Goal: Transaction & Acquisition: Purchase product/service

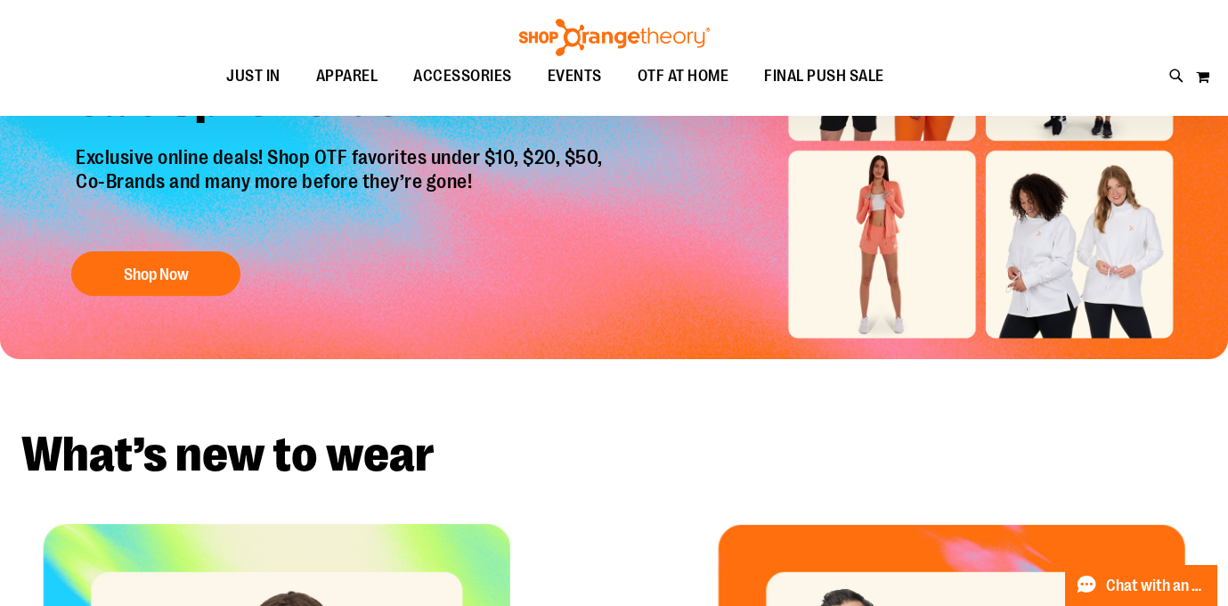
scroll to position [216, 0]
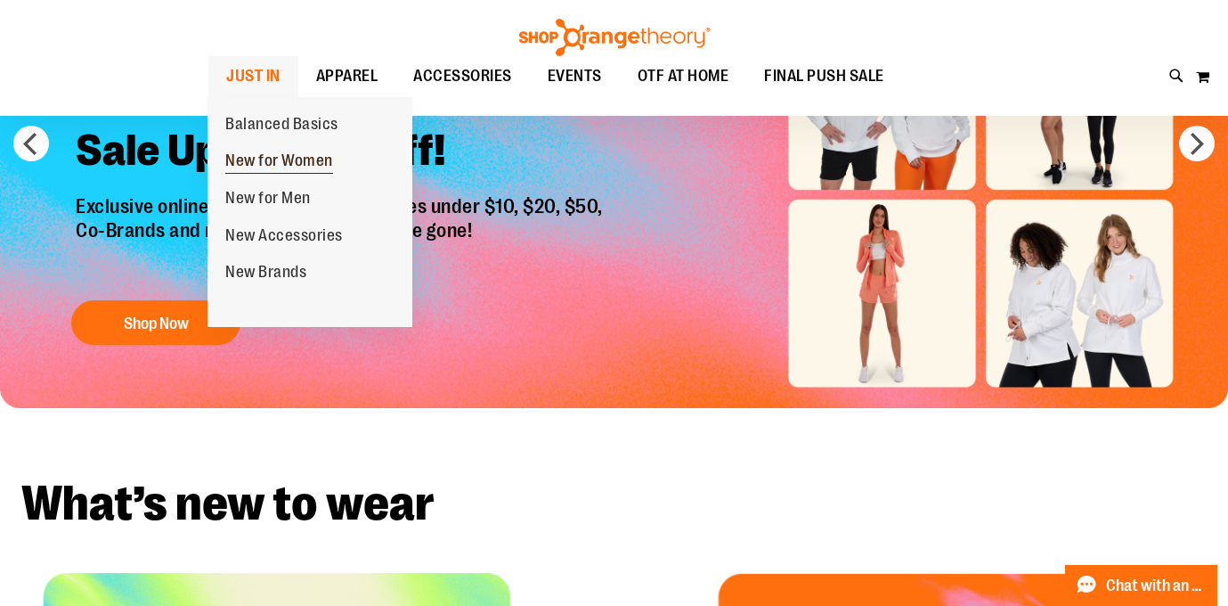
click at [264, 161] on span "New for Women" at bounding box center [279, 162] width 108 height 22
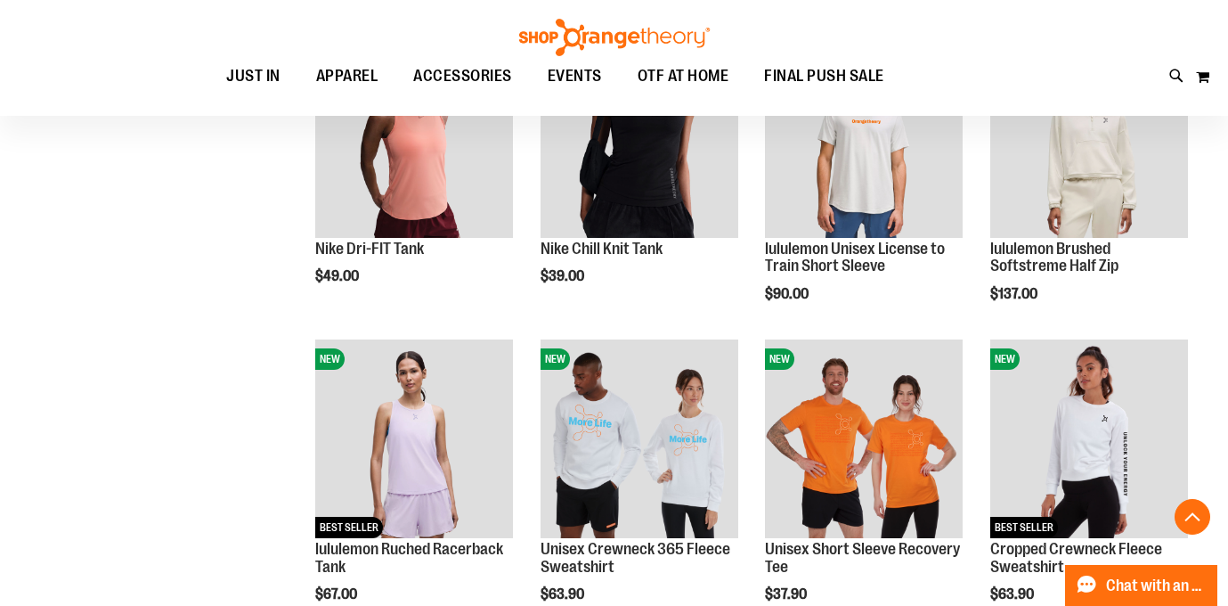
scroll to position [1225, 0]
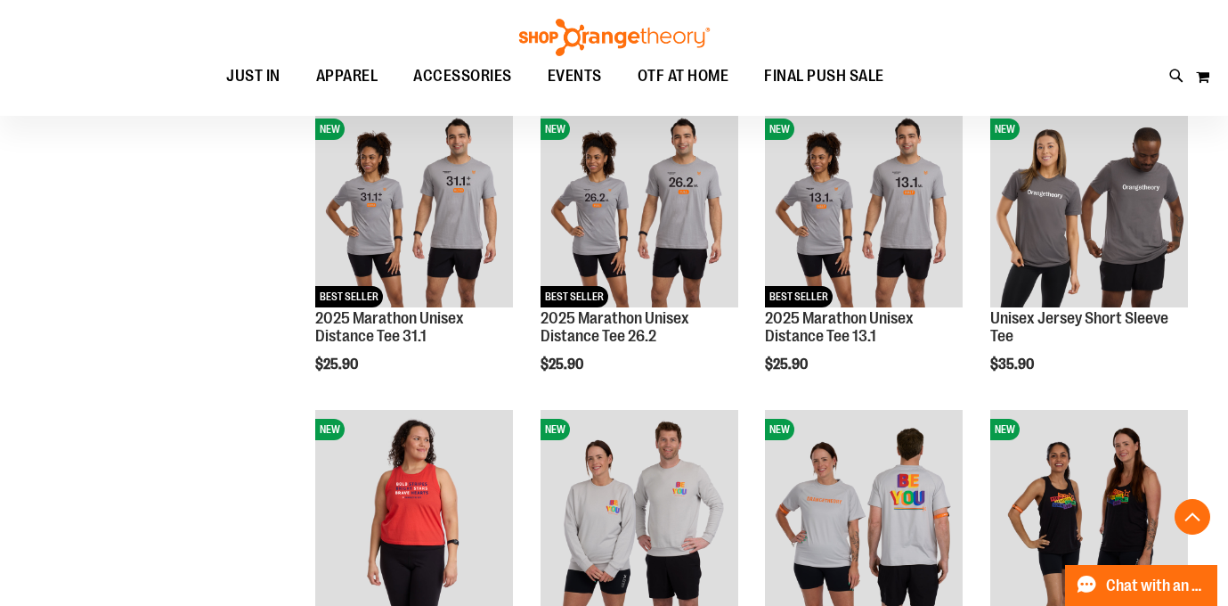
scroll to position [2351, 0]
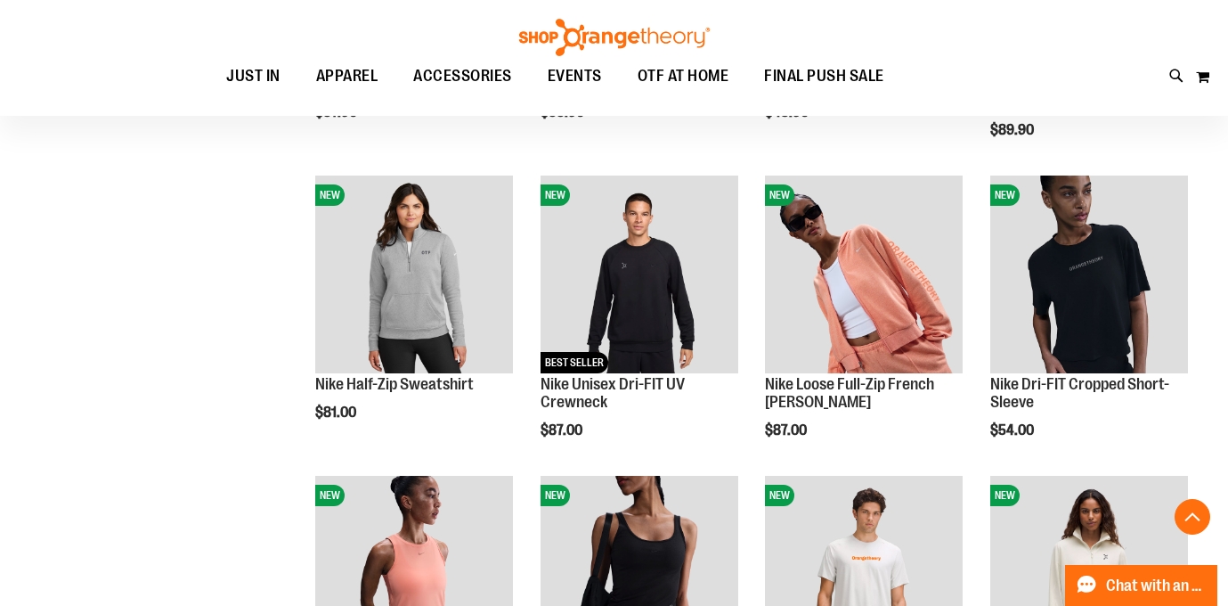
scroll to position [775, 0]
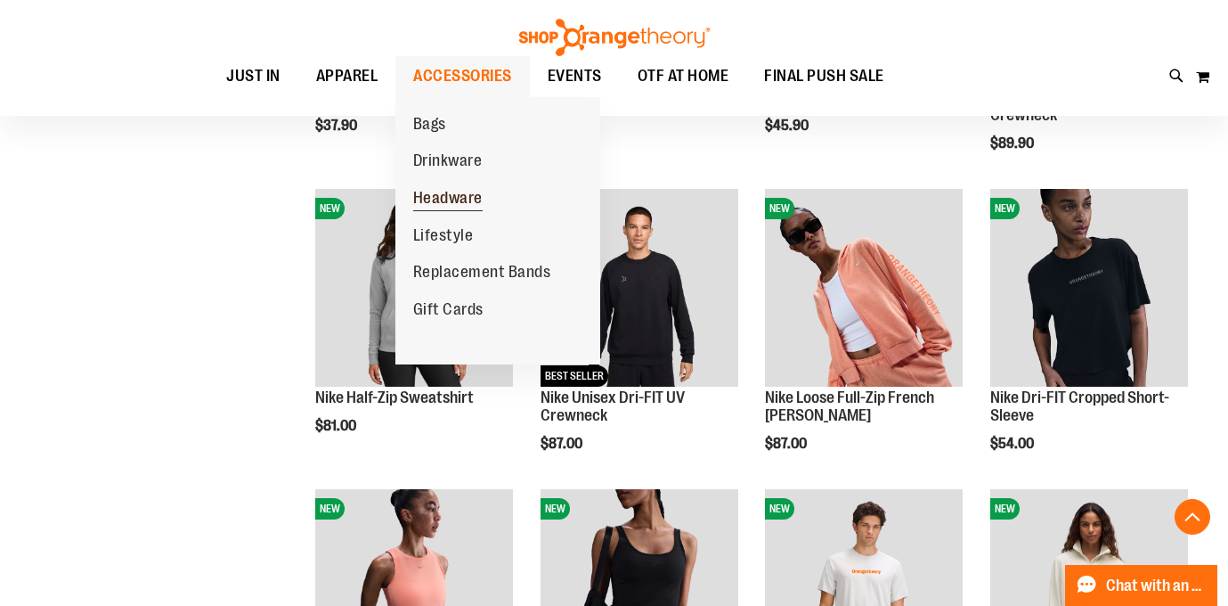
click at [452, 195] on span "Headware" at bounding box center [447, 200] width 69 height 22
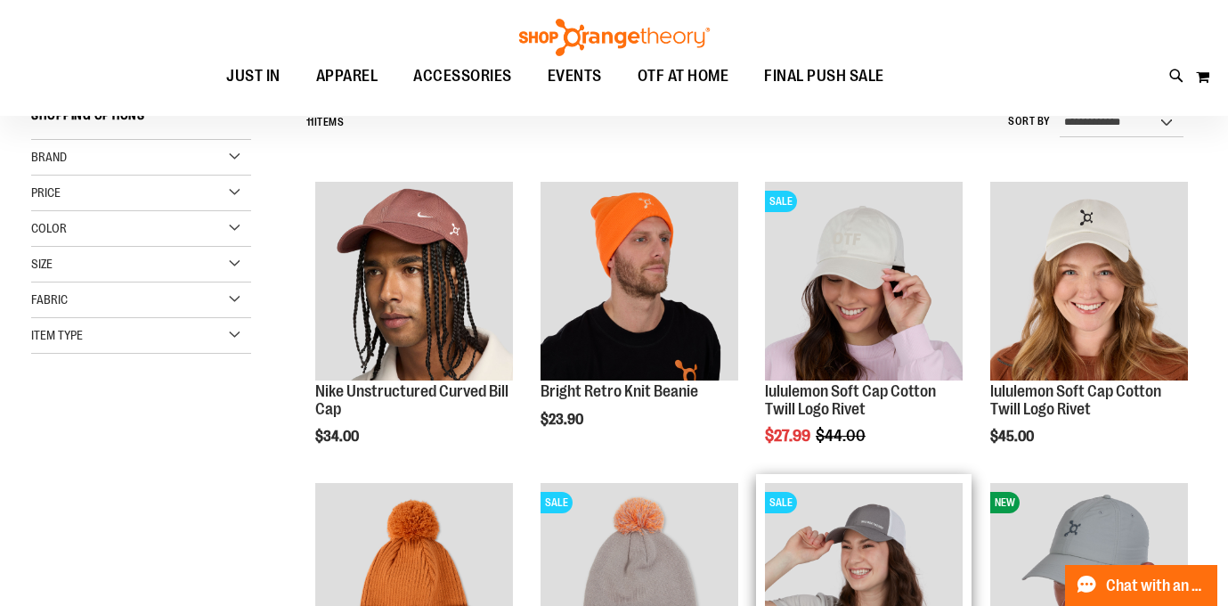
scroll to position [177, 0]
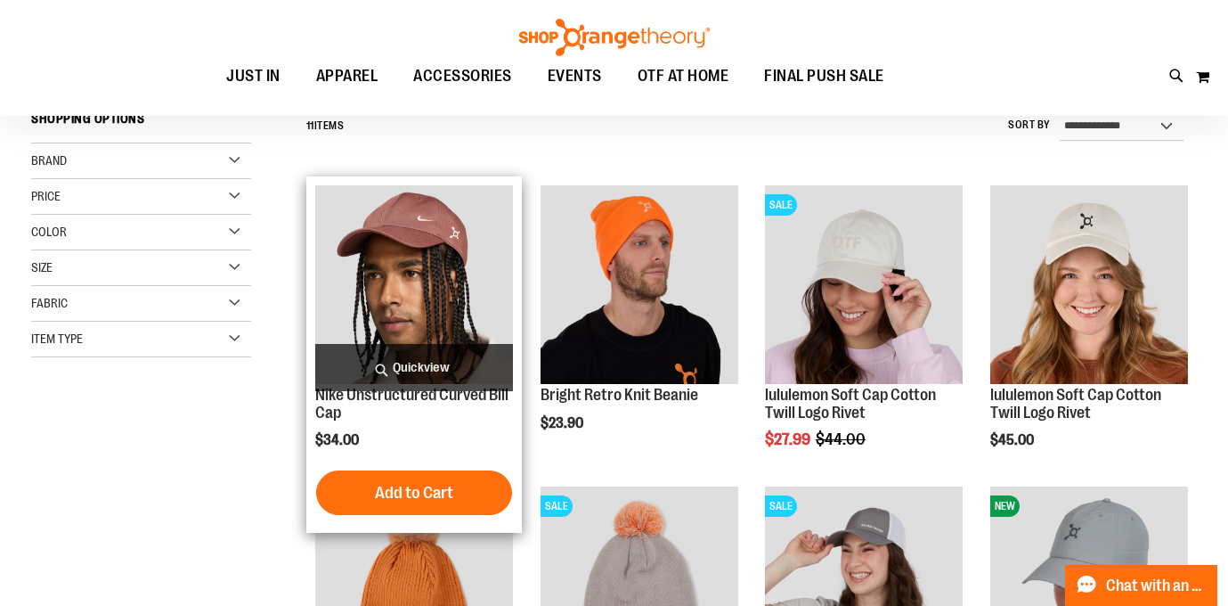
click at [454, 243] on img "product" at bounding box center [414, 284] width 198 height 198
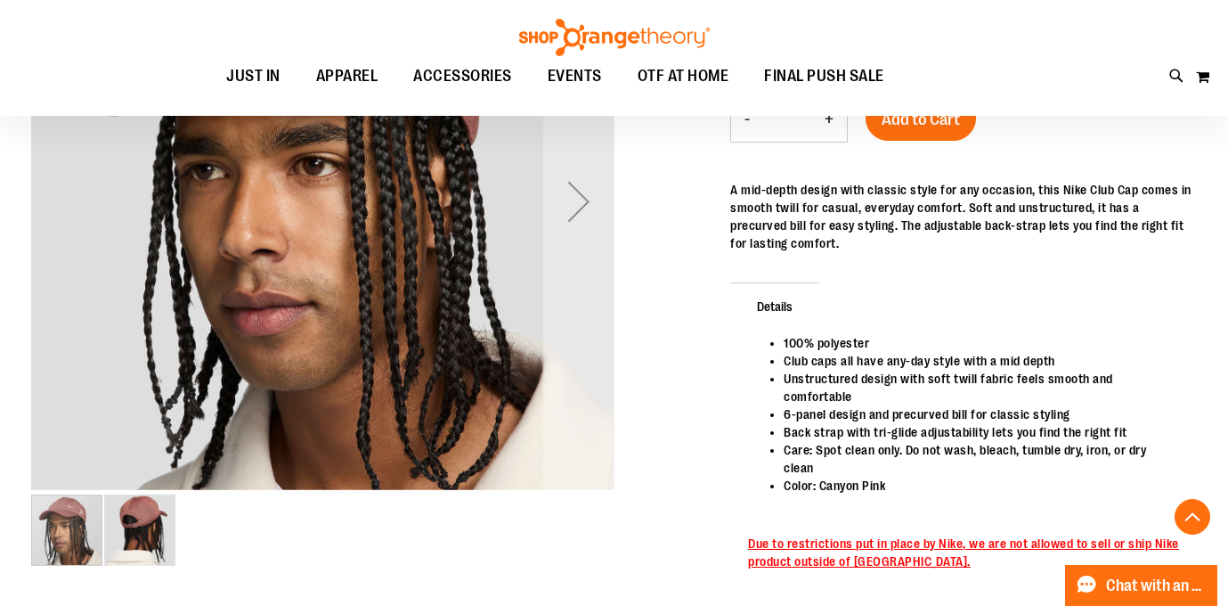
scroll to position [356, 0]
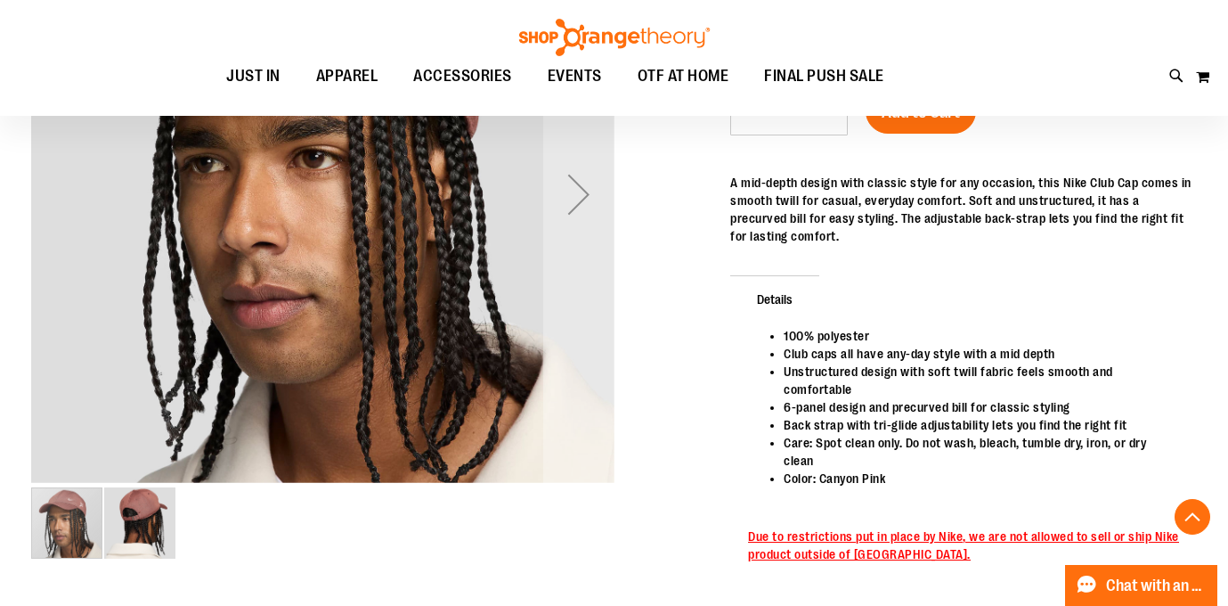
click at [142, 510] on img "image 2 of 2" at bounding box center [139, 522] width 71 height 71
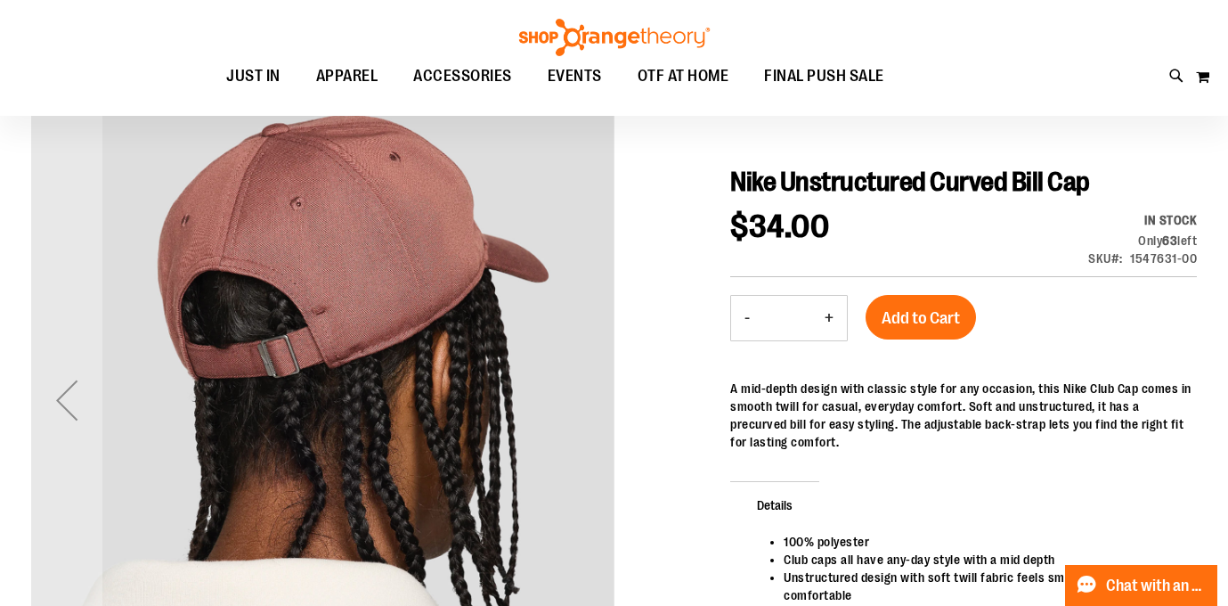
scroll to position [148, 0]
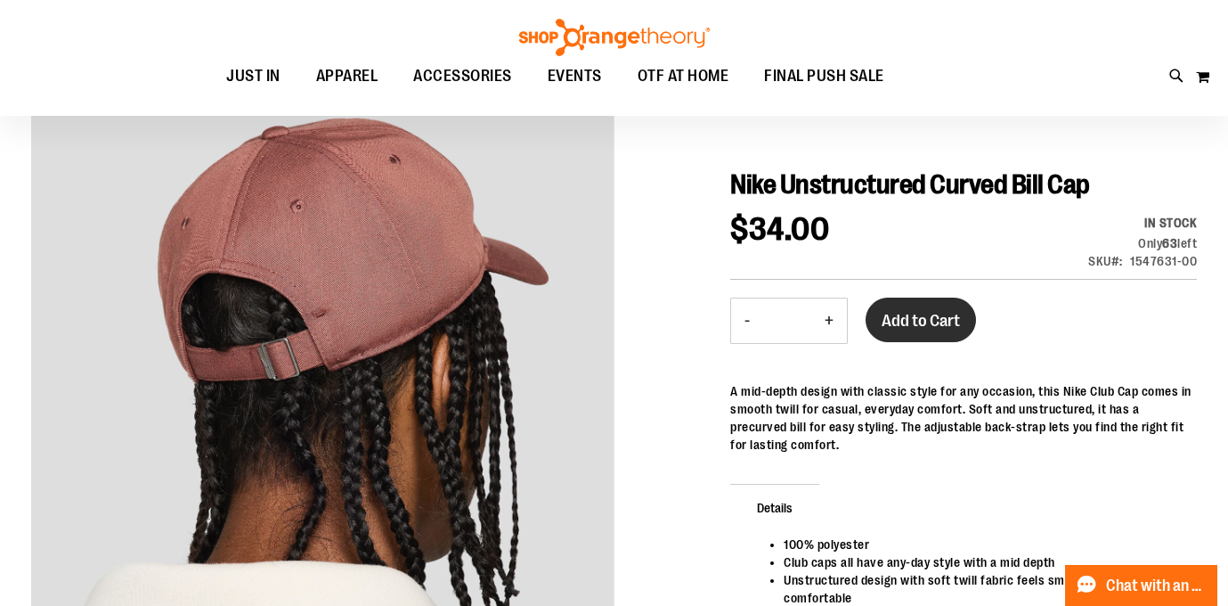
click at [919, 304] on button "Add to Cart" at bounding box center [921, 319] width 110 height 45
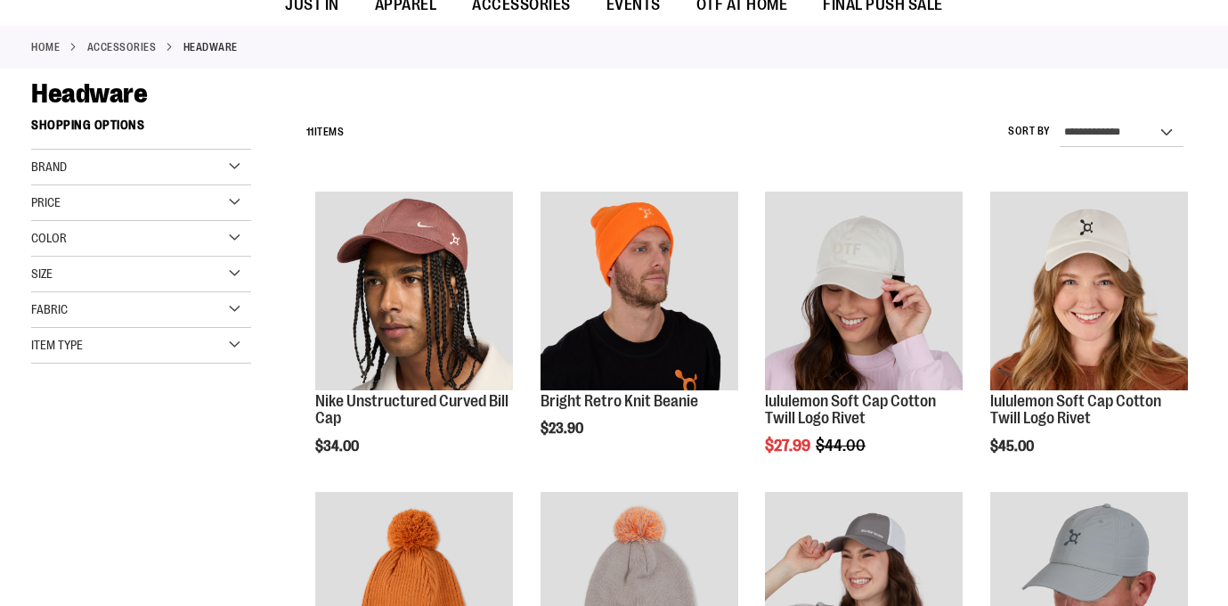
scroll to position [176, 0]
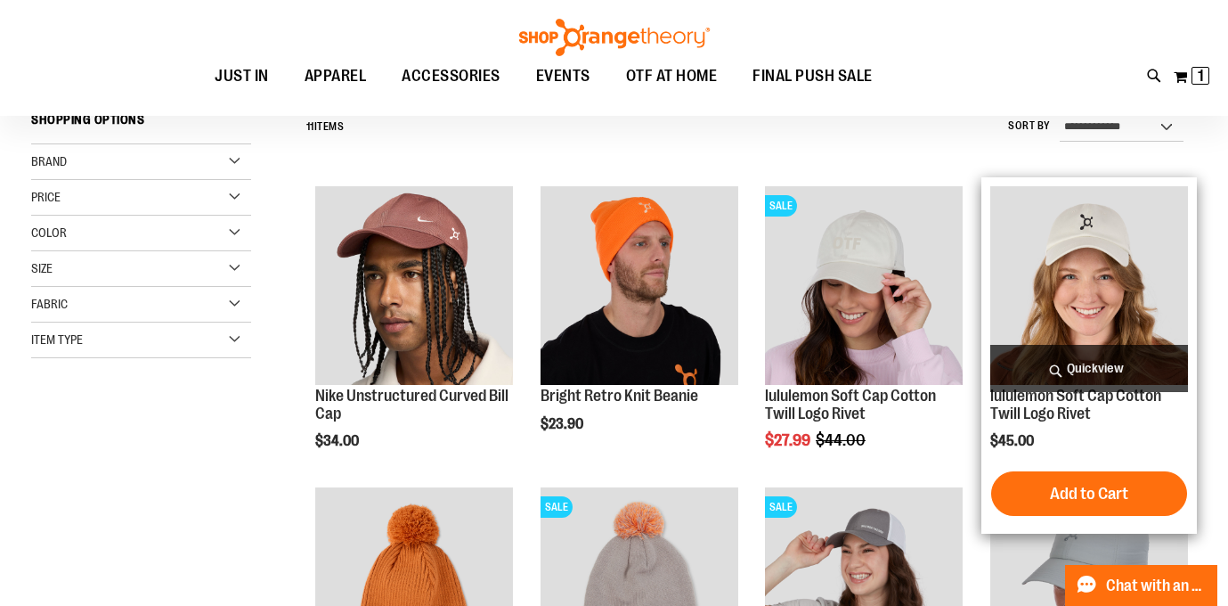
click at [1112, 266] on img "product" at bounding box center [1089, 285] width 198 height 198
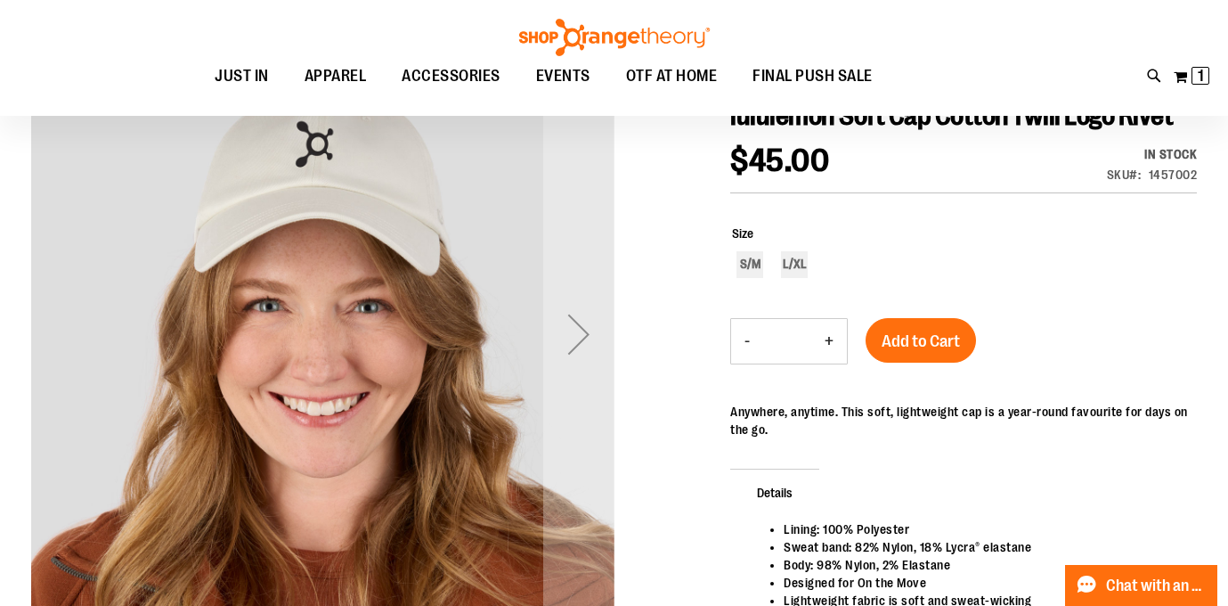
scroll to position [204, 0]
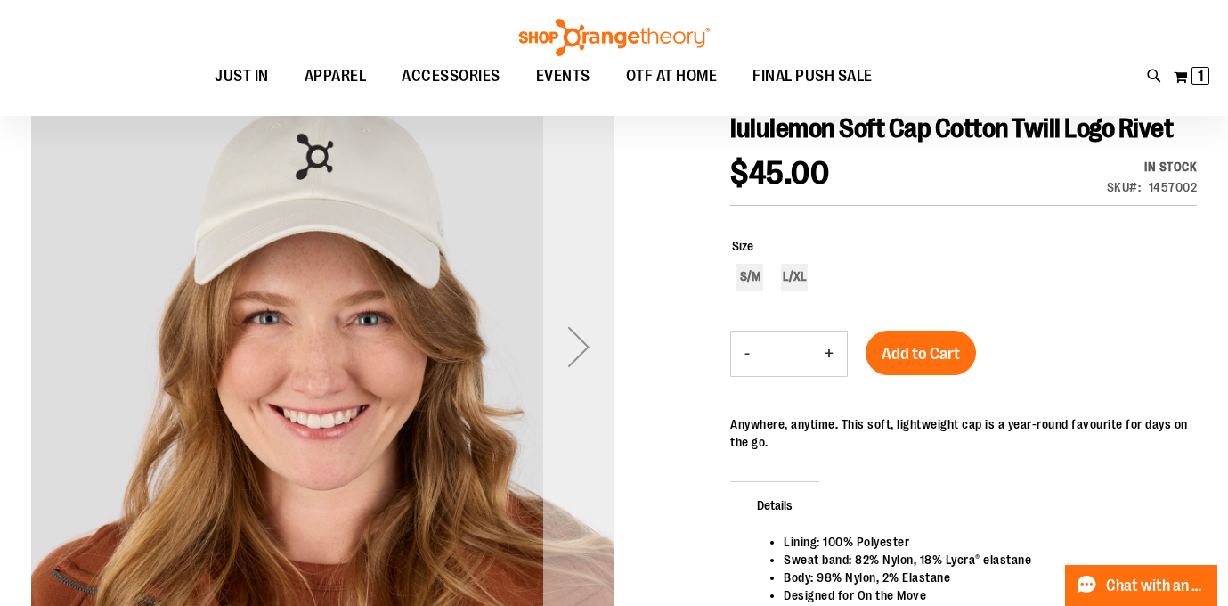
click at [570, 342] on div "Next" at bounding box center [578, 346] width 71 height 71
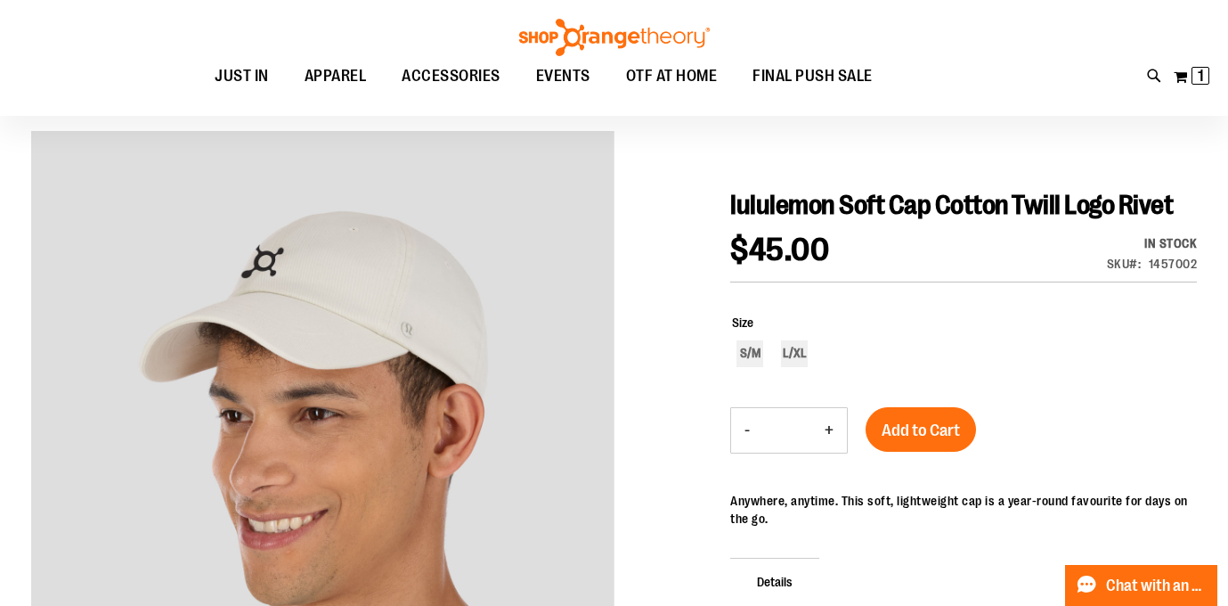
scroll to position [130, 0]
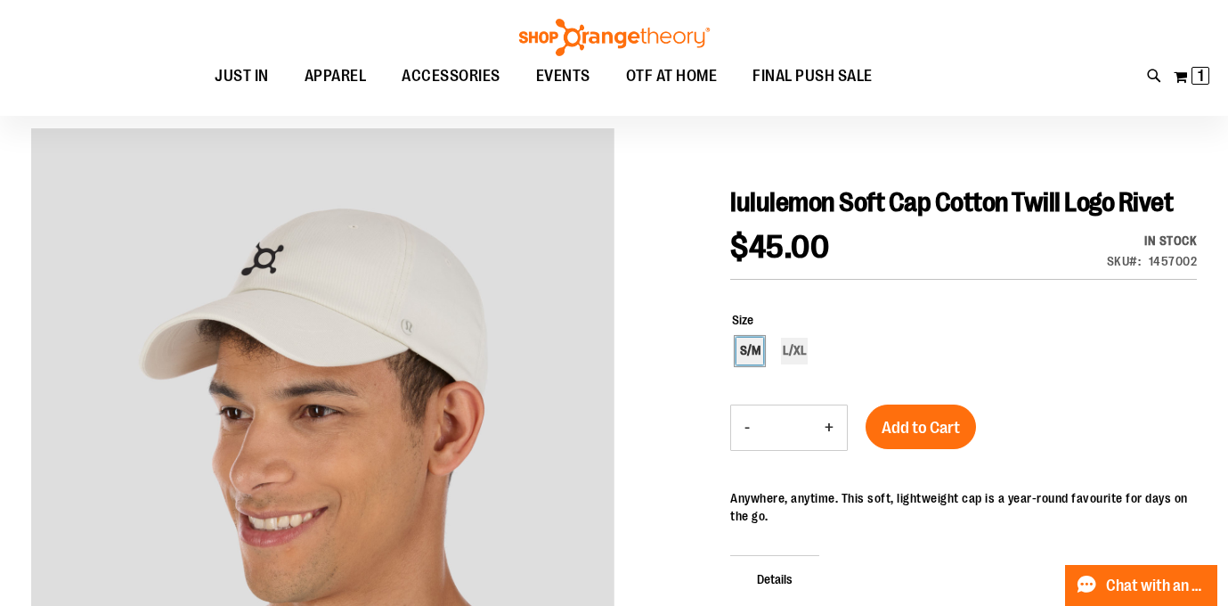
click at [752, 357] on div "S/M" at bounding box center [749, 351] width 27 height 27
click at [792, 354] on div "L/XL" at bounding box center [794, 351] width 27 height 27
type input "***"
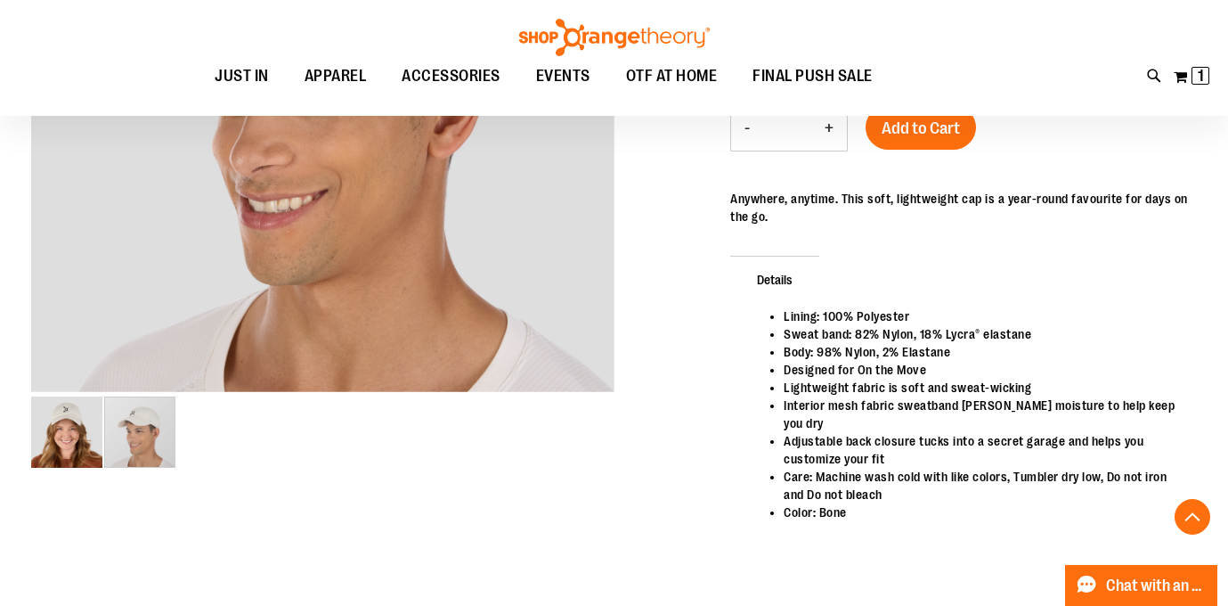
scroll to position [446, 0]
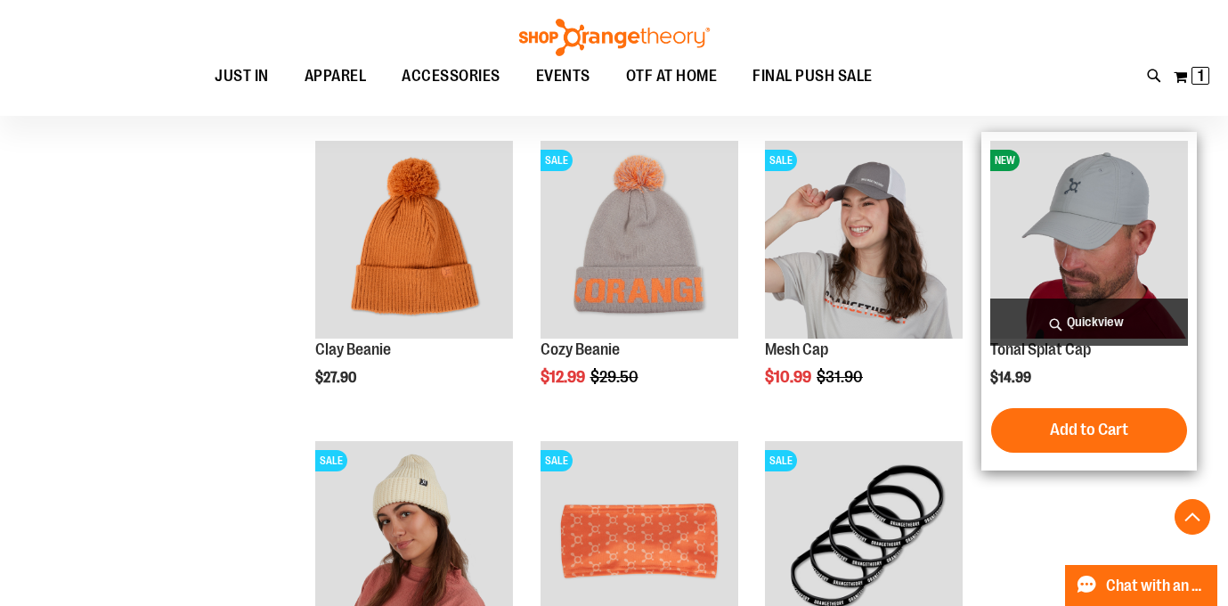
scroll to position [490, 0]
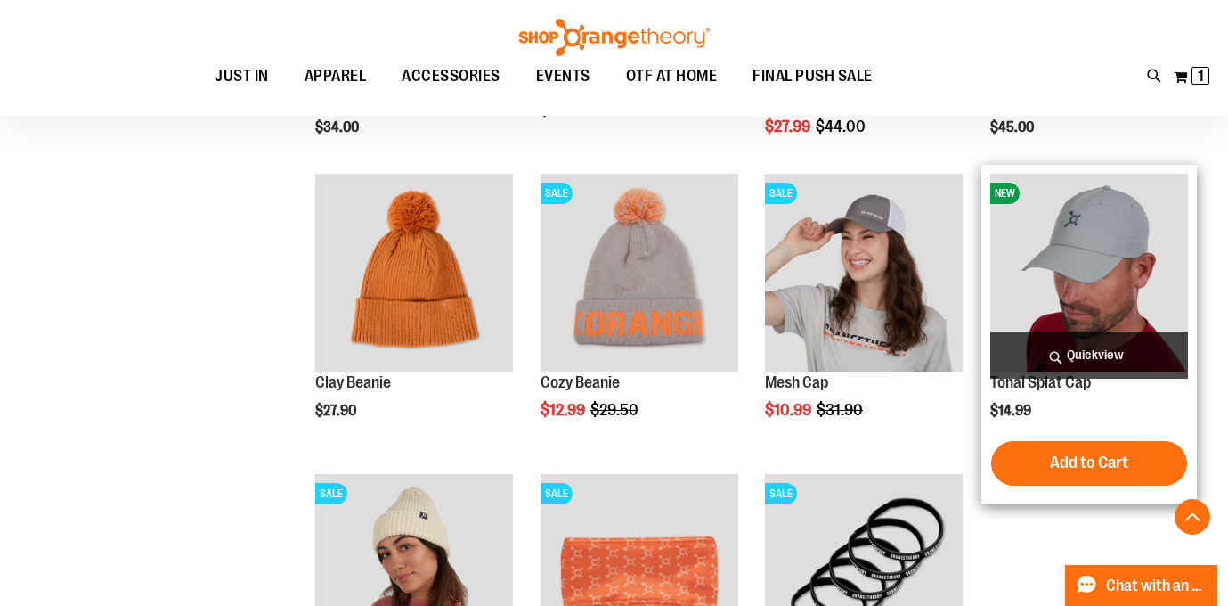
click at [1113, 238] on img "product" at bounding box center [1089, 273] width 198 height 198
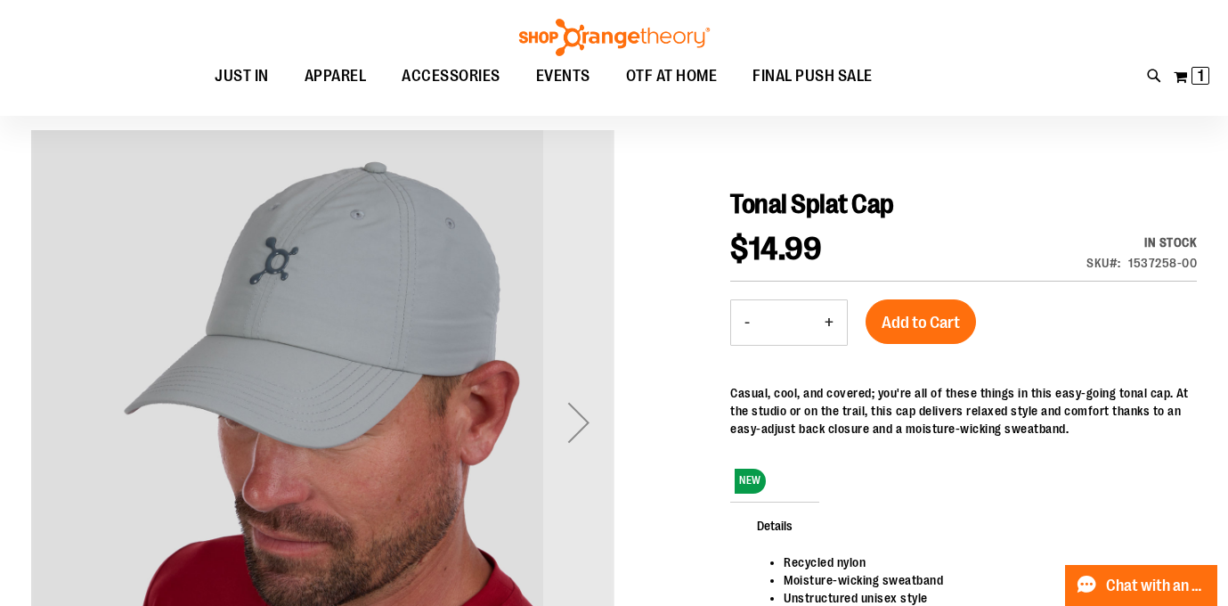
scroll to position [134, 0]
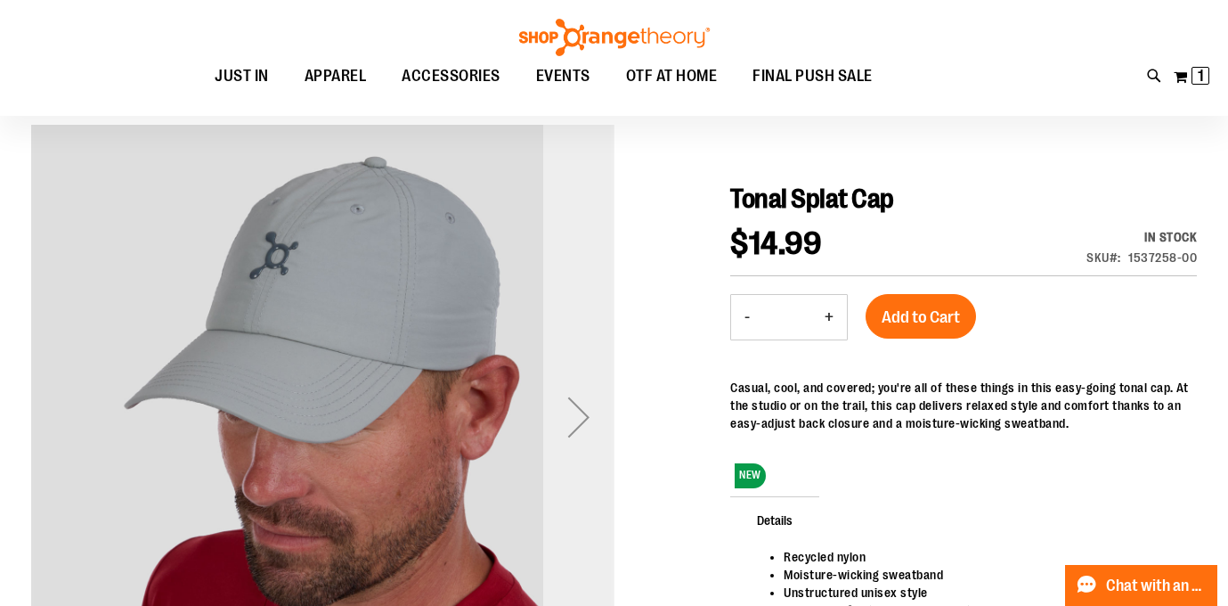
click at [578, 427] on div "Next" at bounding box center [578, 416] width 71 height 71
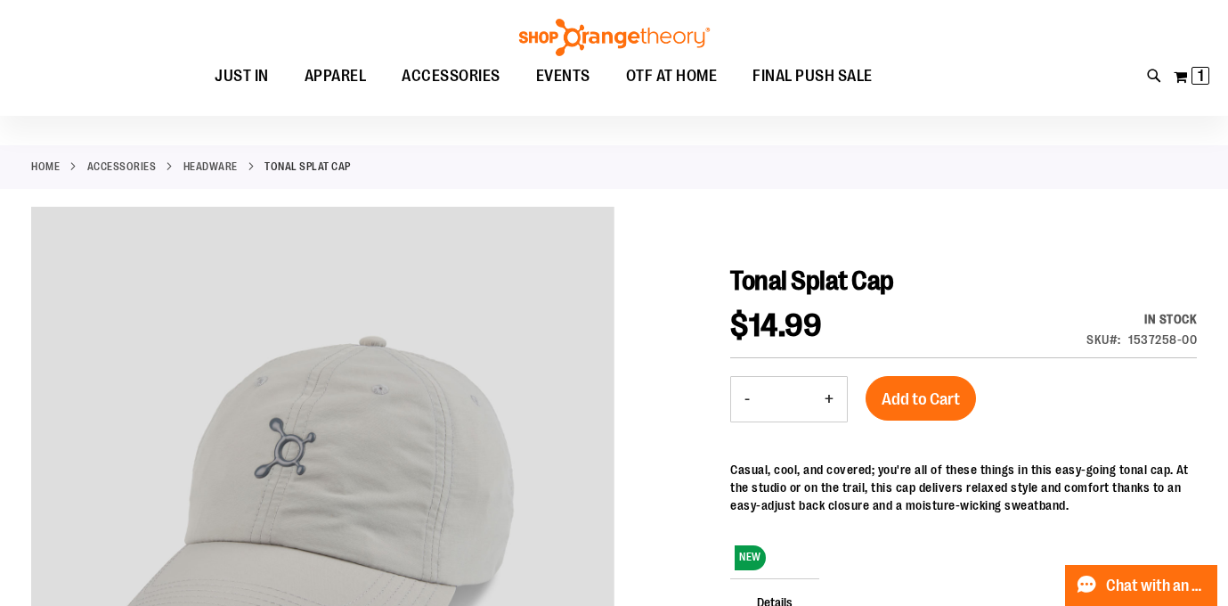
scroll to position [0, 0]
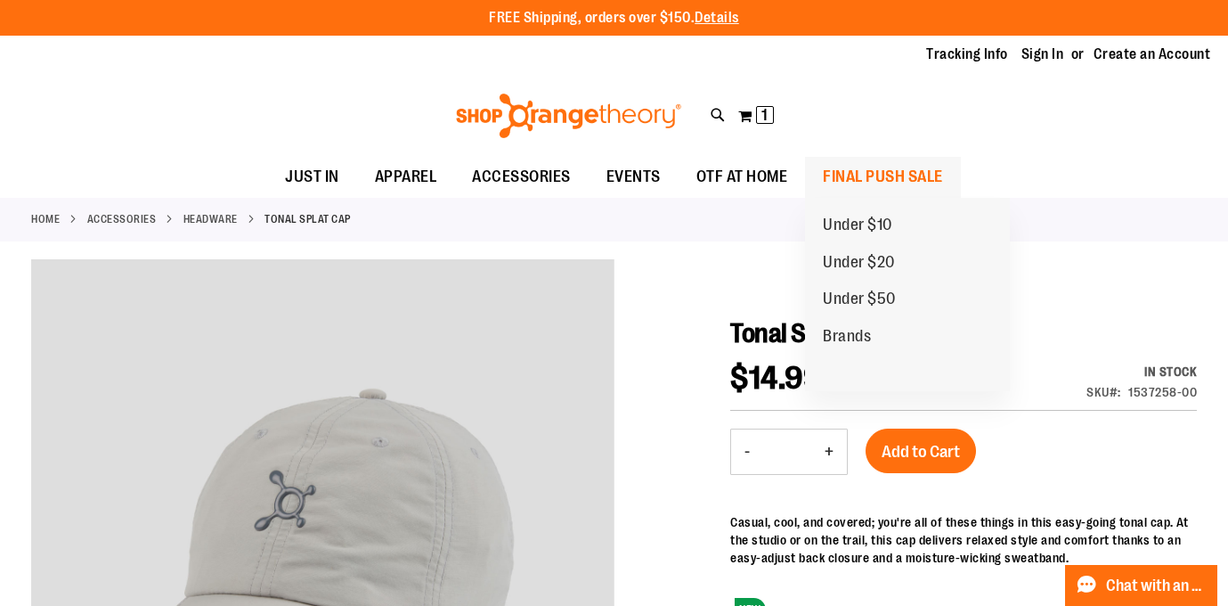
click at [874, 180] on span "FINAL PUSH SALE" at bounding box center [883, 177] width 120 height 40
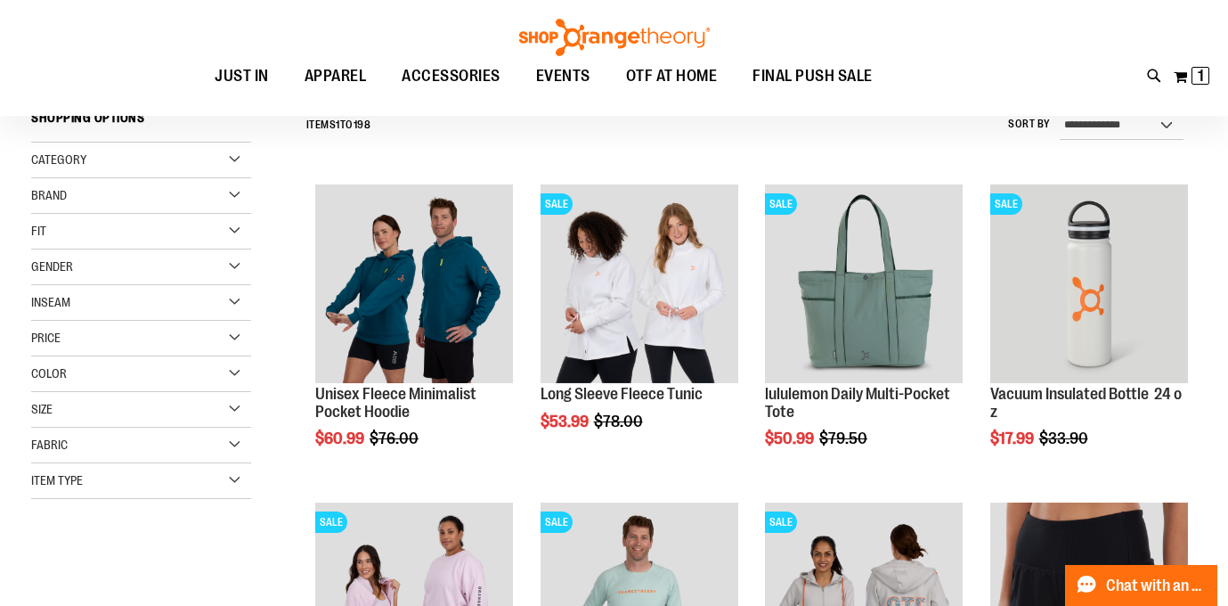
scroll to position [179, 0]
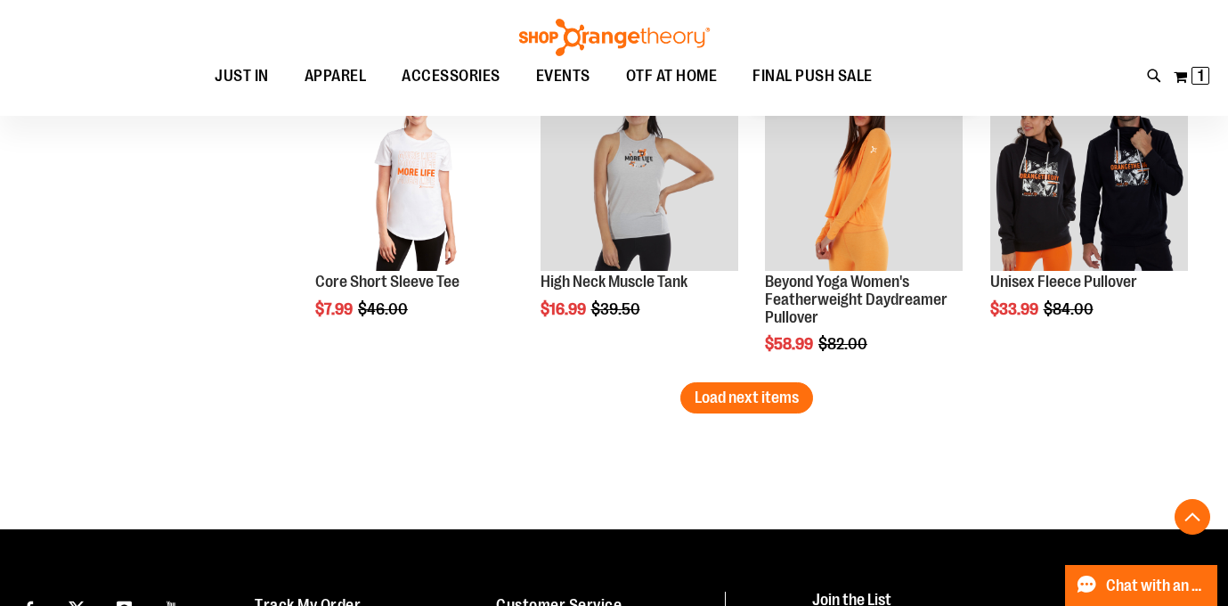
scroll to position [2819, 0]
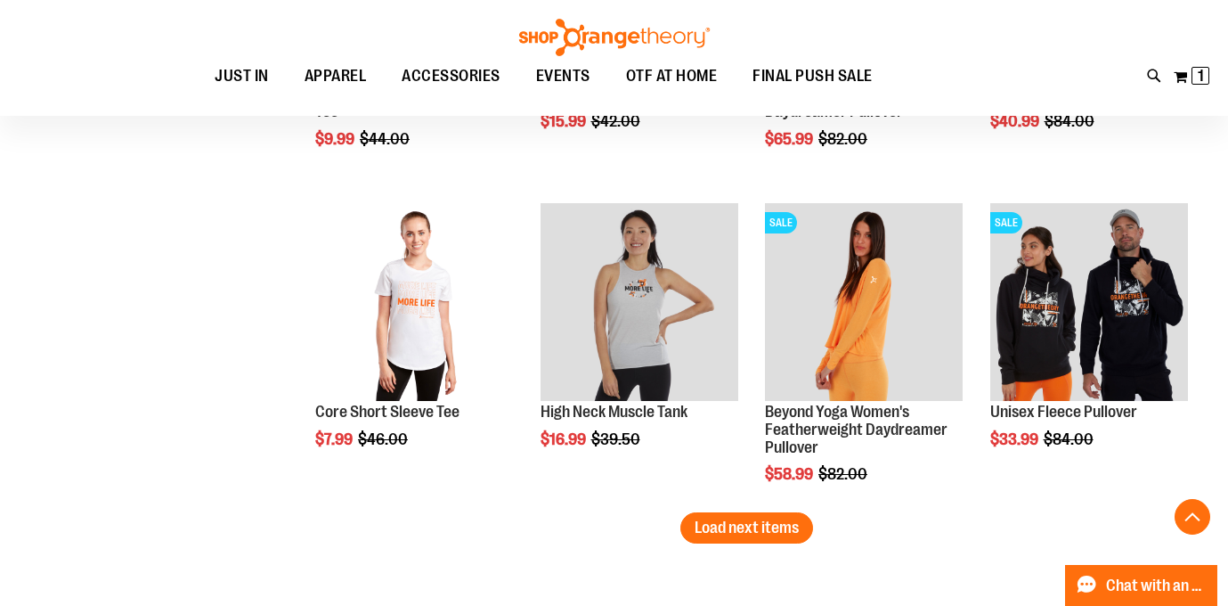
scroll to position [2710, 0]
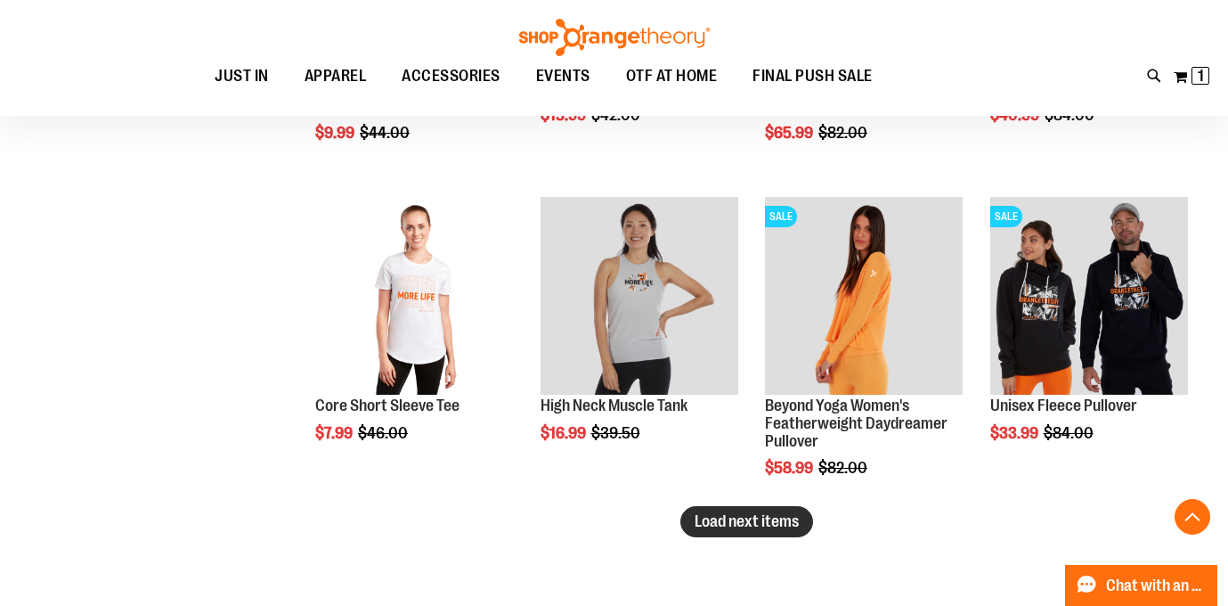
click at [760, 519] on span "Load next items" at bounding box center [747, 521] width 104 height 18
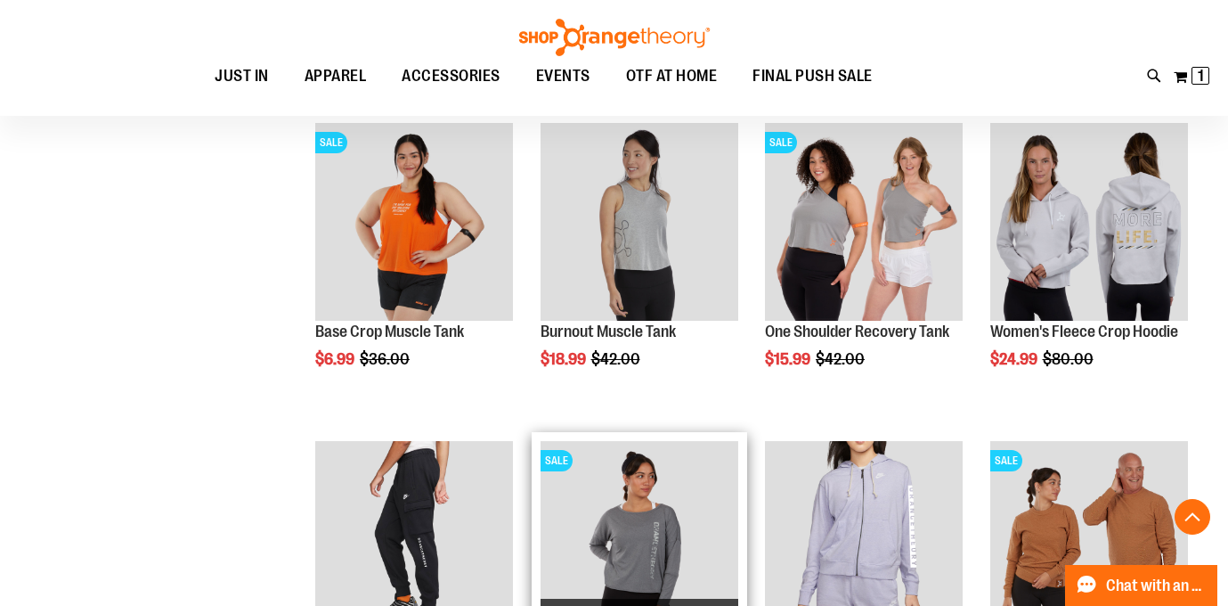
scroll to position [3417, 0]
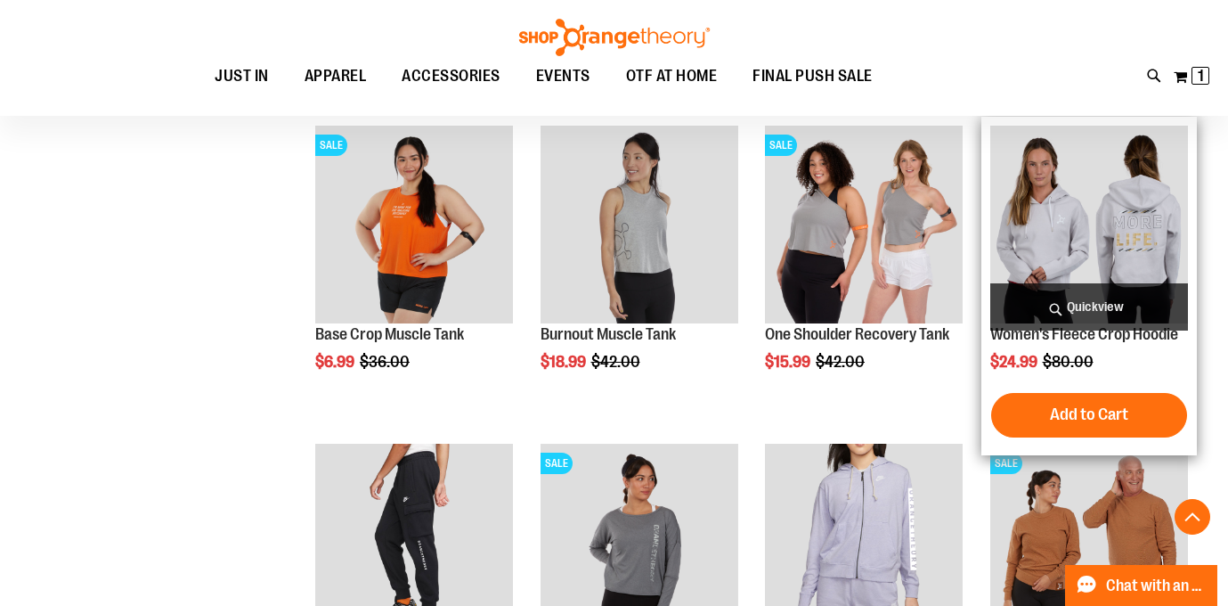
click at [1101, 228] on img "product" at bounding box center [1089, 225] width 198 height 198
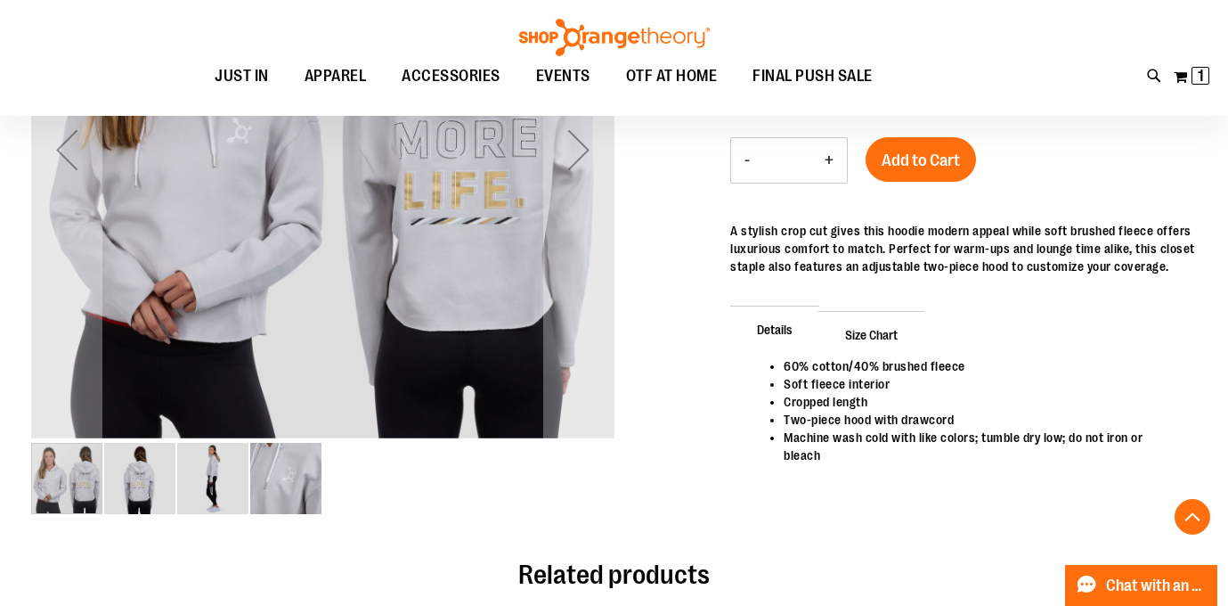
scroll to position [399, 0]
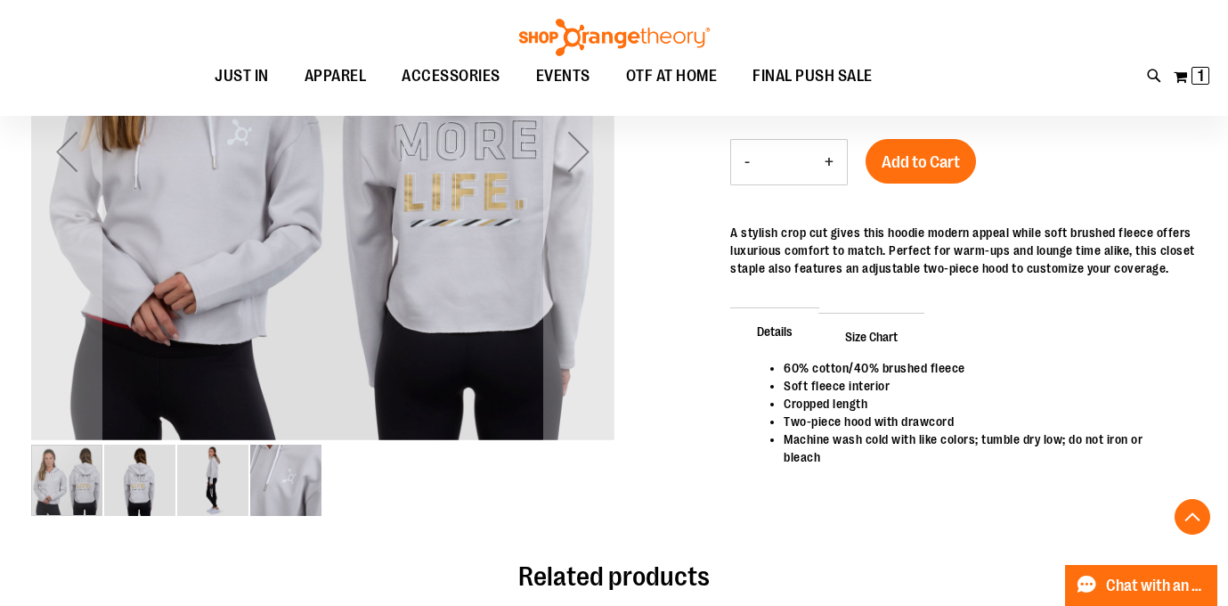
click at [891, 337] on span "Size Chart" at bounding box center [871, 336] width 106 height 46
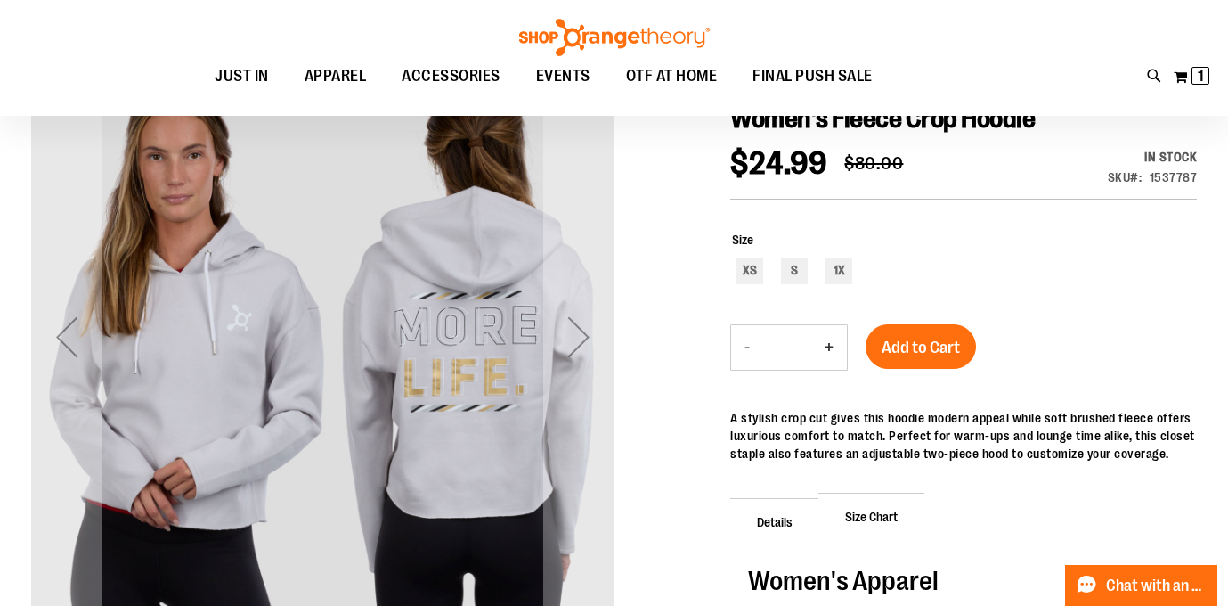
scroll to position [213, 0]
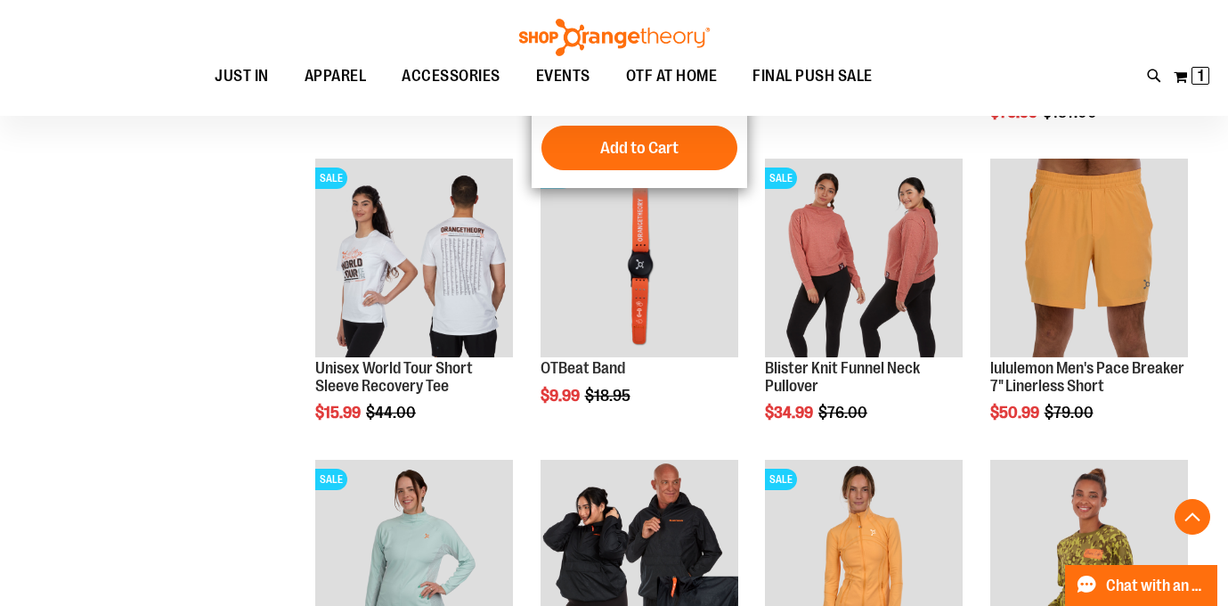
scroll to position [1456, 0]
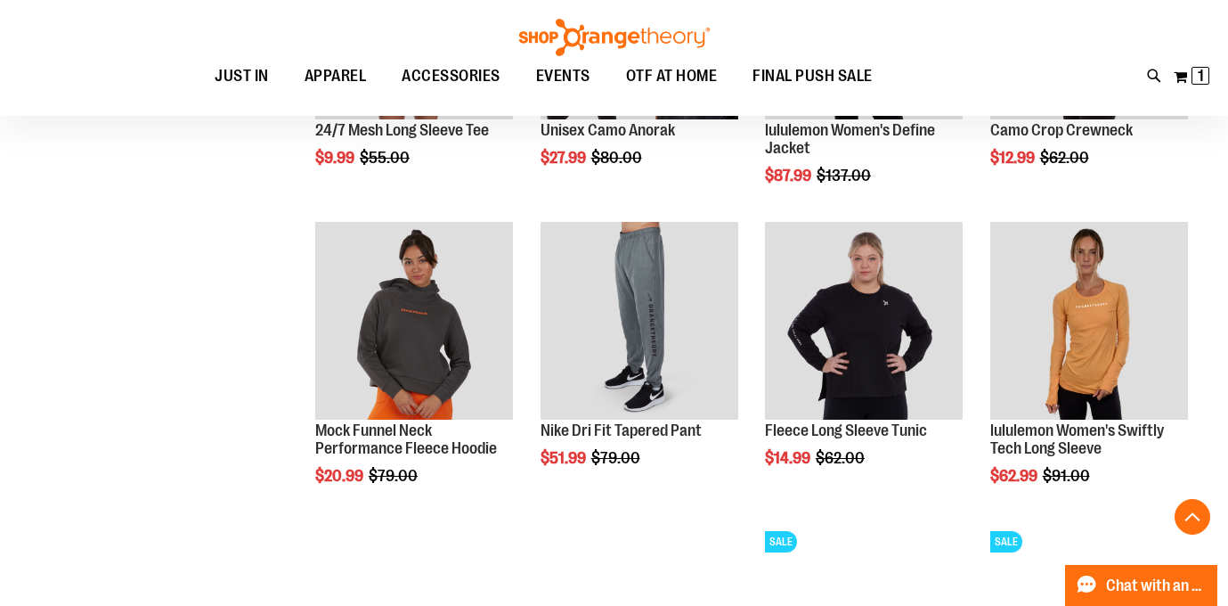
scroll to position [1988, 0]
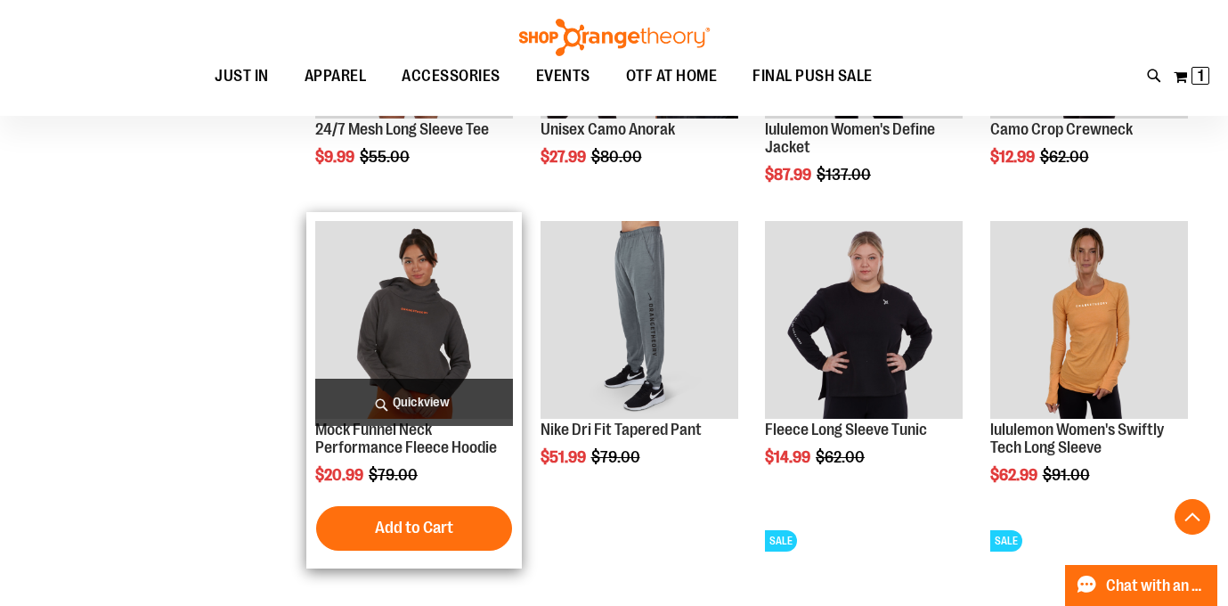
click at [381, 293] on img "product" at bounding box center [414, 320] width 198 height 198
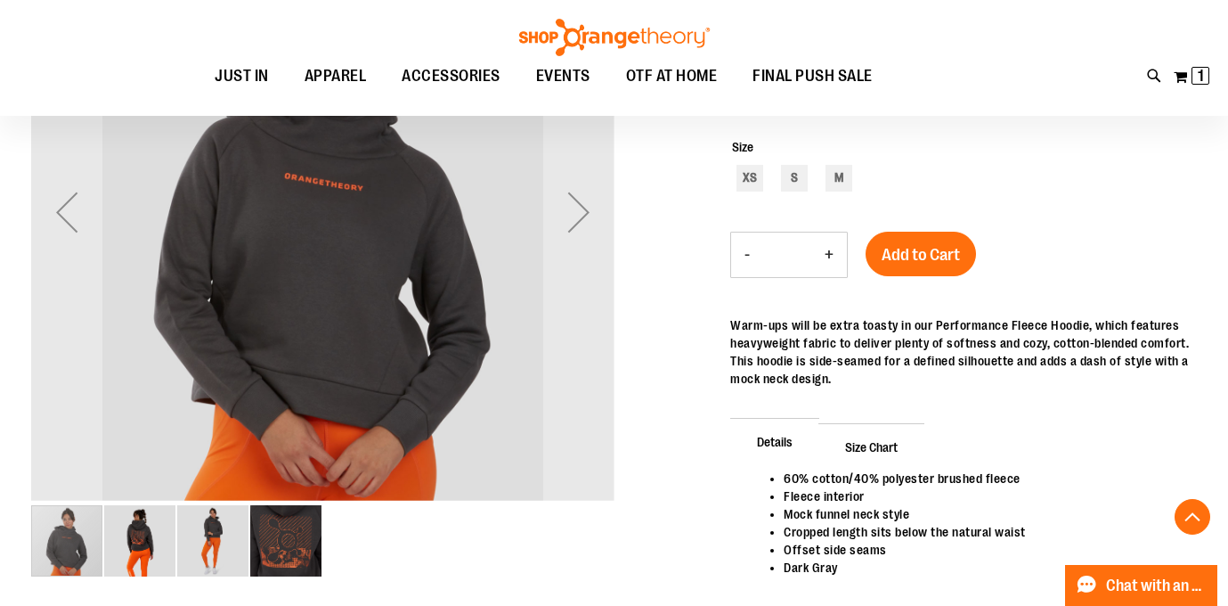
scroll to position [338, 0]
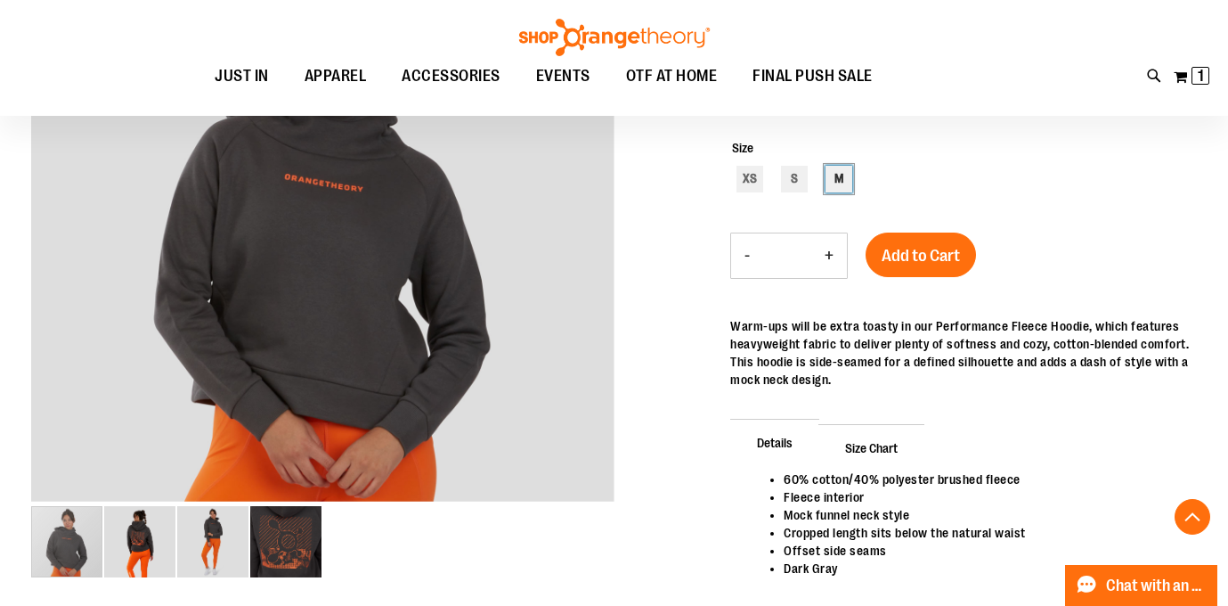
click at [831, 178] on div "M" at bounding box center [838, 179] width 27 height 27
type input "***"
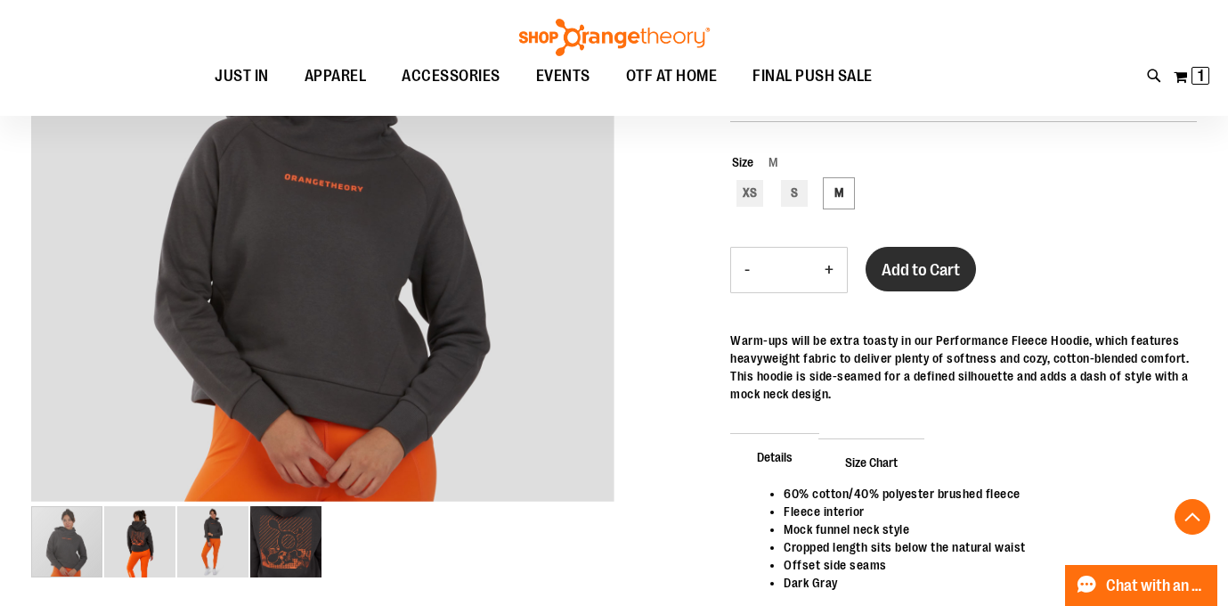
click at [941, 273] on span "Add to Cart" at bounding box center [921, 270] width 78 height 20
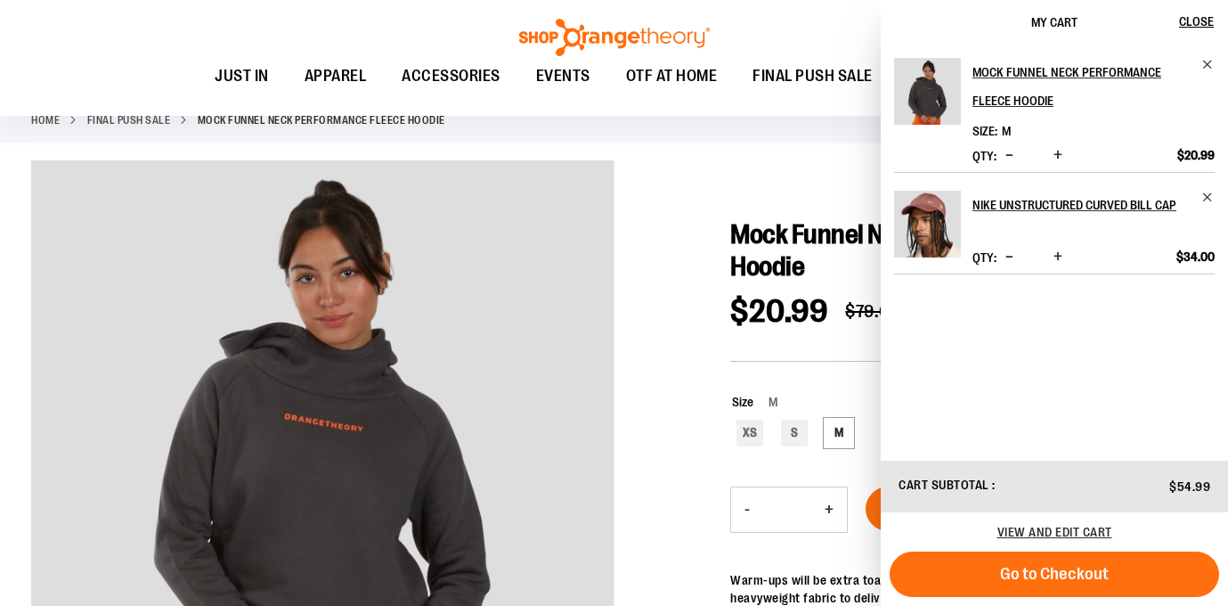
scroll to position [0, 0]
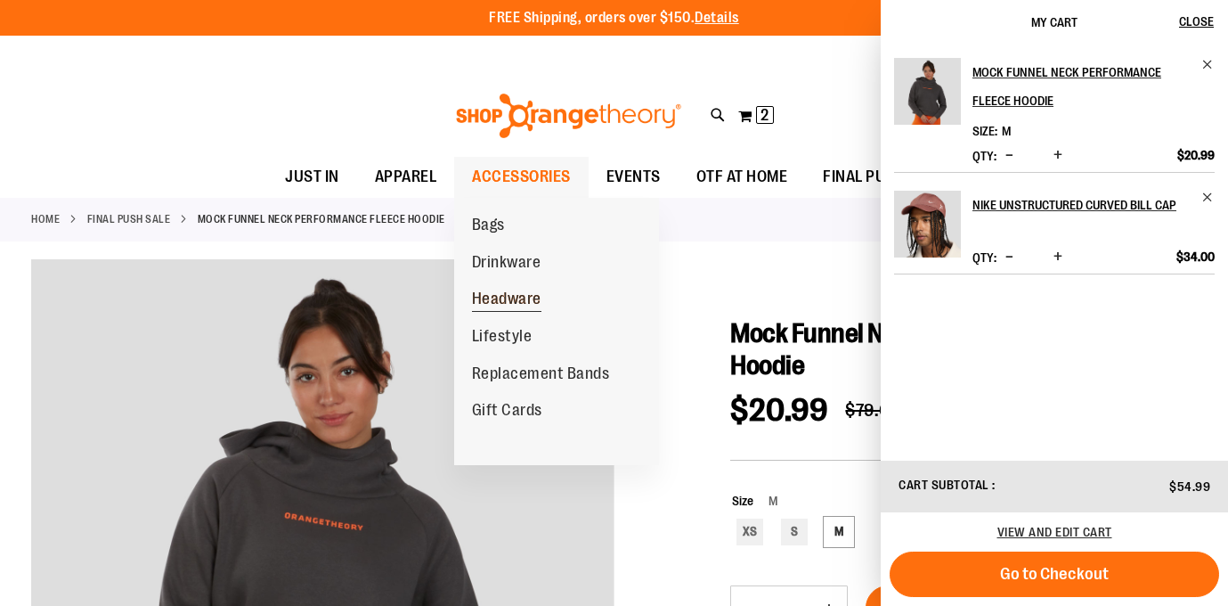
click at [516, 299] on span "Headware" at bounding box center [506, 300] width 69 height 22
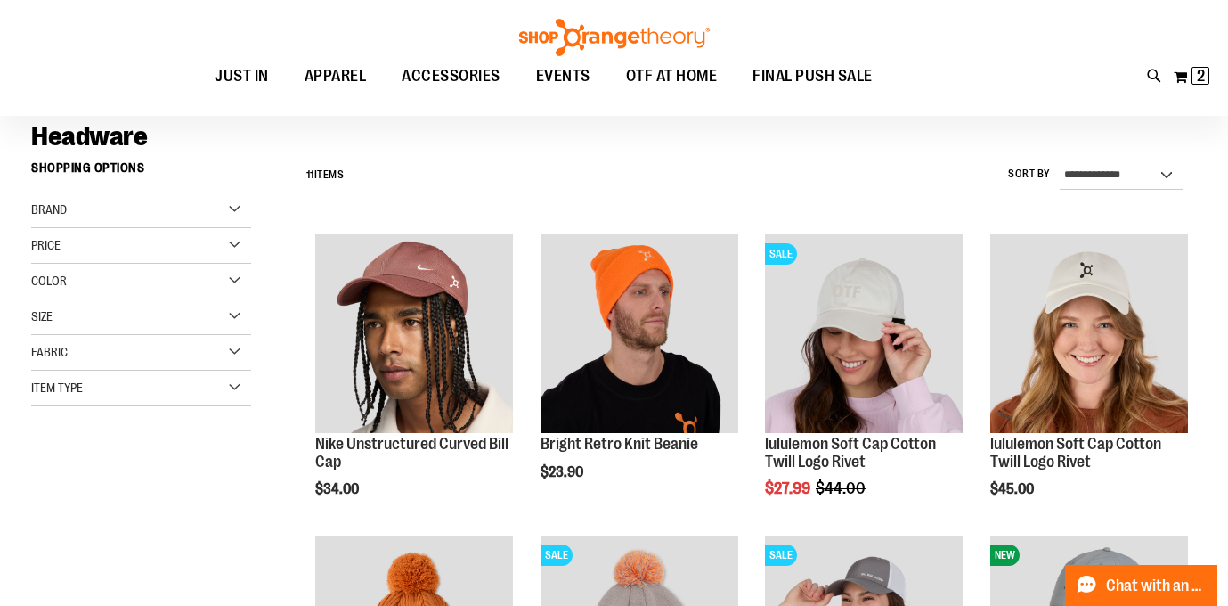
scroll to position [124, 0]
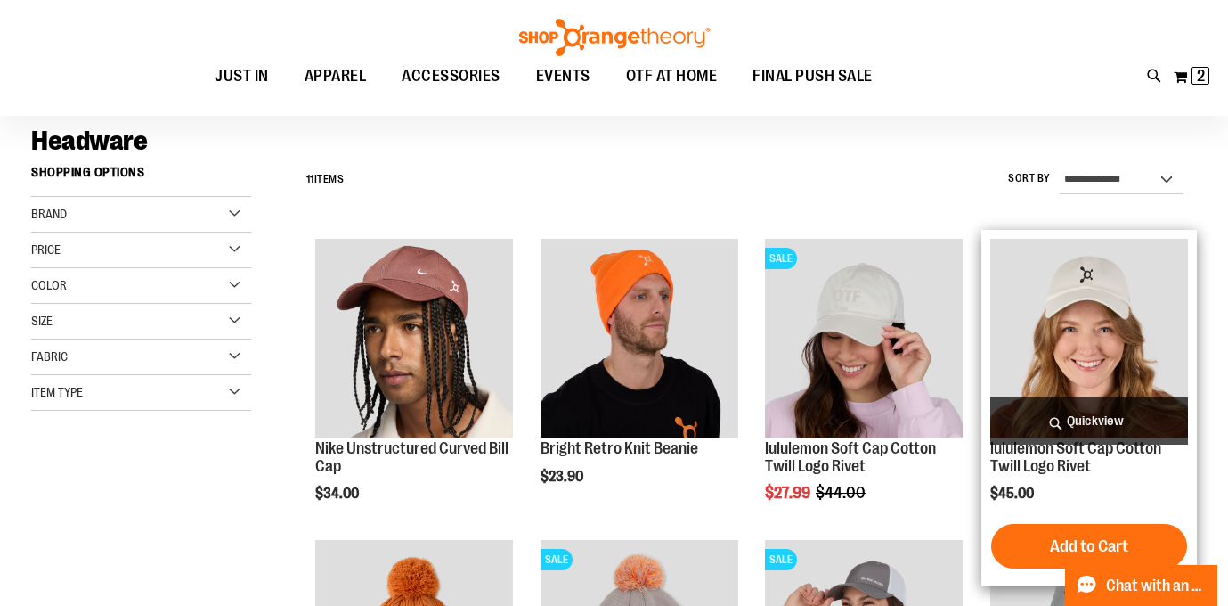
click at [1105, 311] on img "product" at bounding box center [1089, 338] width 198 height 198
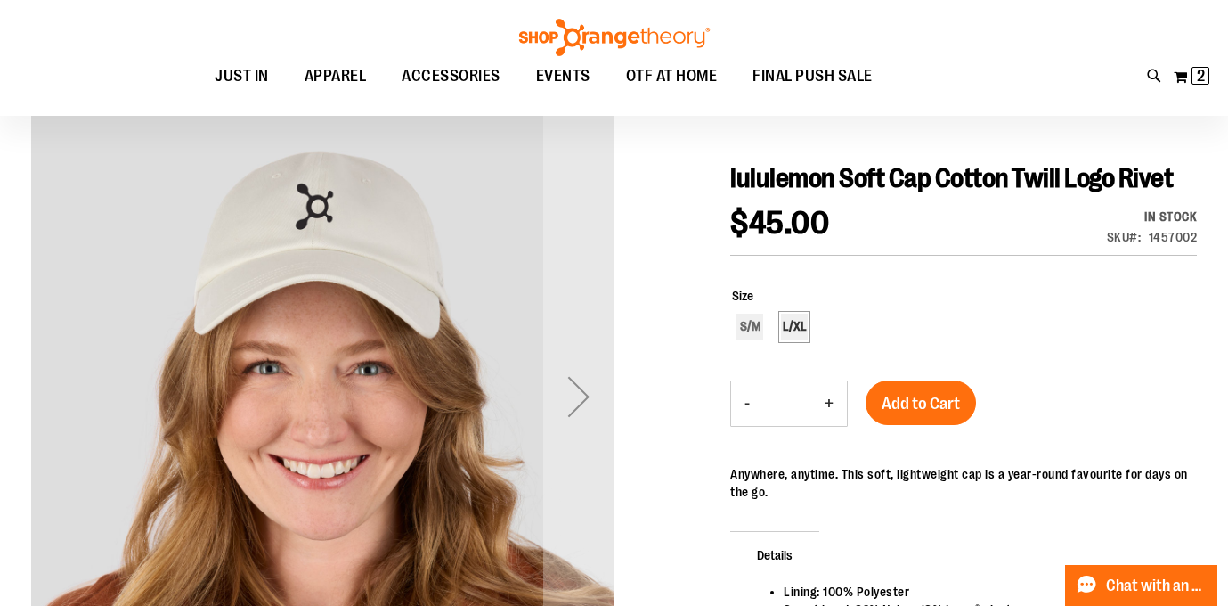
scroll to position [152, 0]
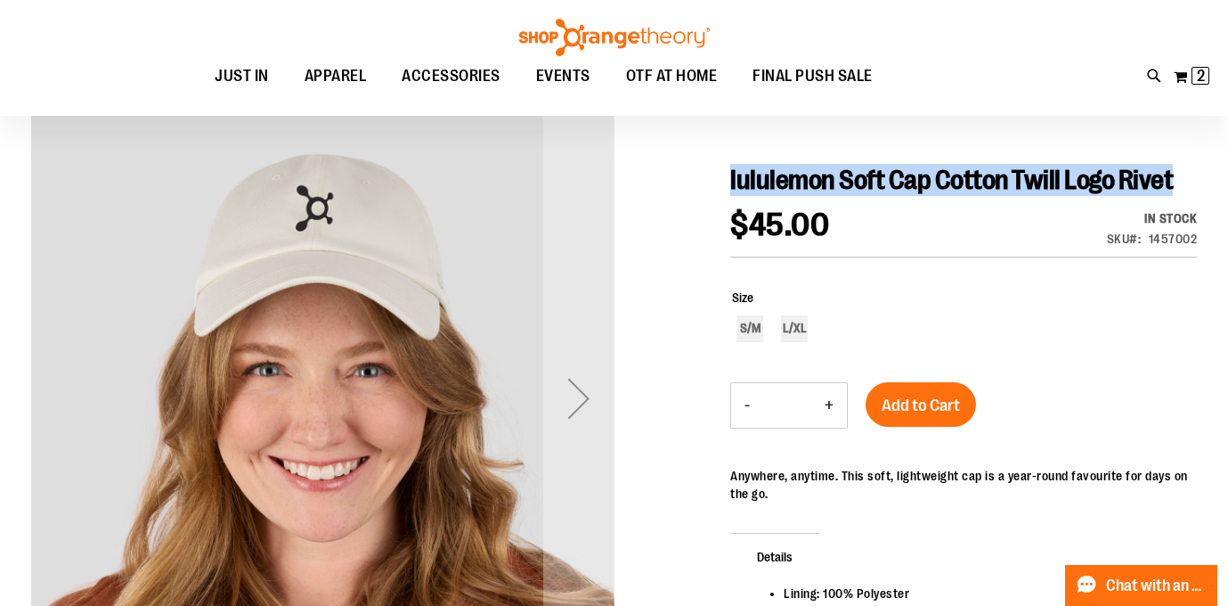
drag, startPoint x: 732, startPoint y: 180, endPoint x: 1179, endPoint y: 175, distance: 447.1
click at [1179, 175] on h1 "lululemon Soft Cap Cotton Twill Logo Rivet" at bounding box center [963, 180] width 467 height 32
copy span "lululemon Soft Cap Cotton Twill Logo Rivet"
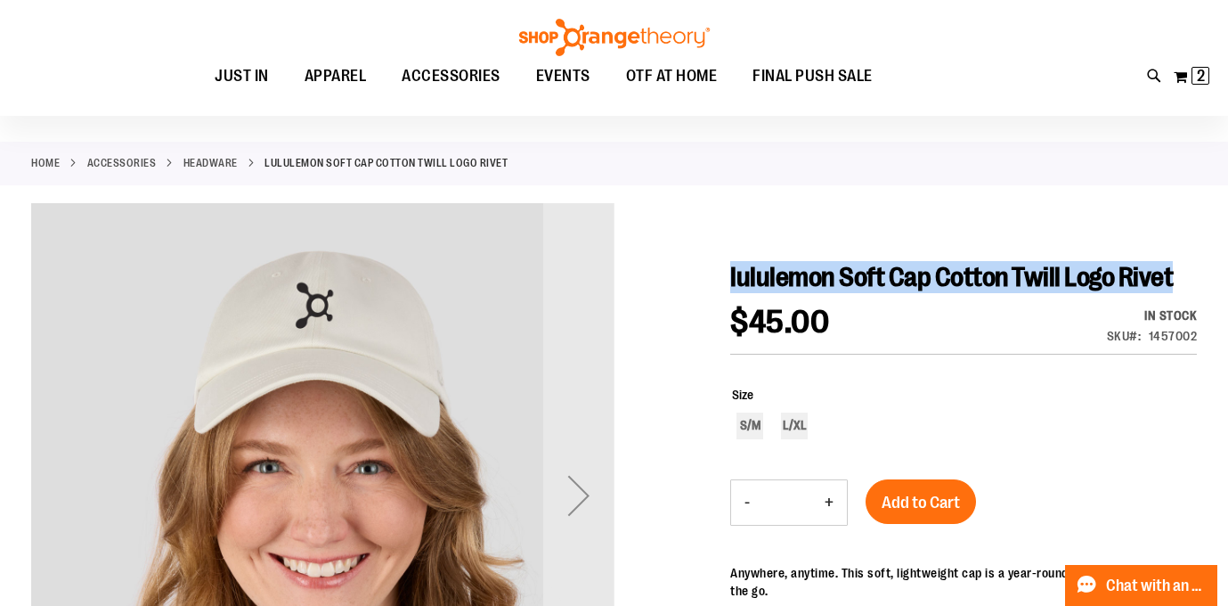
scroll to position [1, 0]
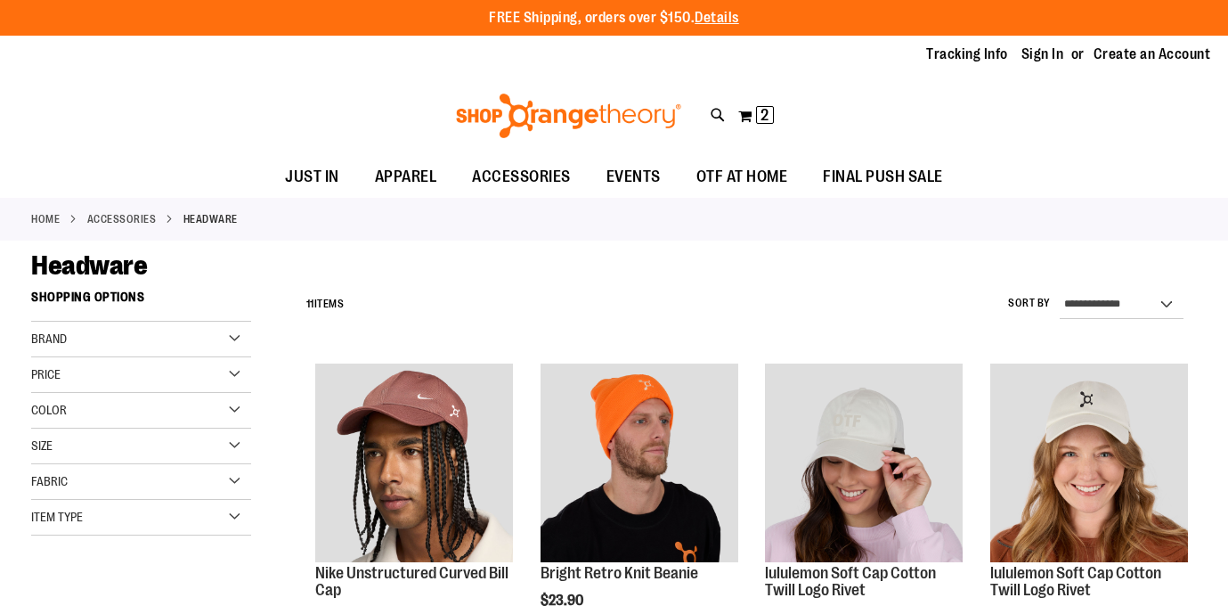
scroll to position [124, 0]
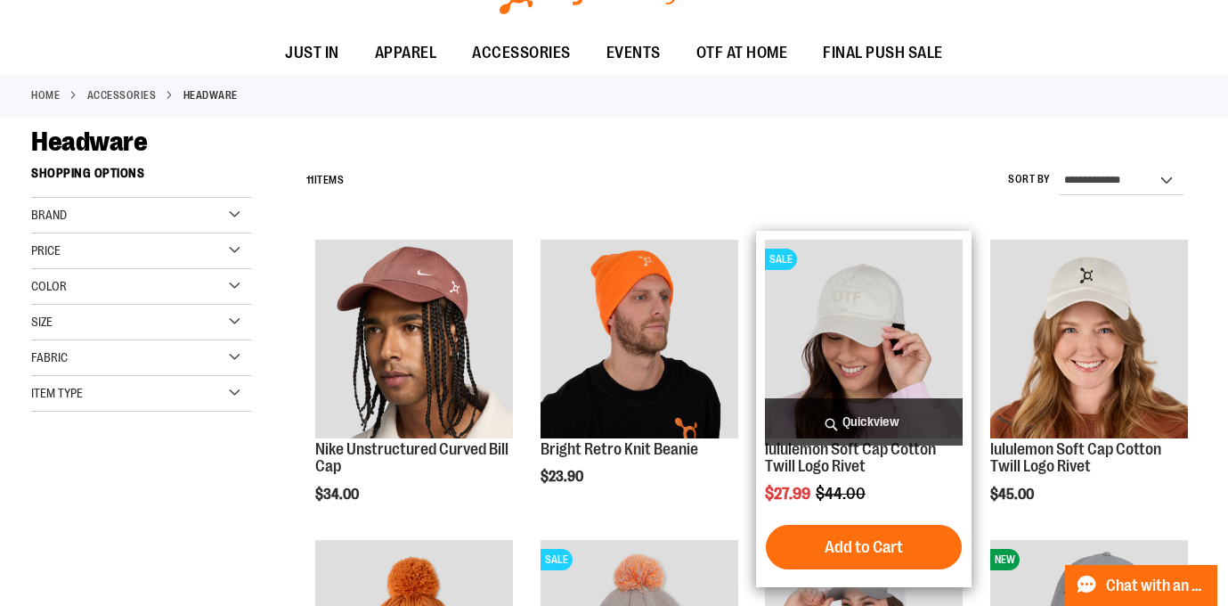
click at [893, 327] on img "product" at bounding box center [864, 339] width 198 height 198
click at [850, 337] on img "product" at bounding box center [864, 339] width 198 height 198
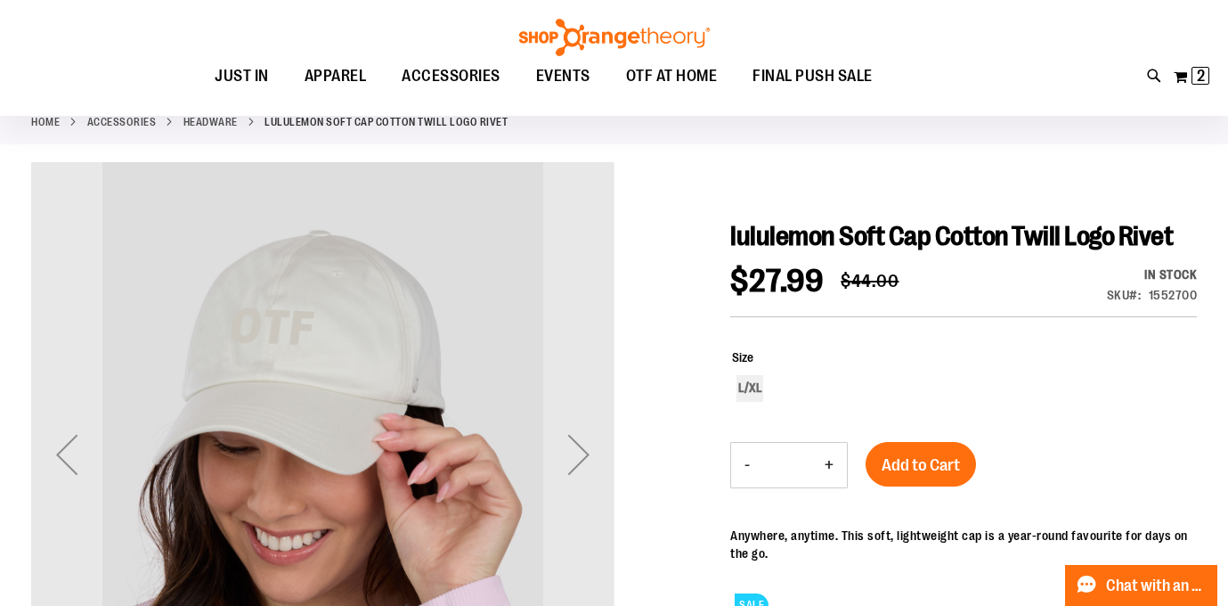
scroll to position [89, 0]
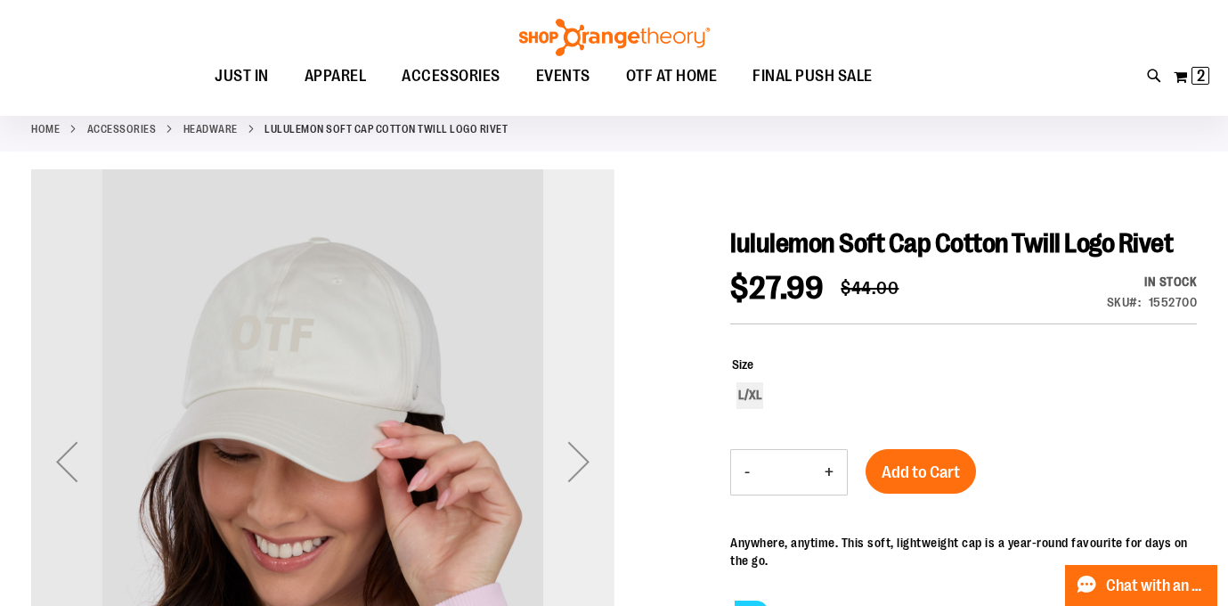
click at [581, 463] on div "Next" at bounding box center [578, 461] width 71 height 71
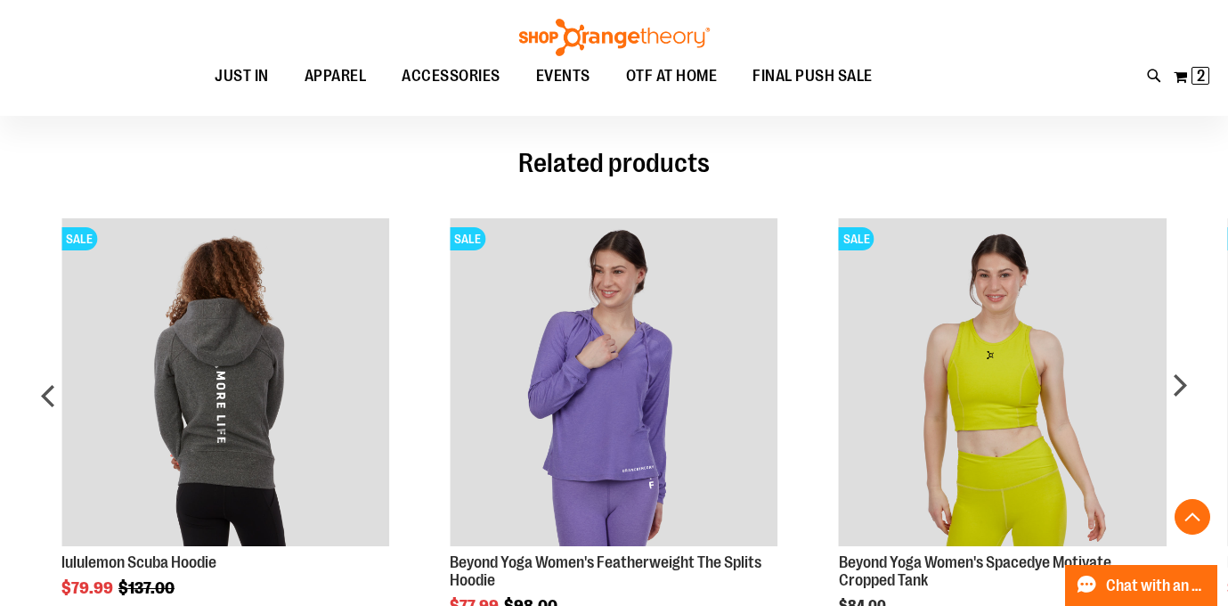
scroll to position [894, 0]
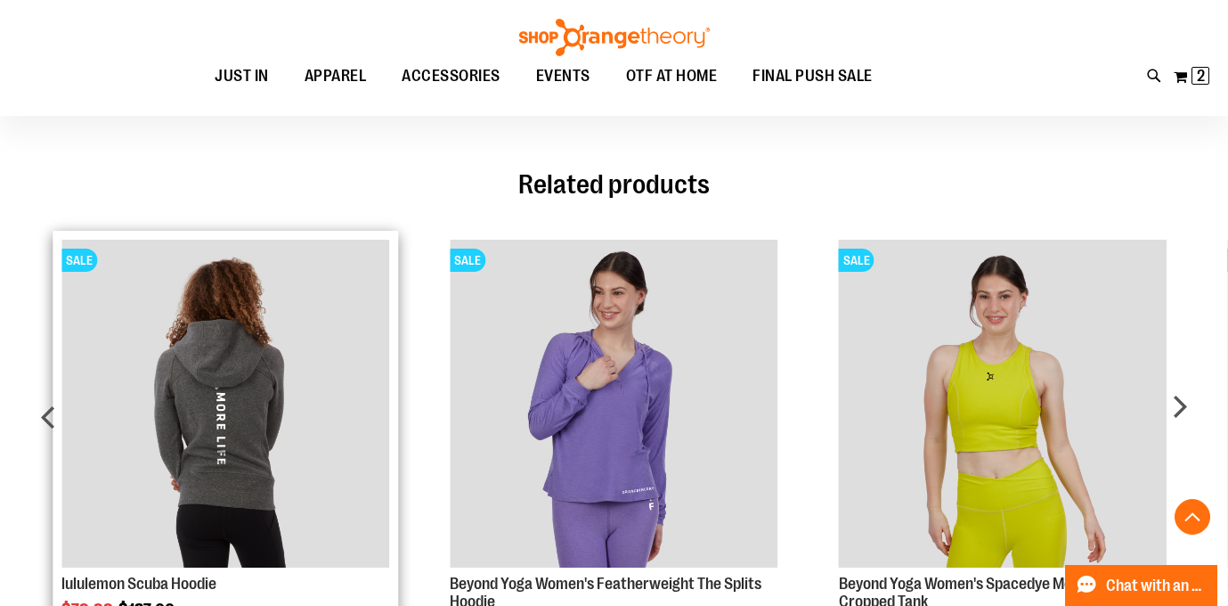
click at [305, 412] on img "Product Page Link" at bounding box center [225, 404] width 328 height 328
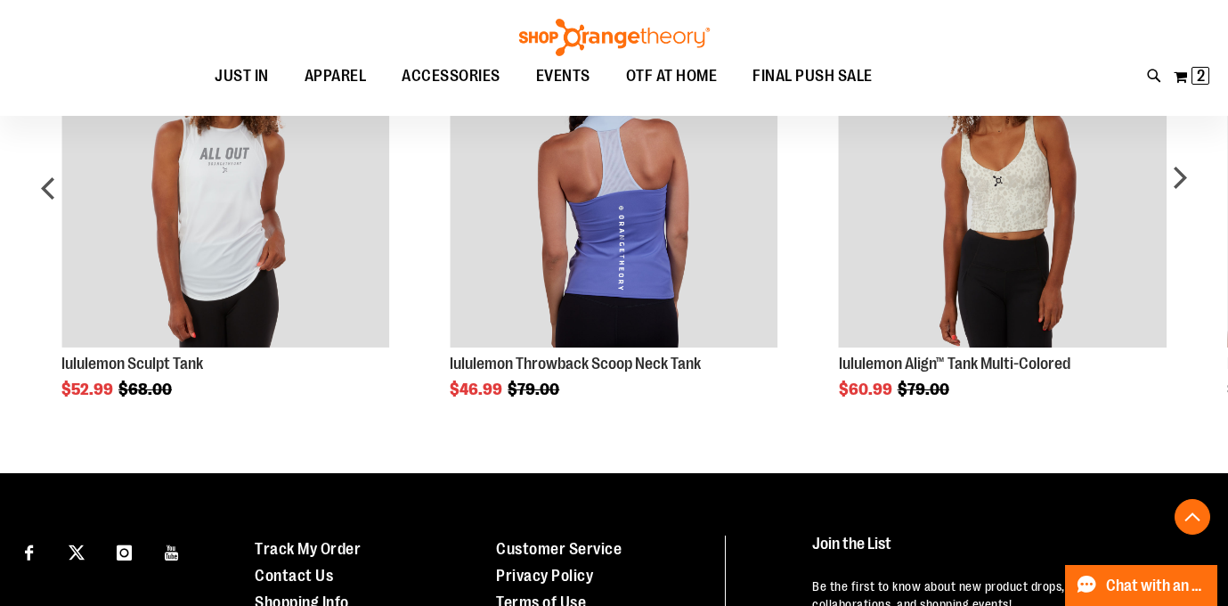
scroll to position [1694, 0]
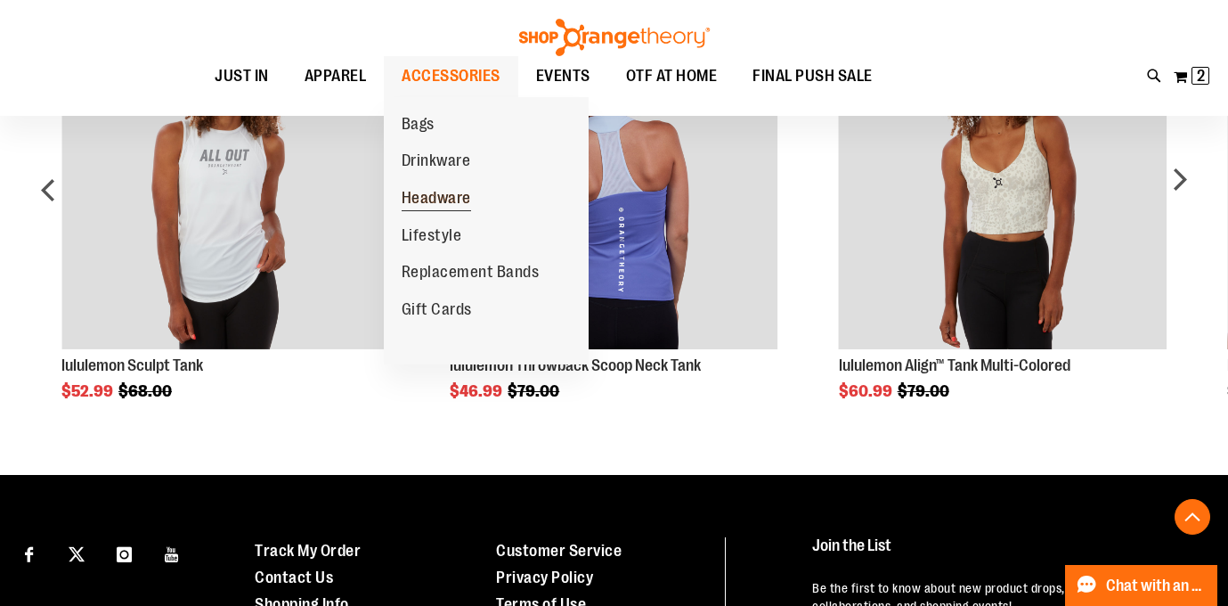
click at [446, 203] on span "Headware" at bounding box center [436, 200] width 69 height 22
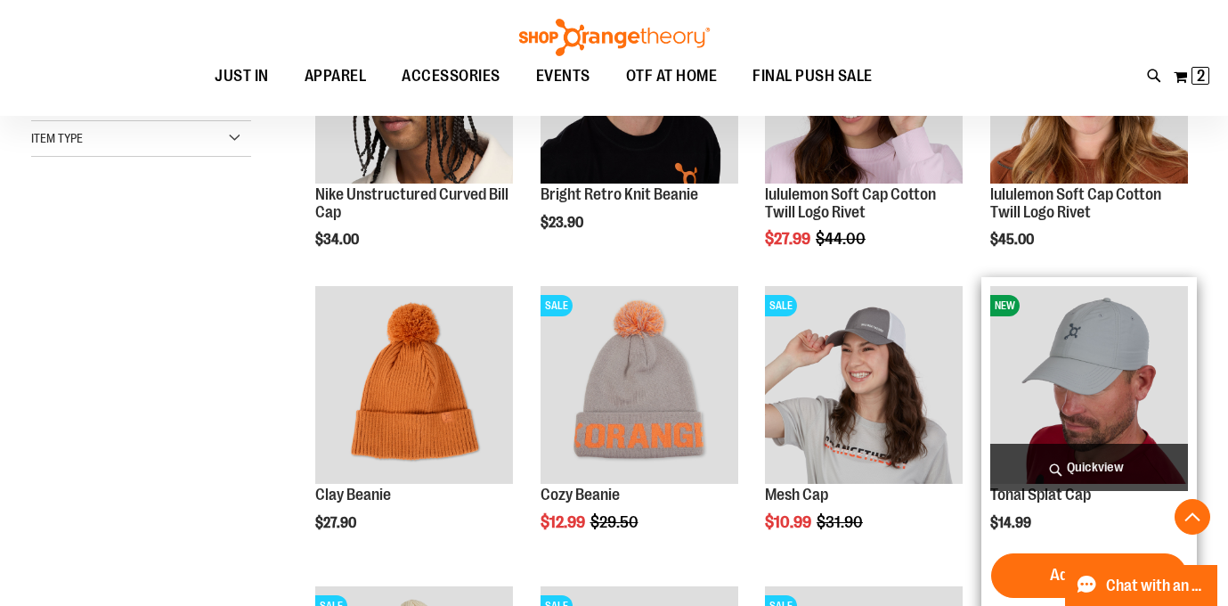
scroll to position [386, 0]
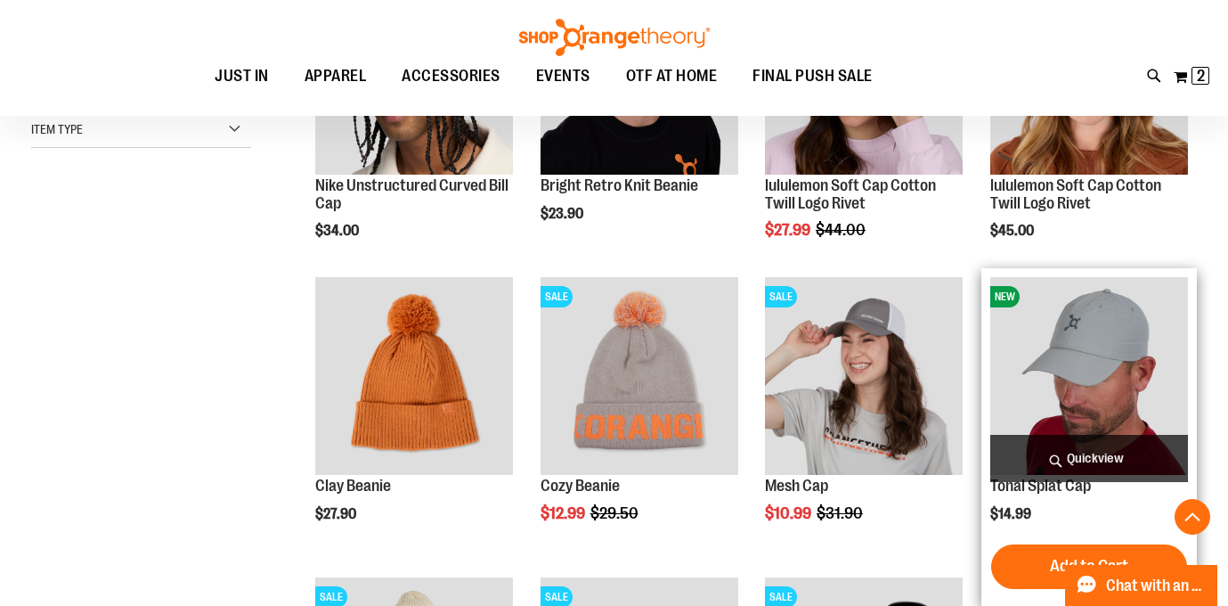
click at [1084, 370] on img "product" at bounding box center [1089, 376] width 198 height 198
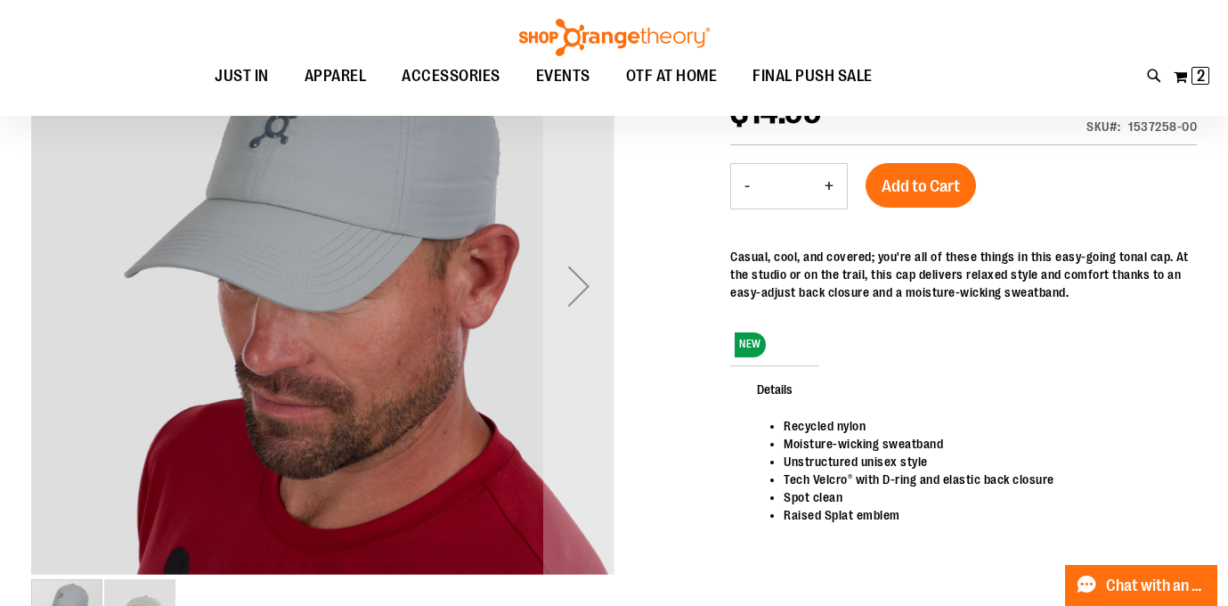
scroll to position [260, 0]
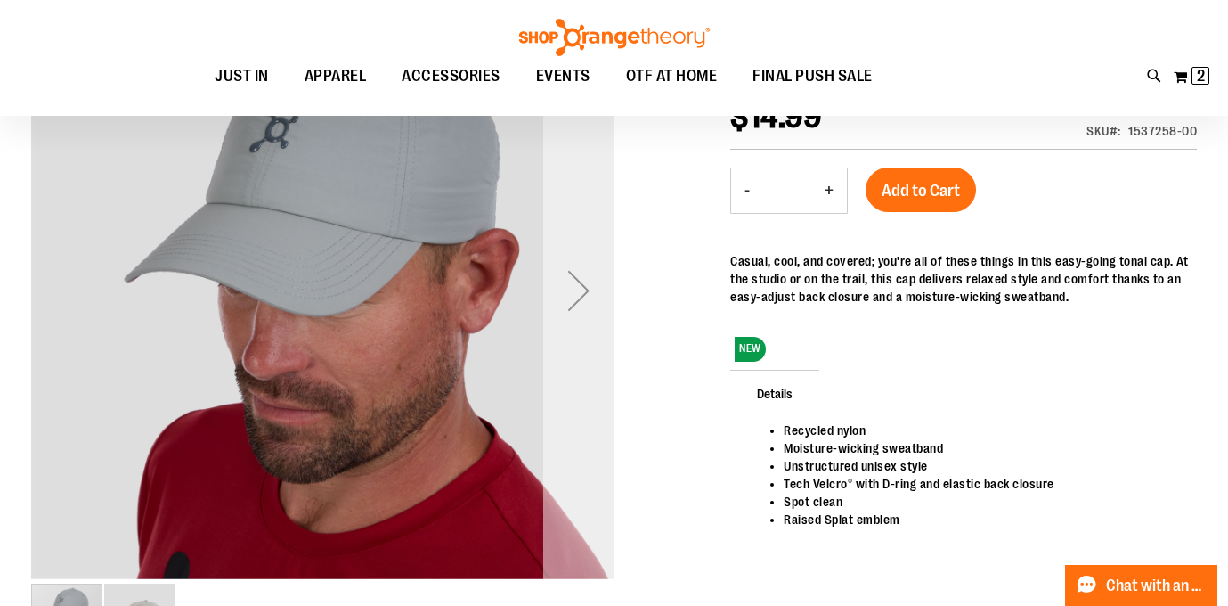
click at [581, 289] on div "Next" at bounding box center [578, 290] width 71 height 71
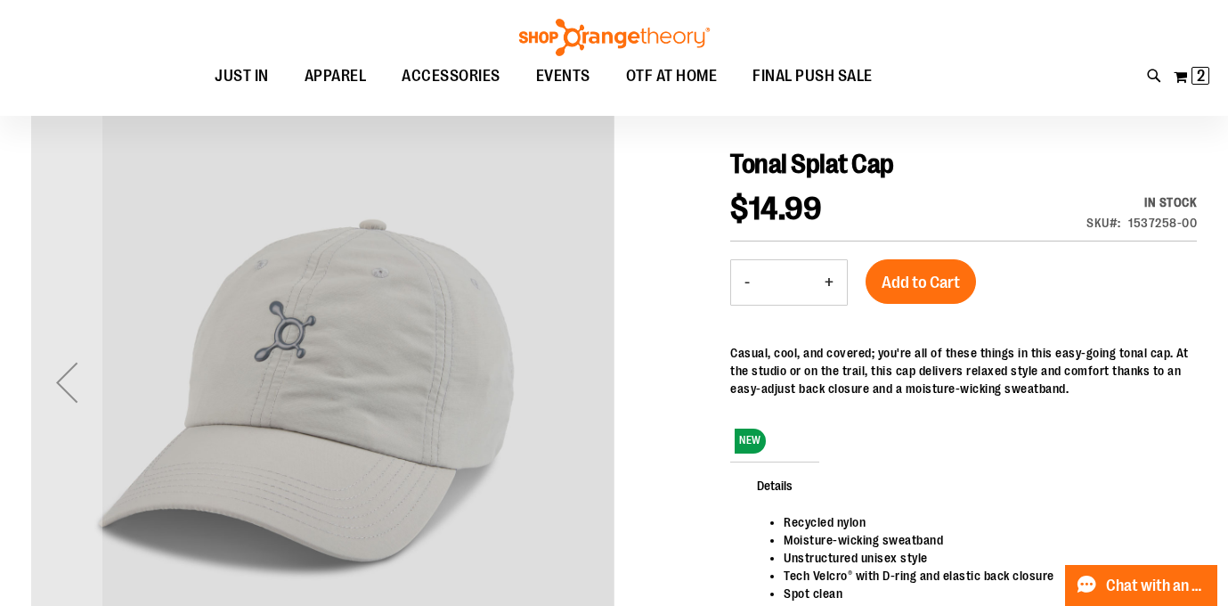
scroll to position [133, 0]
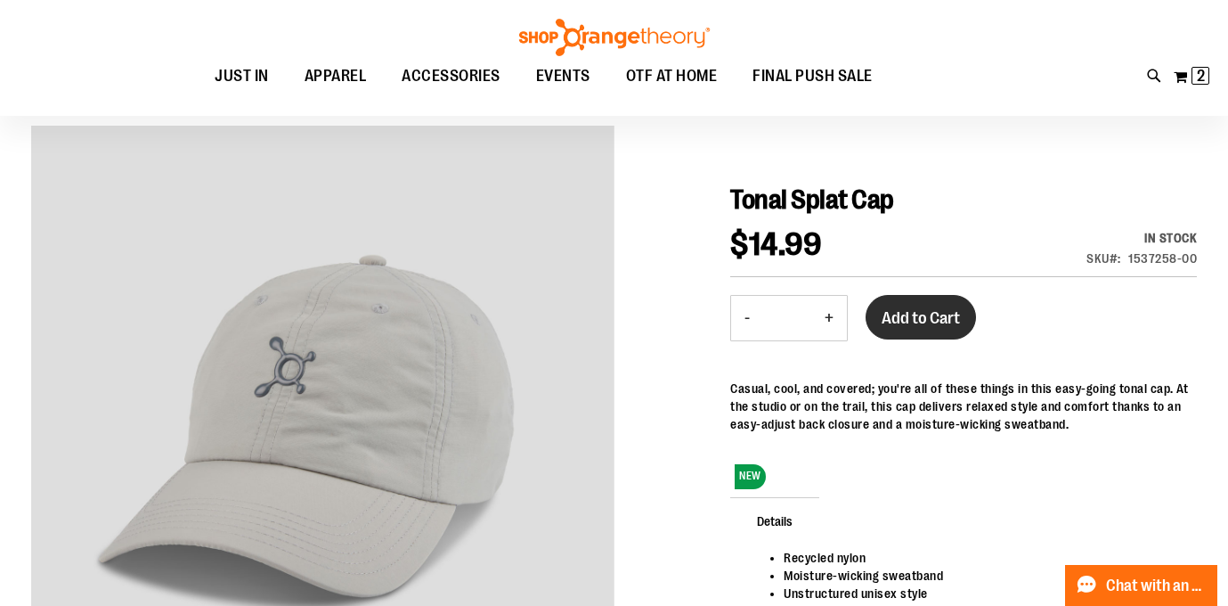
click at [940, 312] on span "Add to Cart" at bounding box center [921, 318] width 78 height 20
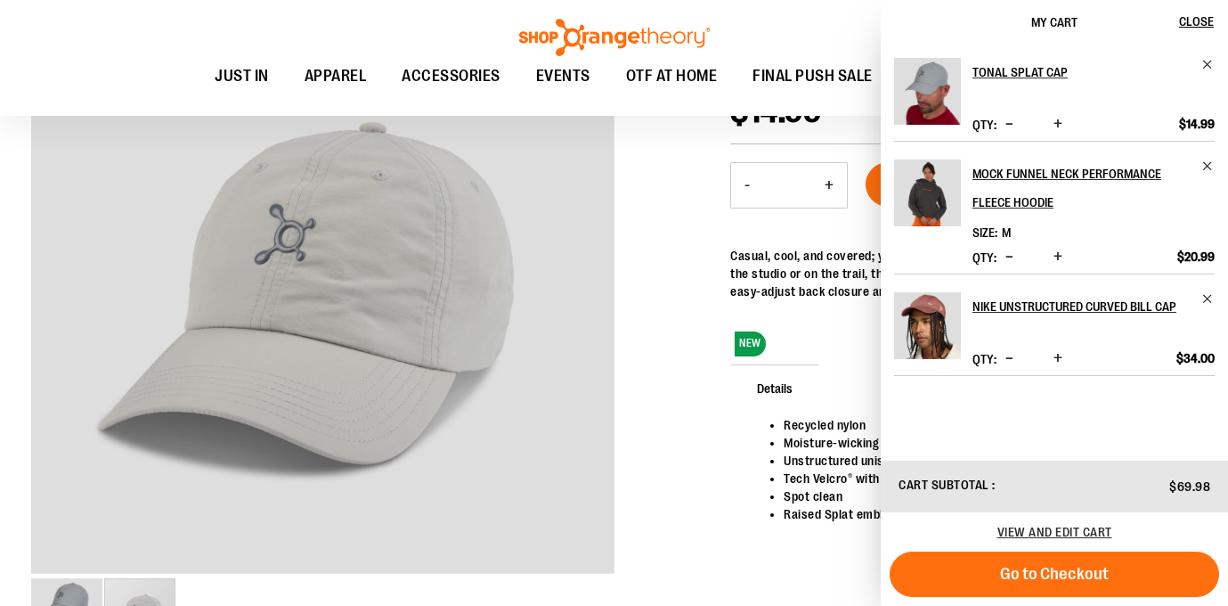
scroll to position [264, 0]
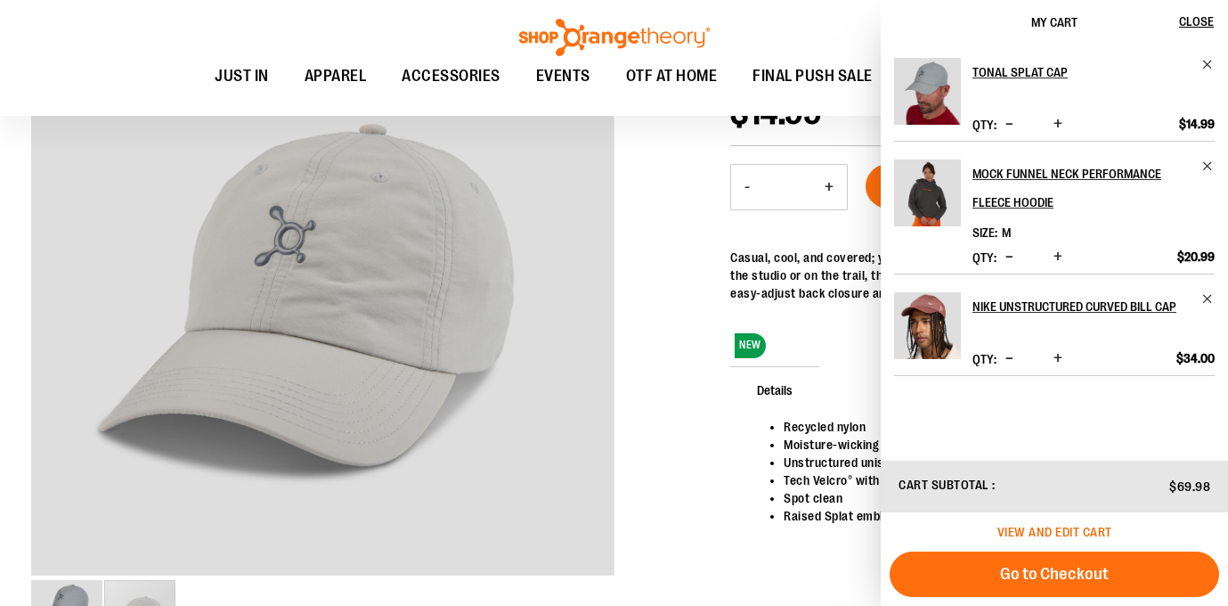
click at [1044, 526] on span "View and edit cart" at bounding box center [1054, 532] width 115 height 14
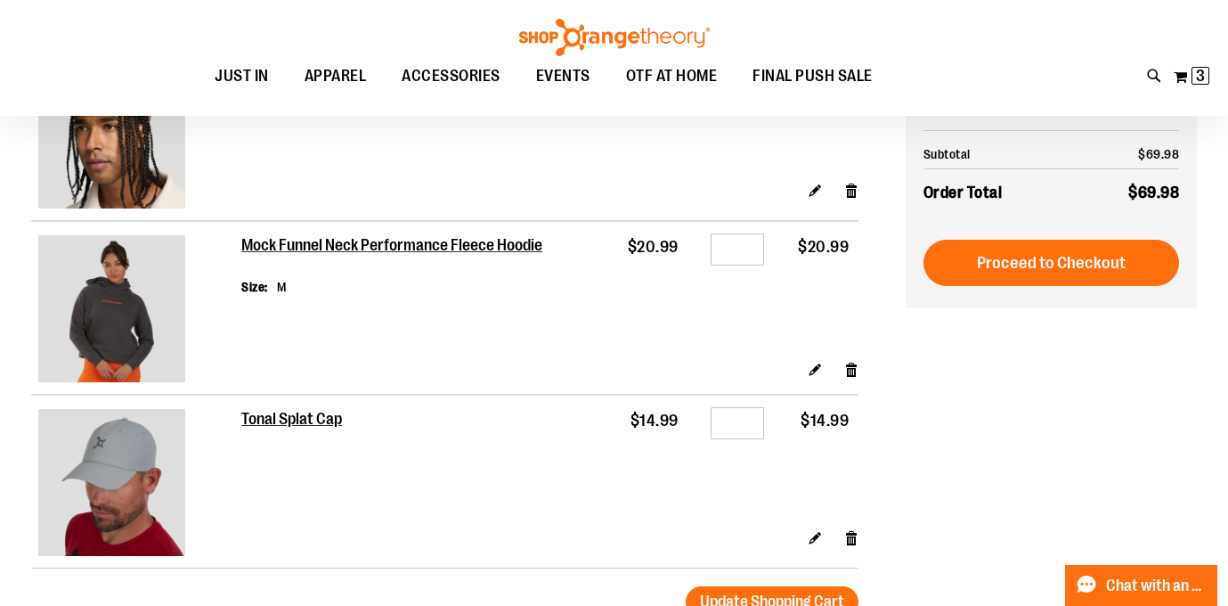
scroll to position [207, 0]
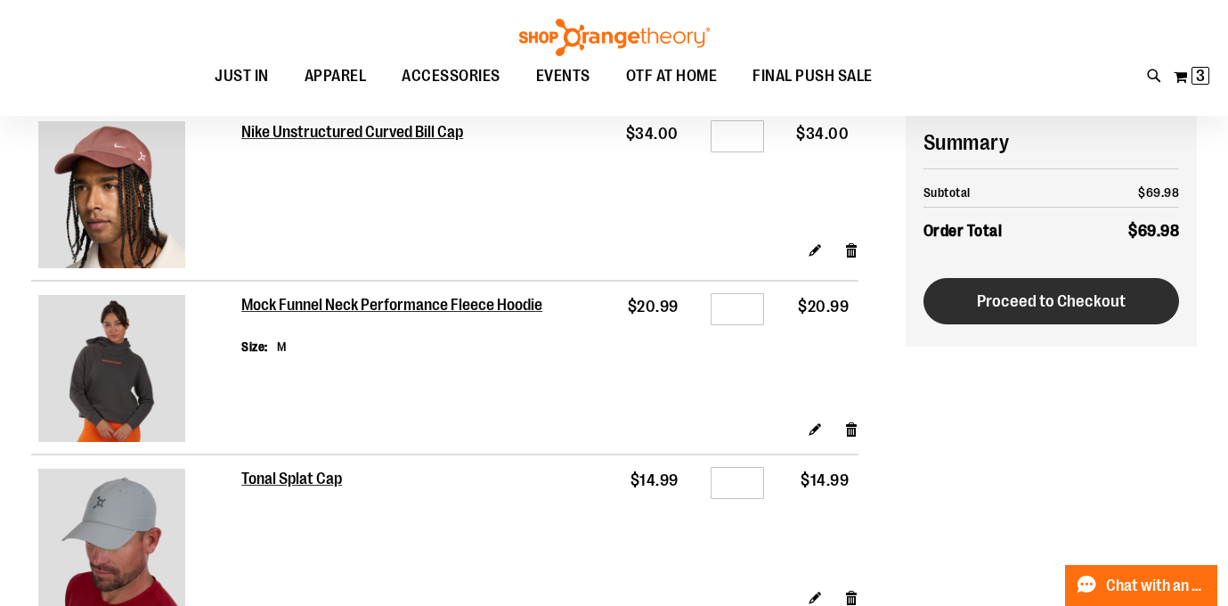
click at [1092, 310] on button "Proceed to Checkout" at bounding box center [1051, 301] width 256 height 46
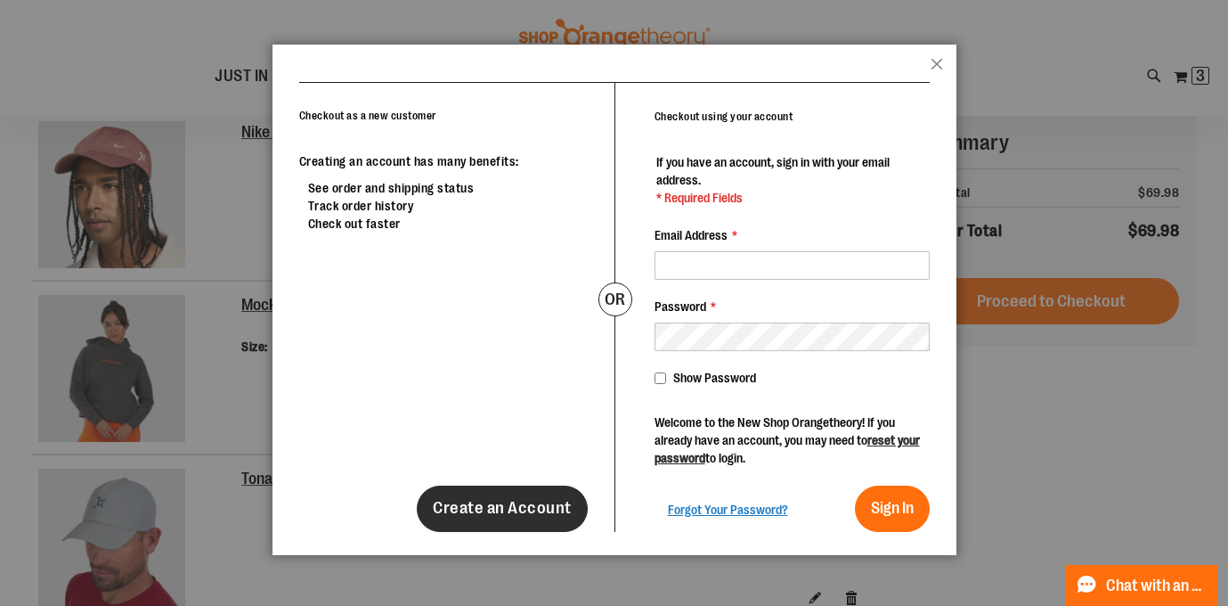
click at [485, 500] on span "Create an Account" at bounding box center [502, 508] width 139 height 20
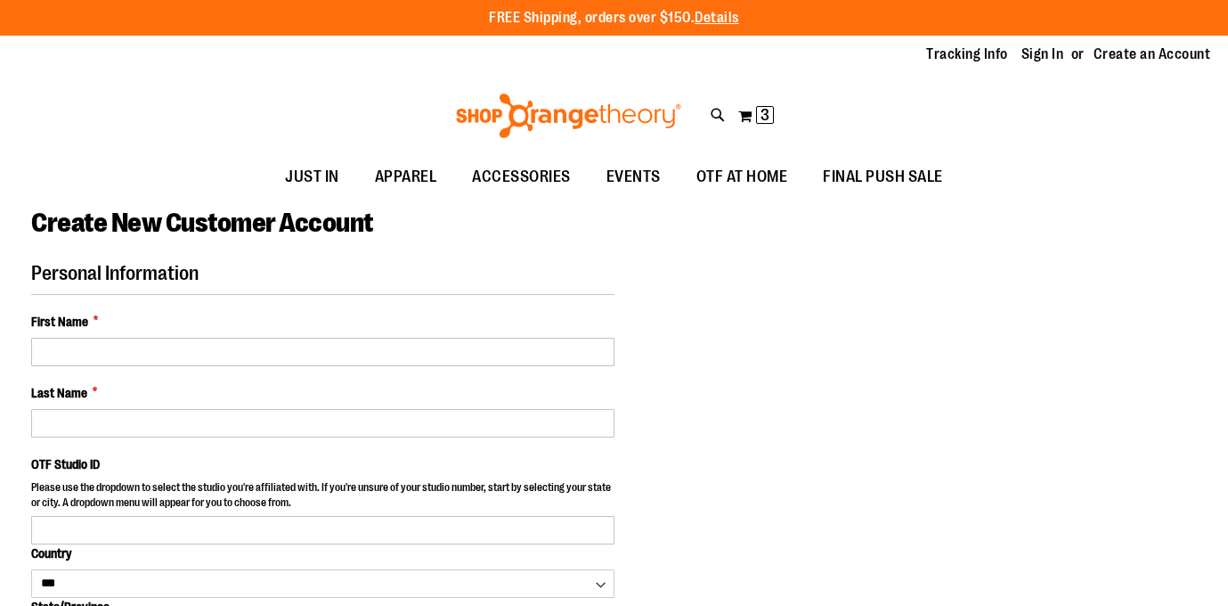
select select "***"
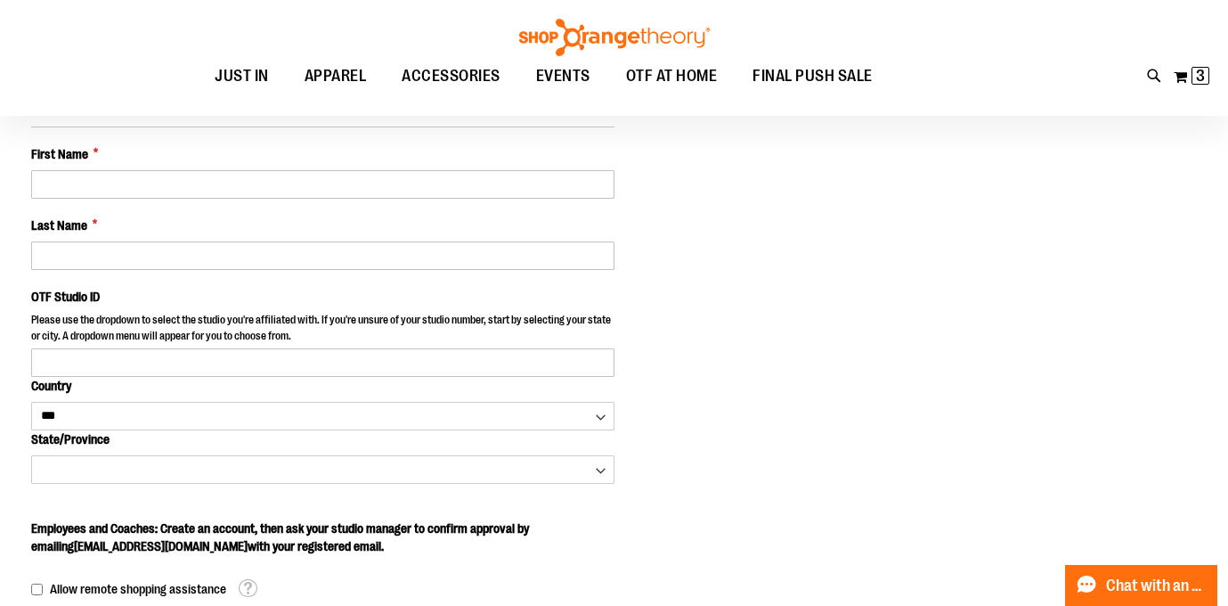
scroll to position [168, 0]
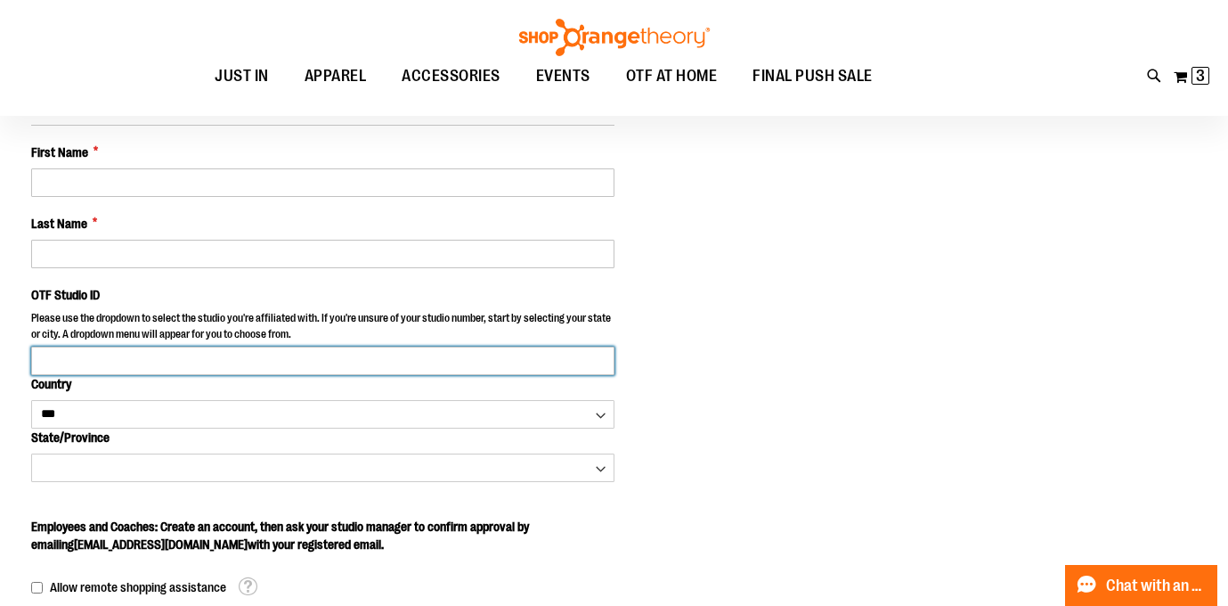
click at [476, 354] on input "OTF Studio ID" at bounding box center [322, 360] width 583 height 28
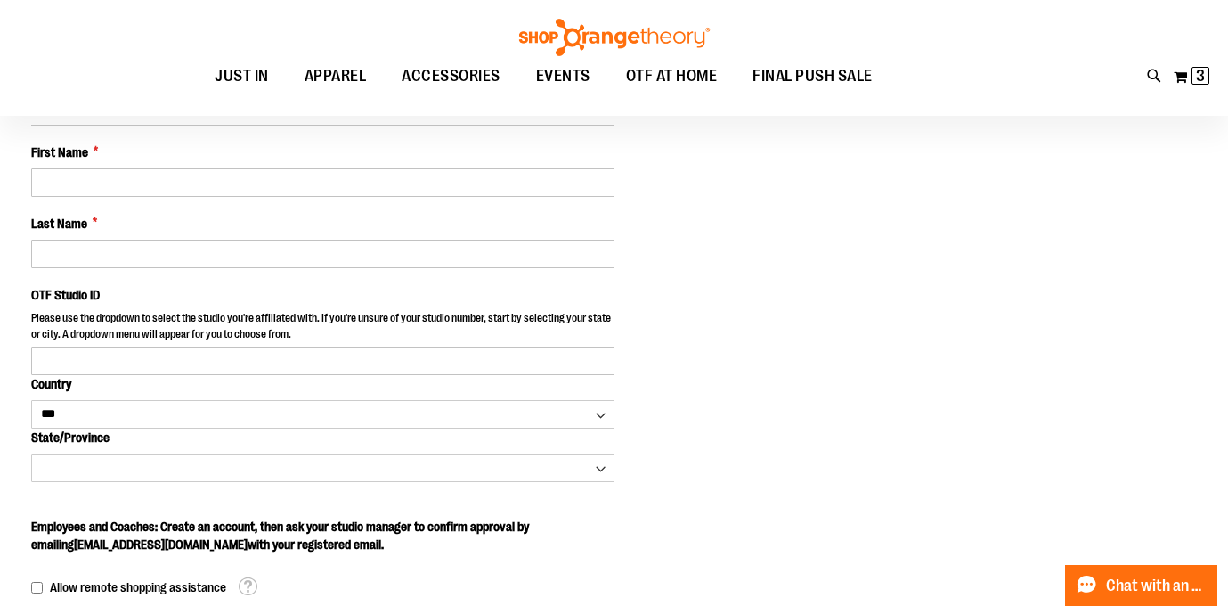
click at [705, 320] on div "Personal Information First Name * Last Name * OTF Studio ID Please use the drop…" at bounding box center [614, 616] width 1166 height 1046
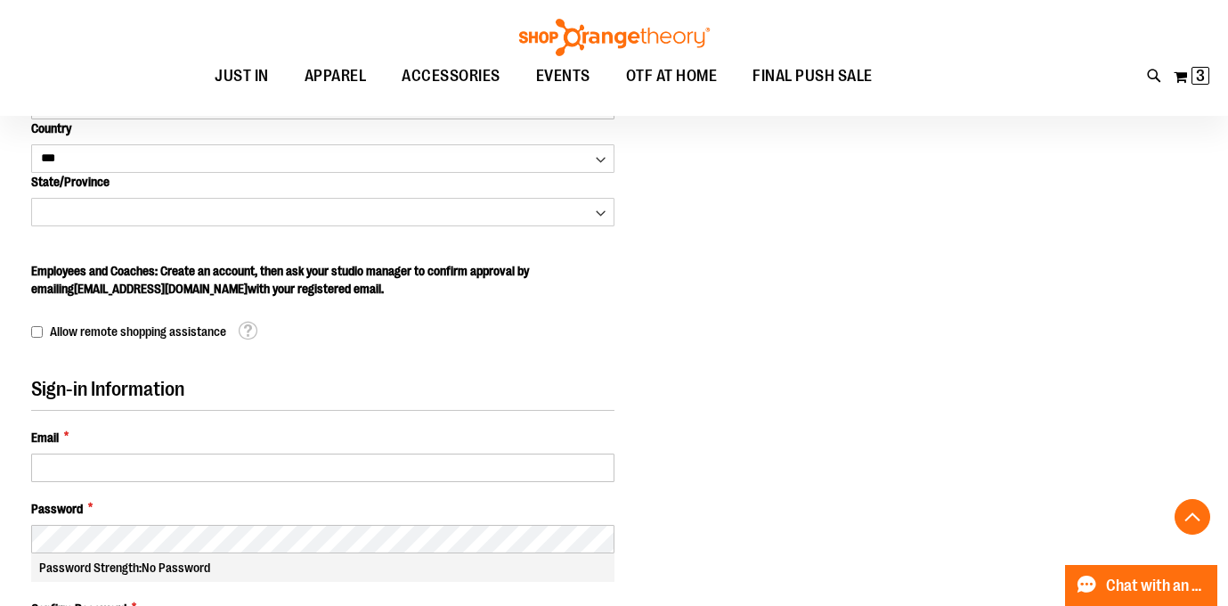
scroll to position [338, 0]
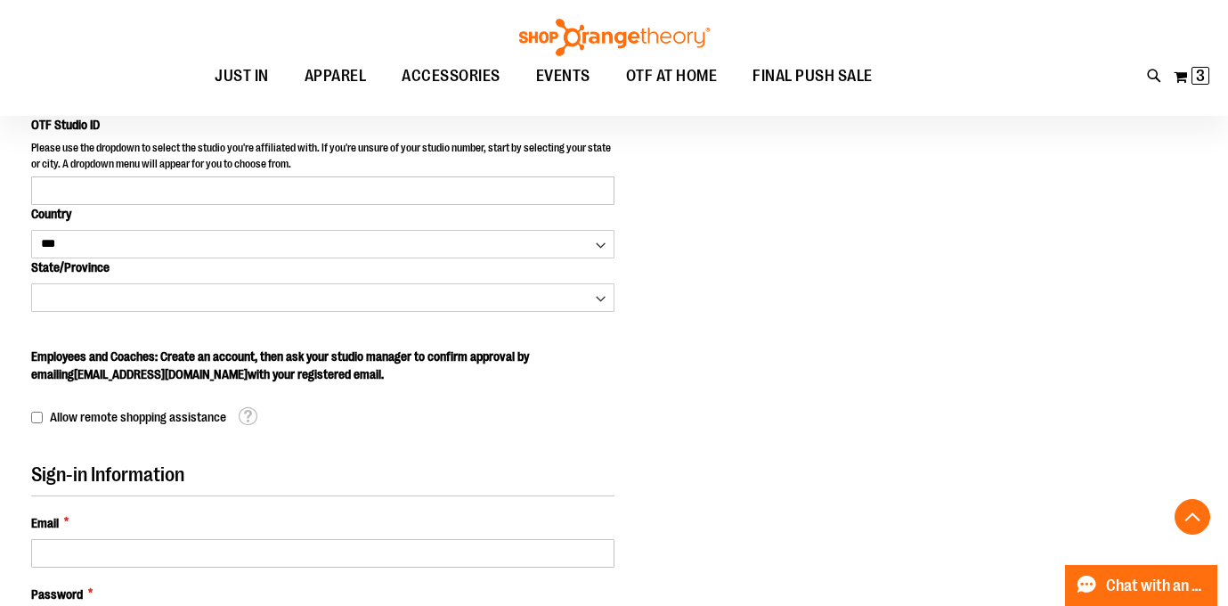
drag, startPoint x: 29, startPoint y: 355, endPoint x: 415, endPoint y: 376, distance: 386.1
click at [415, 376] on main "Create New Customer Account Personal Information First Name * Last Name * OTF S…" at bounding box center [614, 417] width 1228 height 1119
copy span "Employees and Coaches: Create an account, then ask your studio manager to confi…"
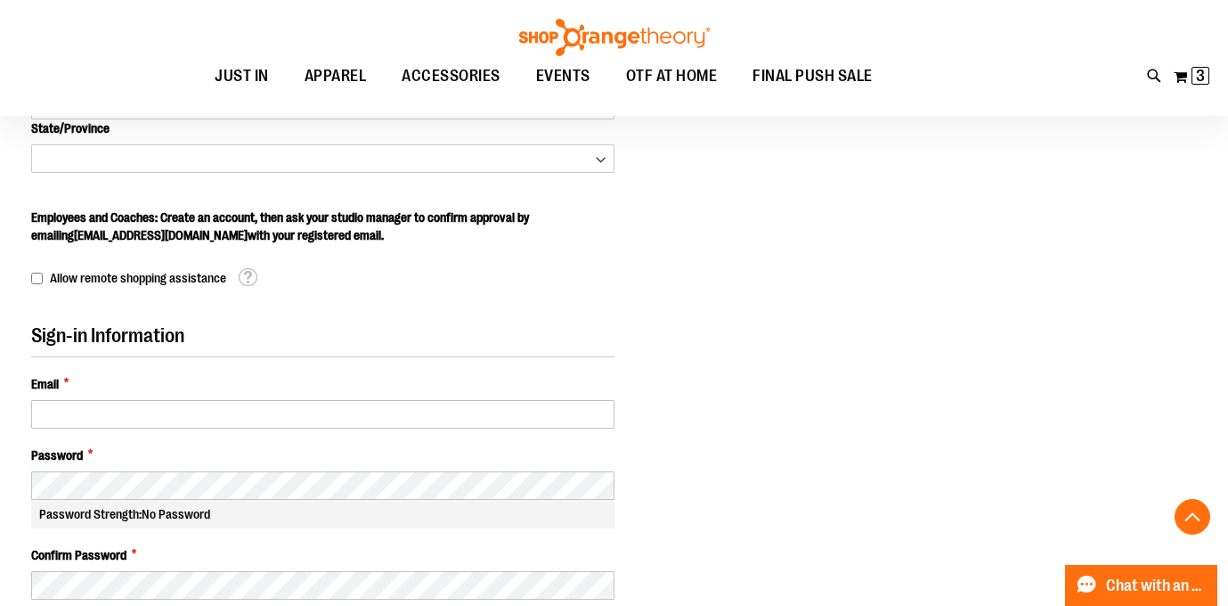
scroll to position [483, 0]
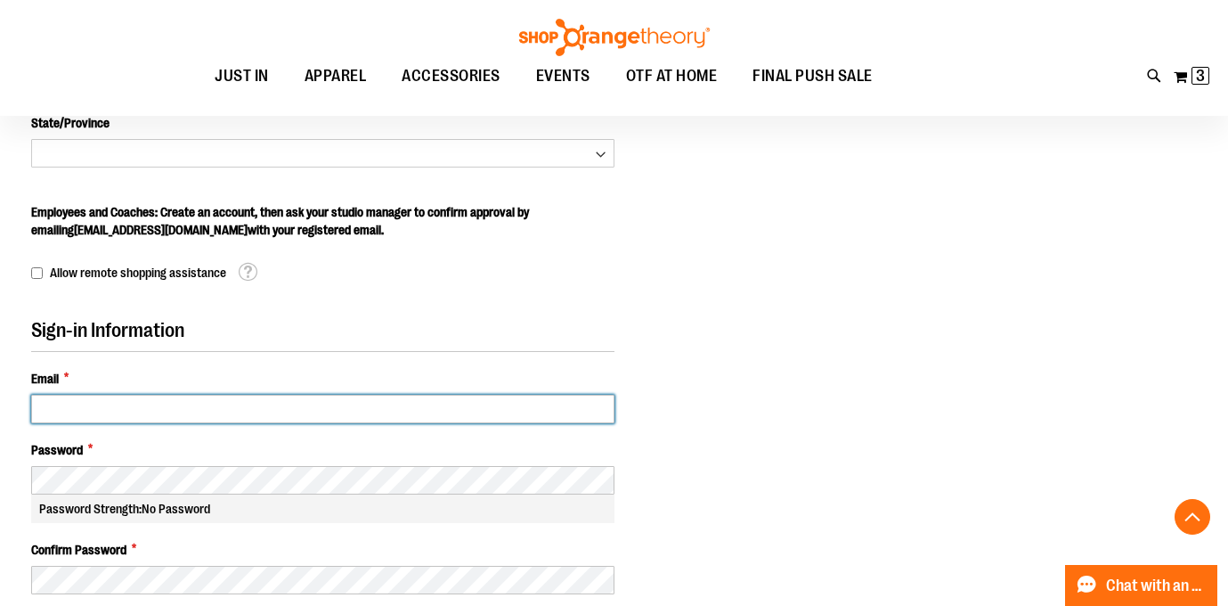
click at [285, 408] on input "Email *" at bounding box center [322, 408] width 583 height 28
paste input "**********"
type input "**********"
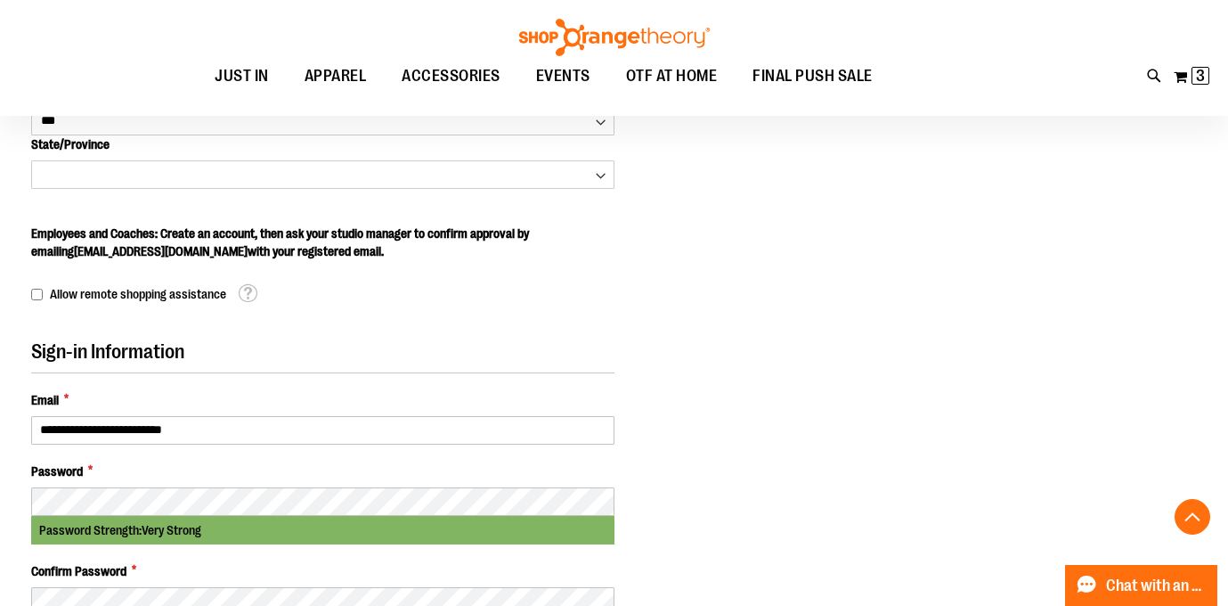
scroll to position [403, 0]
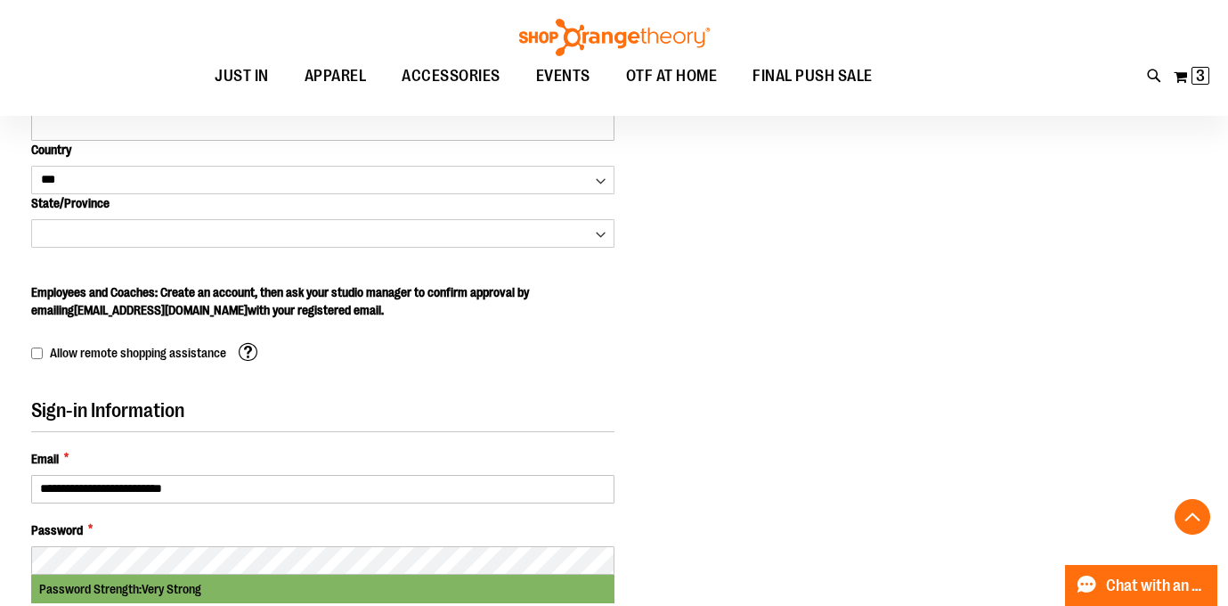
click at [248, 351] on span at bounding box center [248, 351] width 20 height 20
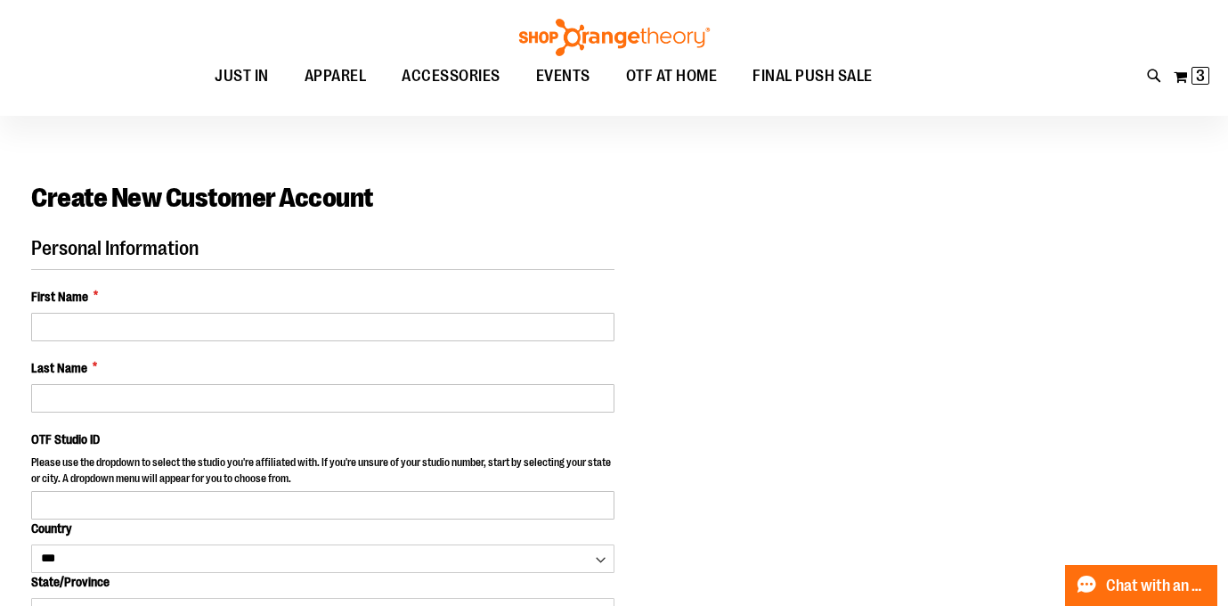
scroll to position [21, 0]
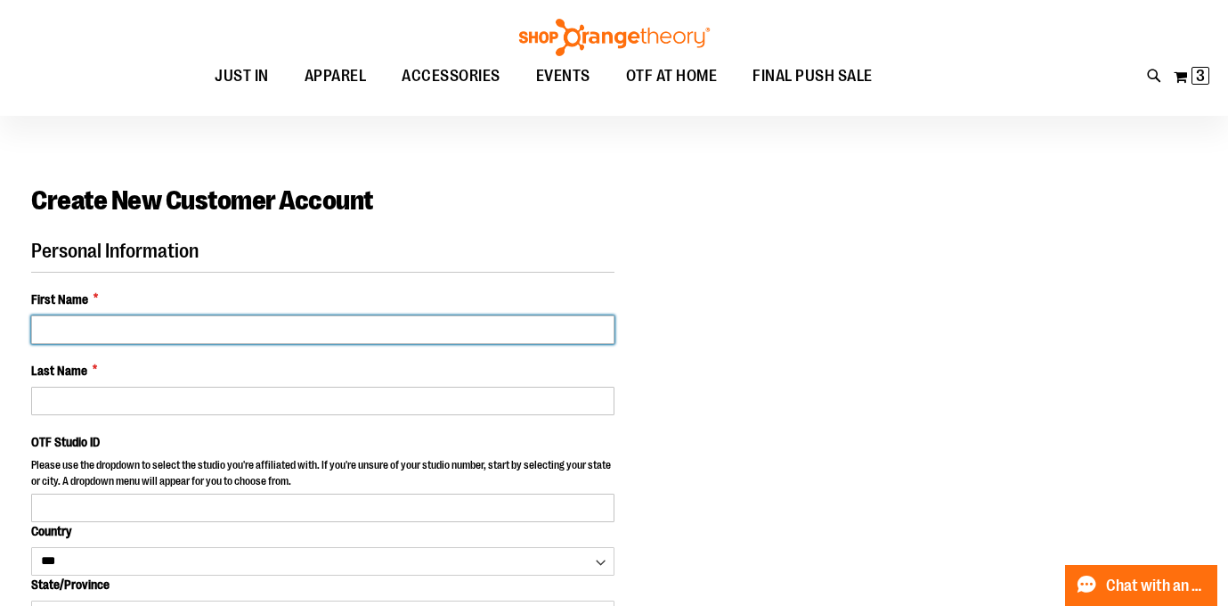
click at [50, 329] on input "First Name *" at bounding box center [322, 329] width 583 height 28
type input "*******"
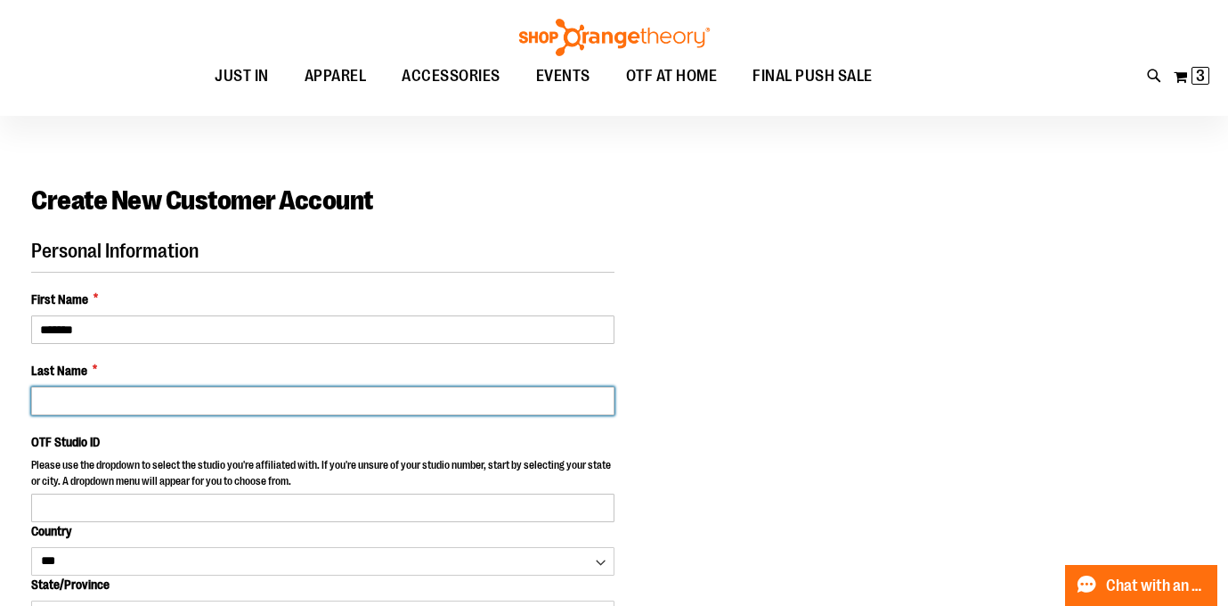
click at [45, 395] on input "Last Name *" at bounding box center [322, 400] width 583 height 28
type input "*****"
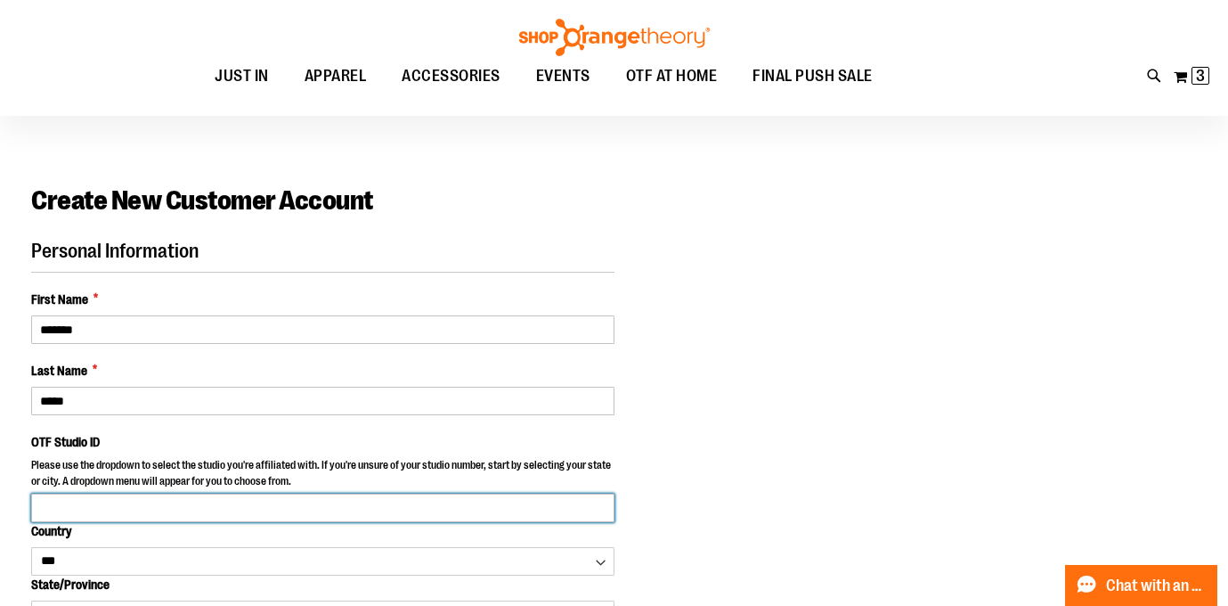
click at [66, 500] on input "OTF Studio ID" at bounding box center [322, 507] width 583 height 28
click at [227, 510] on input "***" at bounding box center [322, 507] width 583 height 28
drag, startPoint x: 102, startPoint y: 505, endPoint x: 23, endPoint y: 512, distance: 79.6
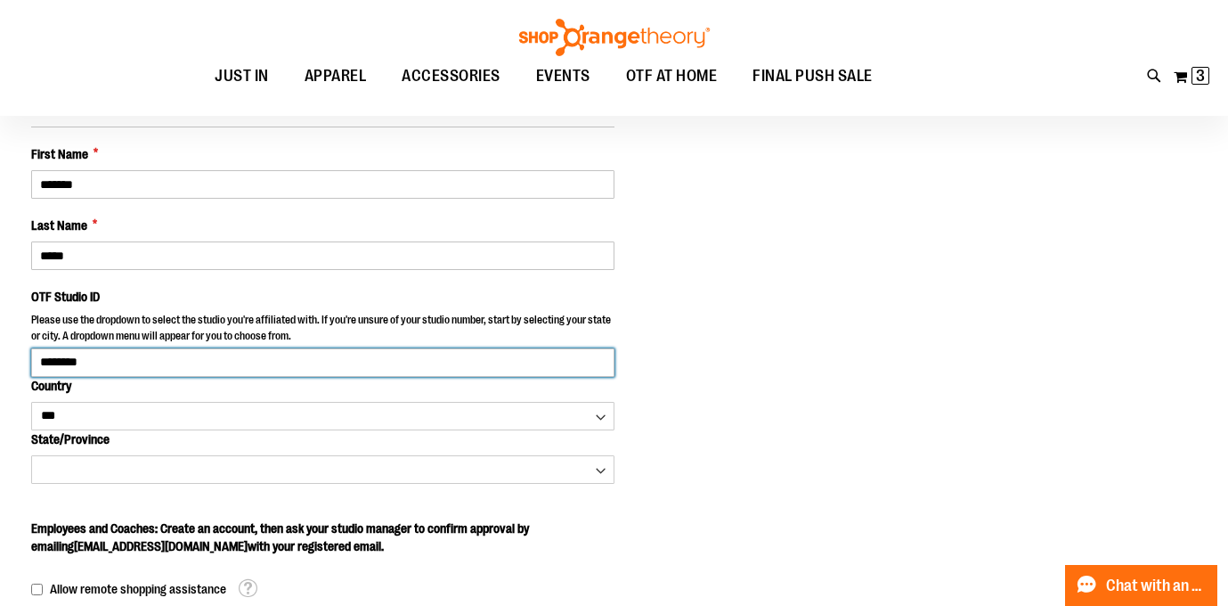
scroll to position [171, 0]
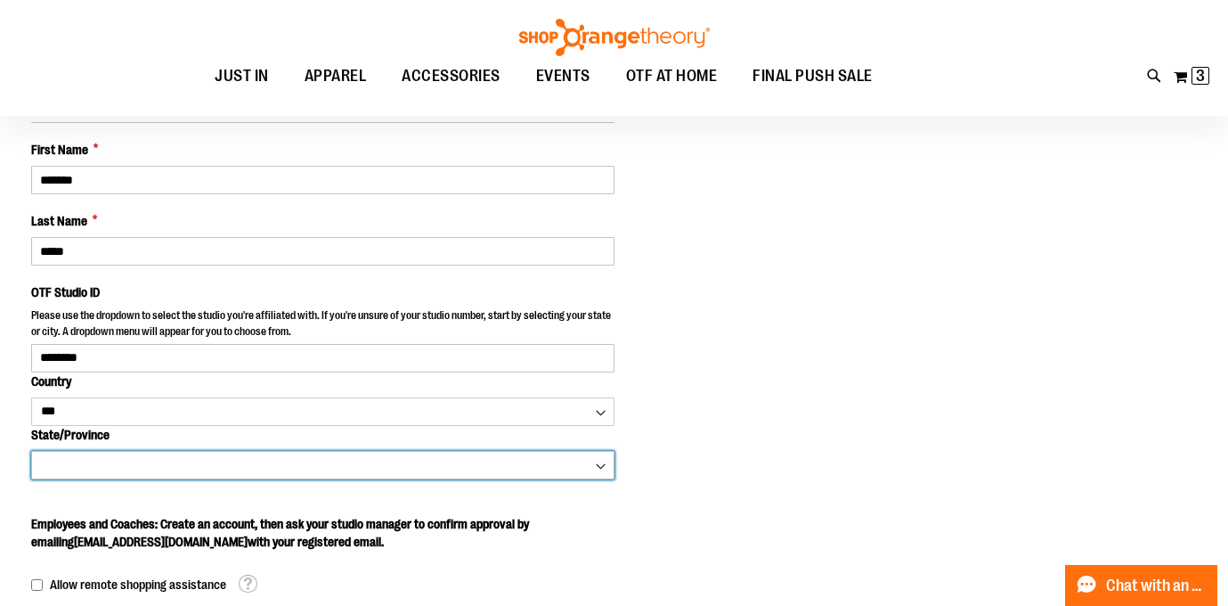
click at [93, 435] on body "Skip to Content The store will not work correctly when cookies are disabled. FR…" at bounding box center [614, 132] width 1228 height 606
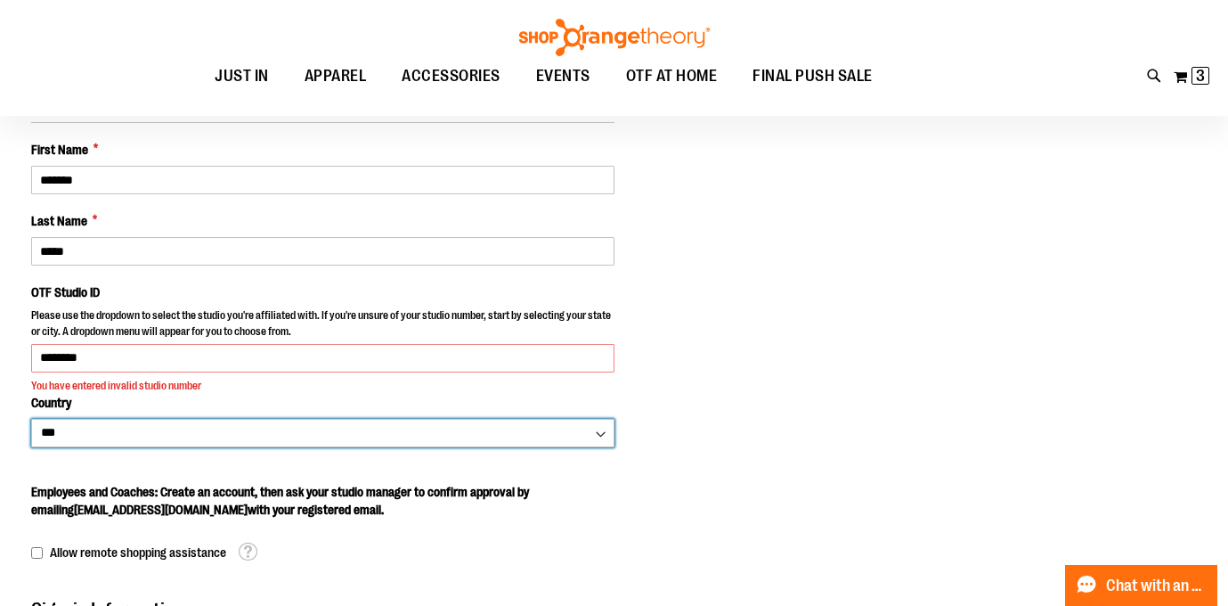
click at [106, 434] on select "*** *** ******* *** *** *** ** *** *** *** *** *** *** *** *** *** *** *** *** …" at bounding box center [322, 433] width 583 height 28
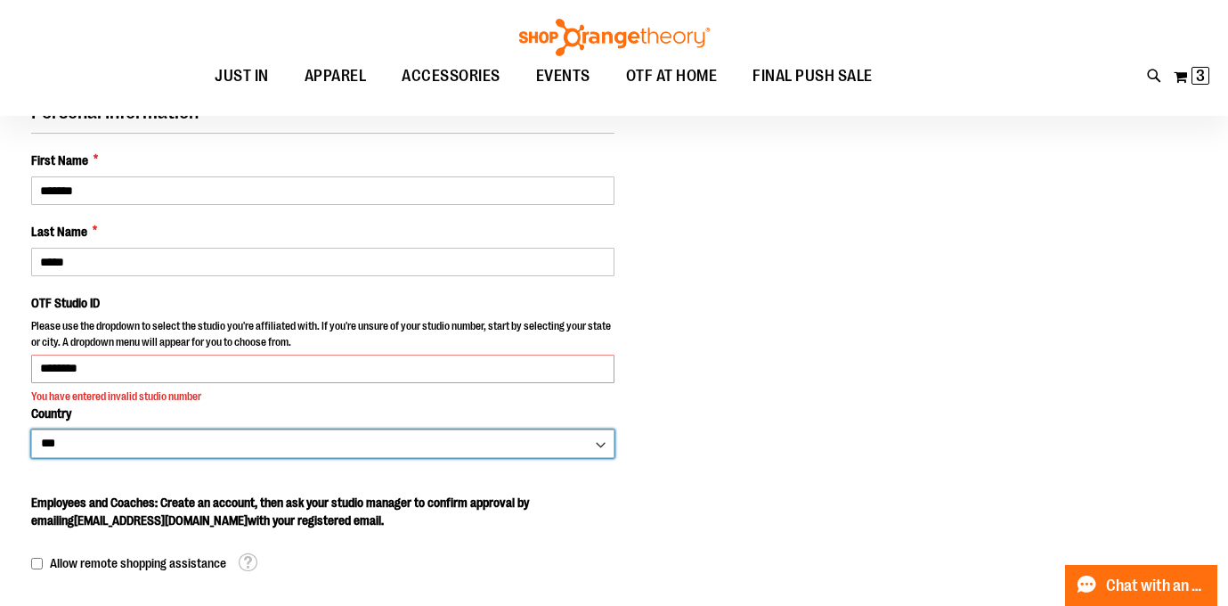
scroll to position [154, 0]
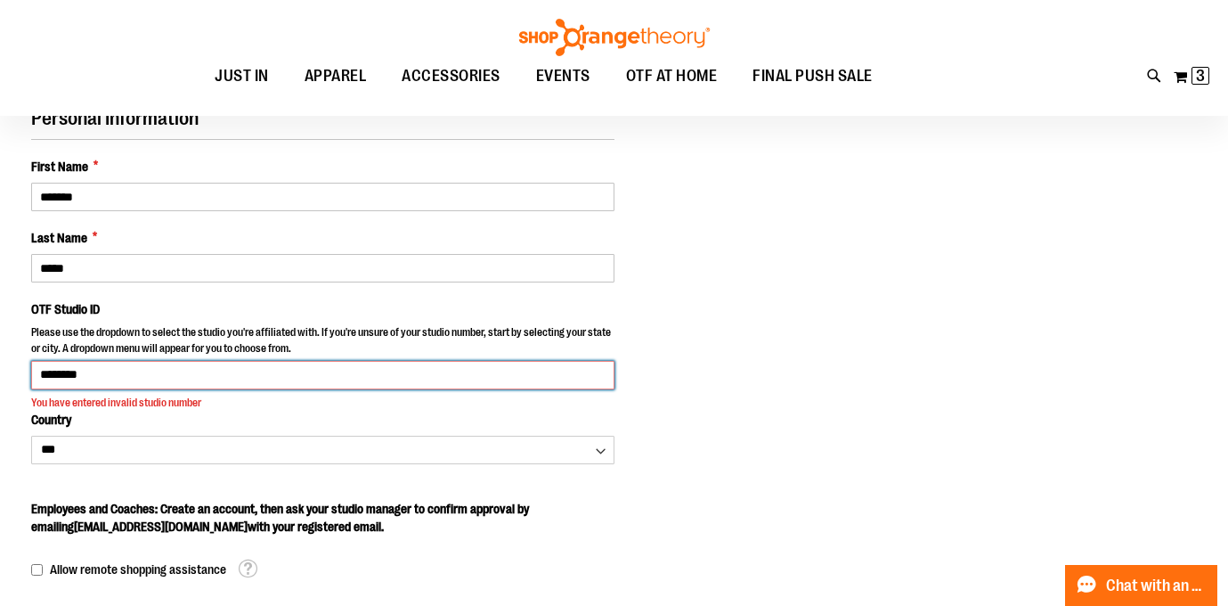
click at [150, 384] on input "********" at bounding box center [322, 375] width 583 height 28
drag, startPoint x: 151, startPoint y: 379, endPoint x: 16, endPoint y: 385, distance: 135.5
click at [16, 385] on main "Create New Customer Account Personal Information First Name * ******* Last Name…" at bounding box center [614, 586] width 1228 height 1087
type input "*"
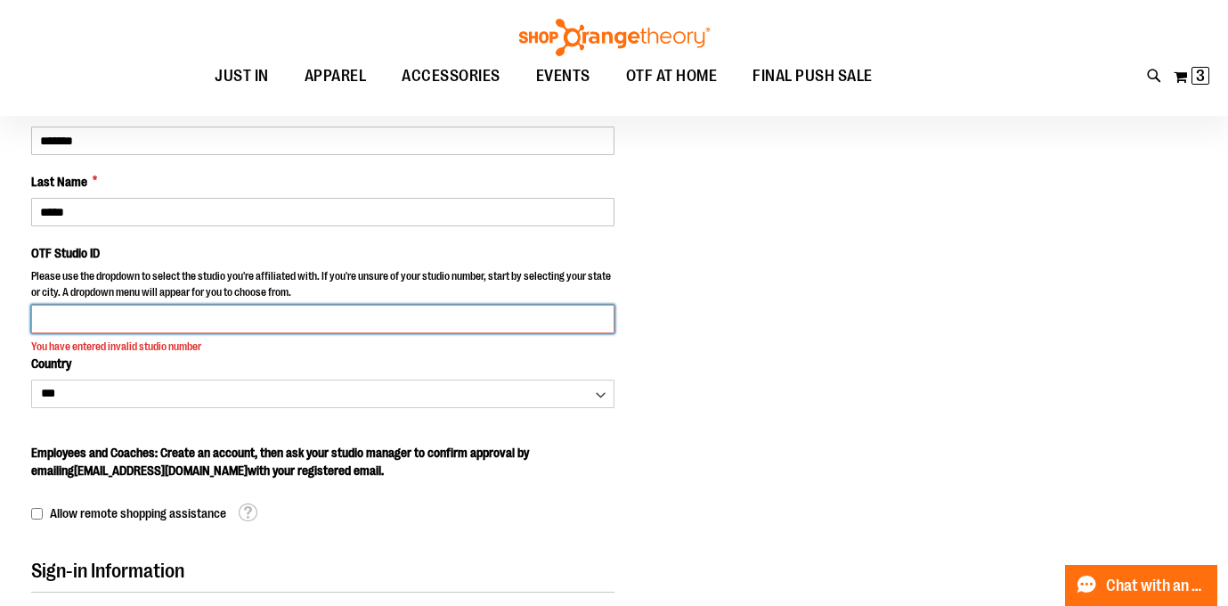
scroll to position [208, 0]
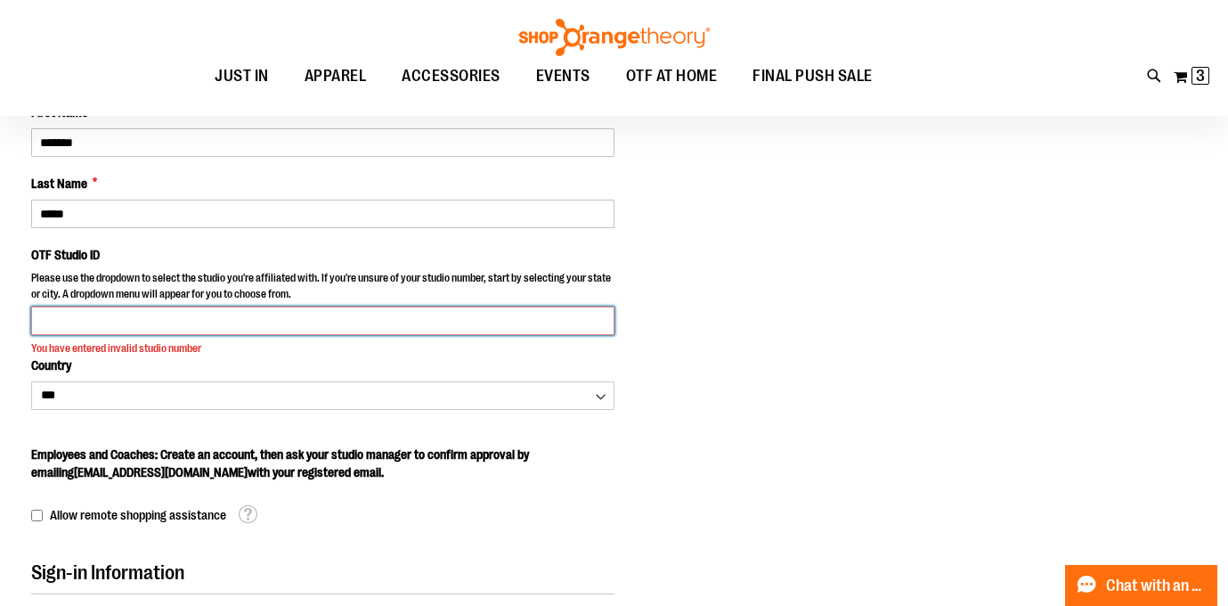
click at [42, 319] on input "OTF Studio ID" at bounding box center [322, 320] width 583 height 28
type input "*"
type input "****"
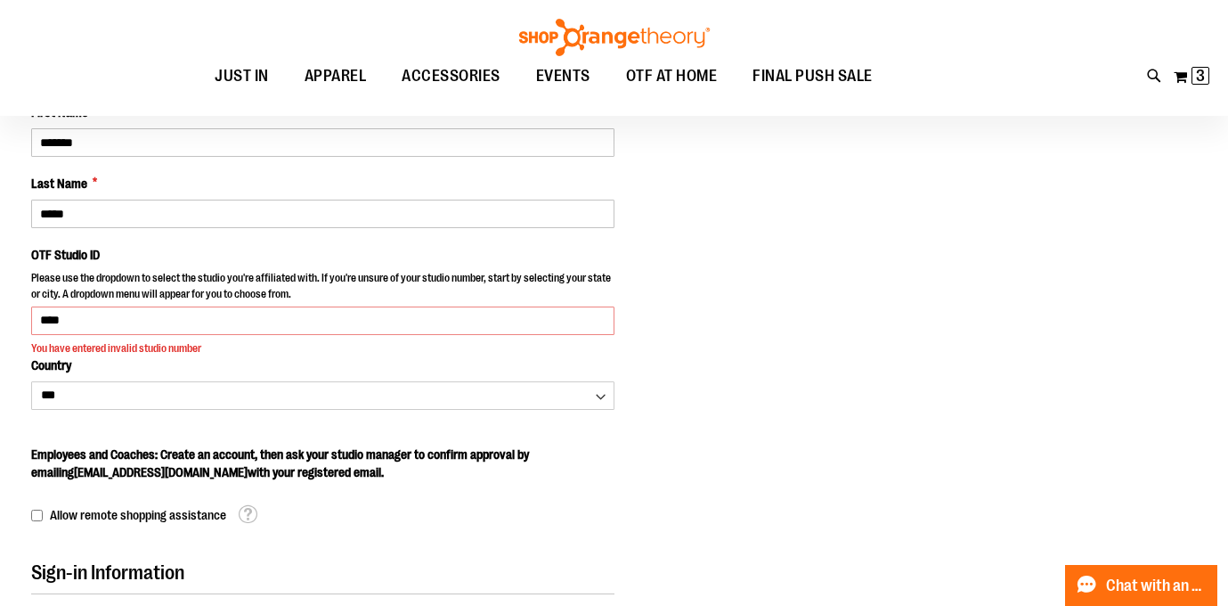
click at [158, 347] on body "Please wait... Skip to Content The store will not work correctly when cookies a…" at bounding box center [614, 95] width 1228 height 606
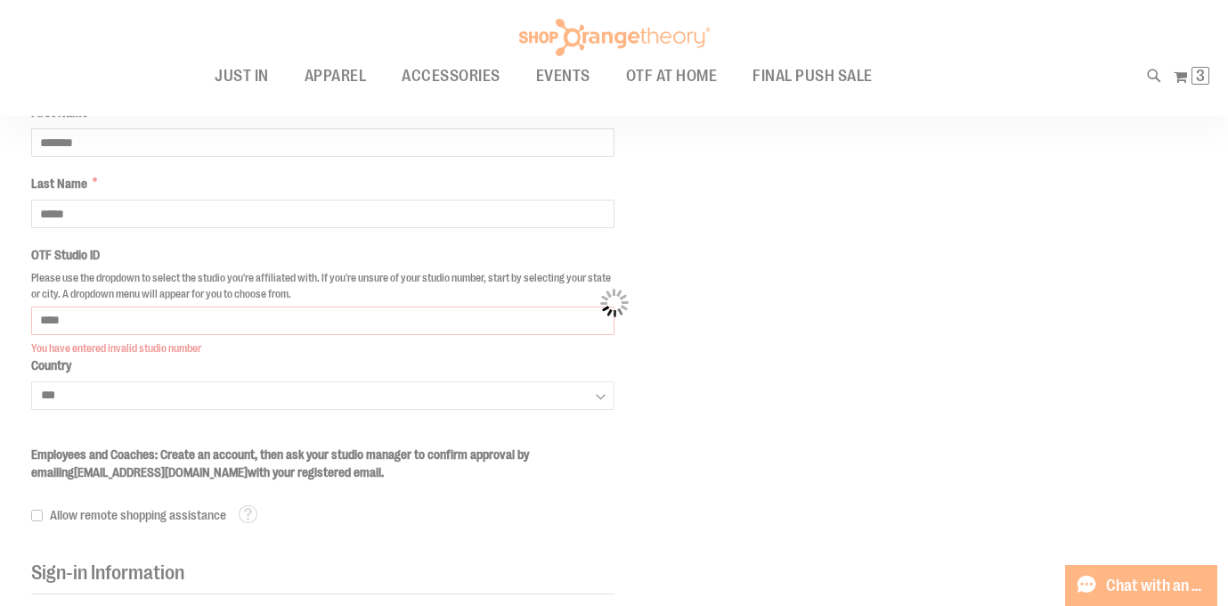
select select "********"
select select "*******"
select select "****"
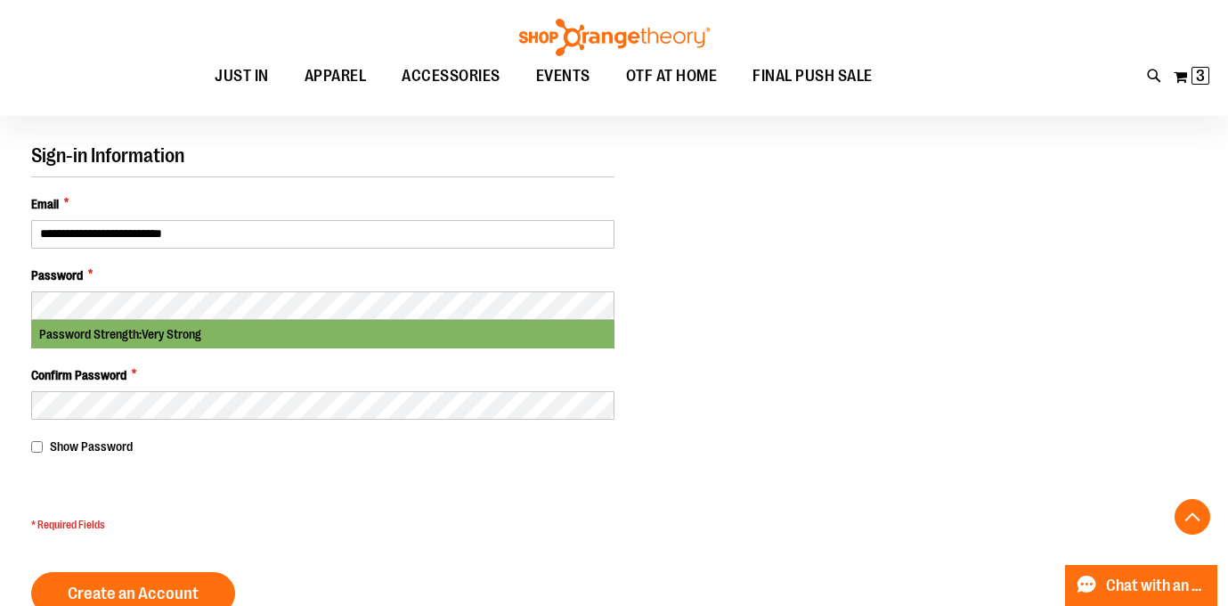
scroll to position [760, 0]
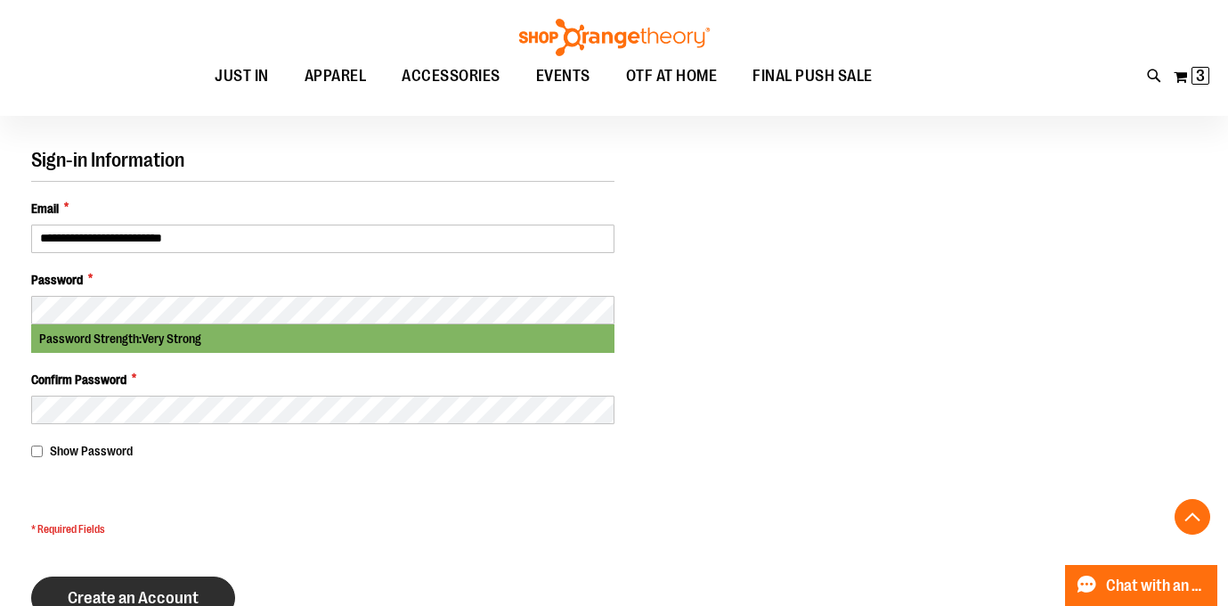
click at [85, 581] on button "Create an Account" at bounding box center [133, 597] width 204 height 43
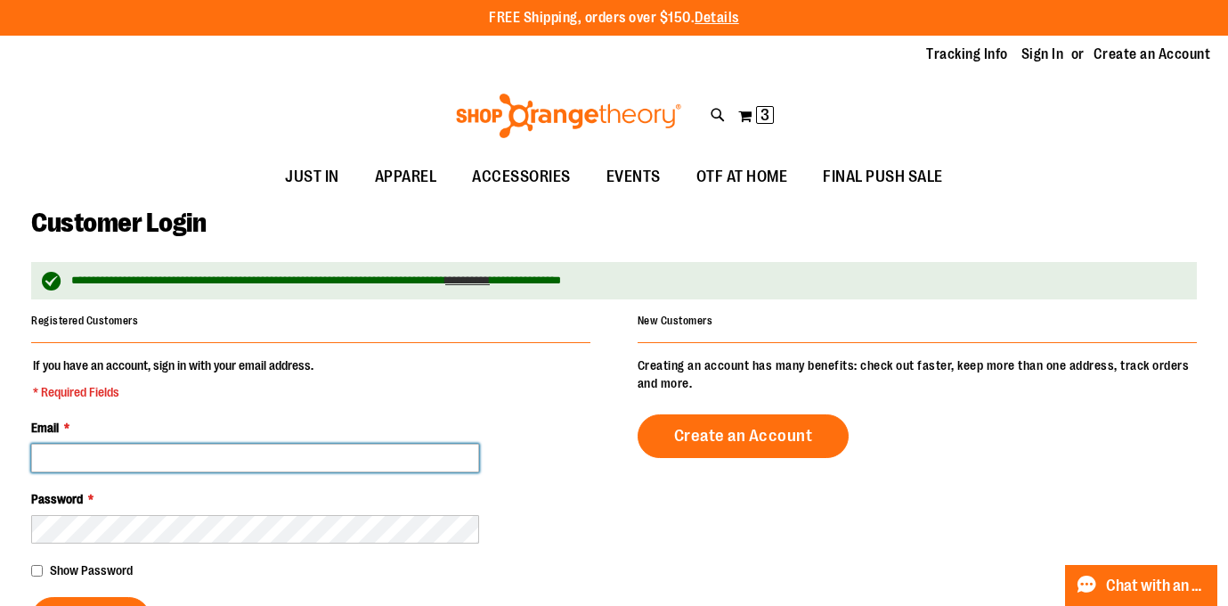
type input "**********"
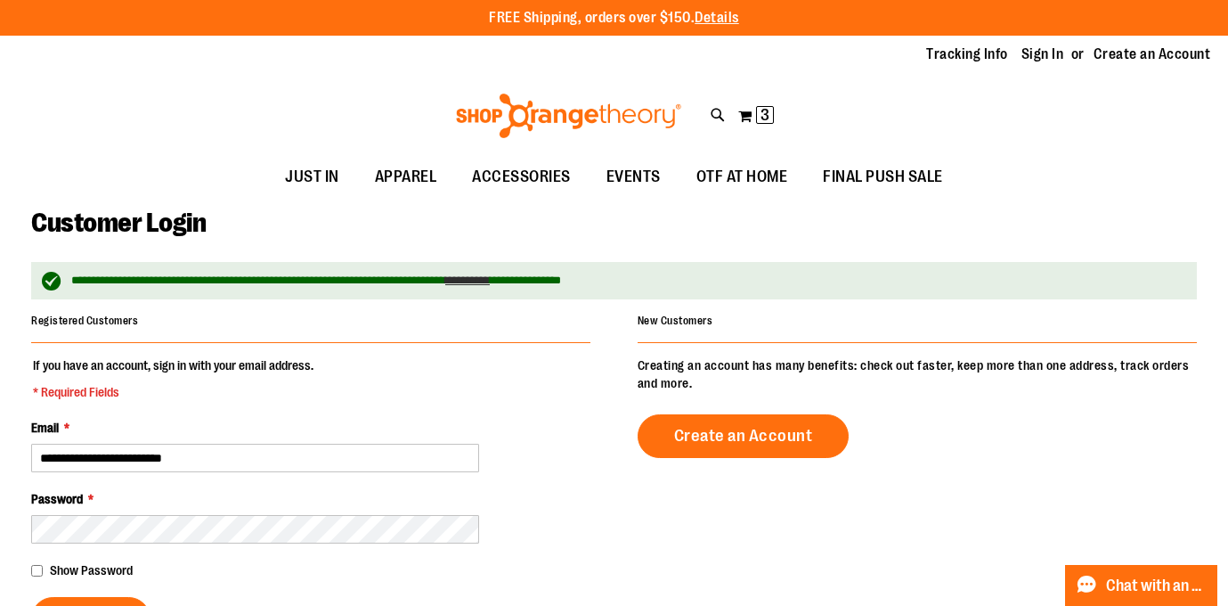
type input "**********"
click at [1138, 142] on div "Toggle Nav Search Popular Suggestions Advanced Search" at bounding box center [614, 116] width 1228 height 82
click at [757, 119] on span "3 3 items" at bounding box center [765, 115] width 18 height 18
